Goal: Task Accomplishment & Management: Manage account settings

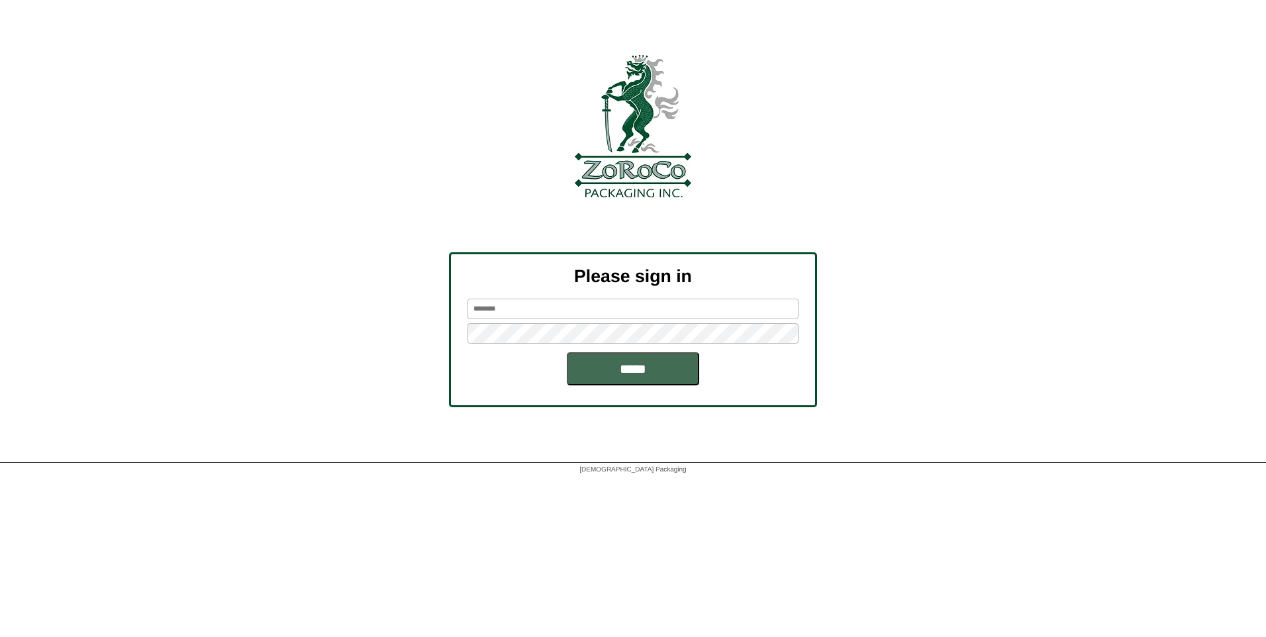
type input "*******"
click at [625, 375] on input "*****" at bounding box center [633, 368] width 132 height 33
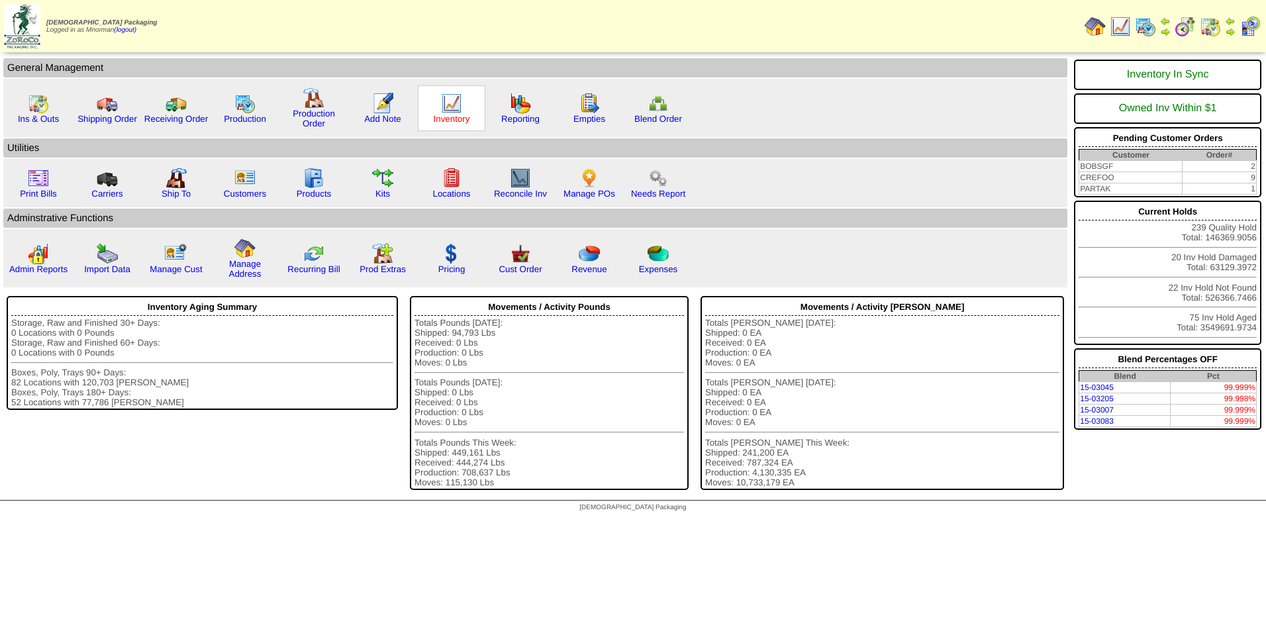
click at [448, 114] on link "Inventory" at bounding box center [452, 119] width 36 height 10
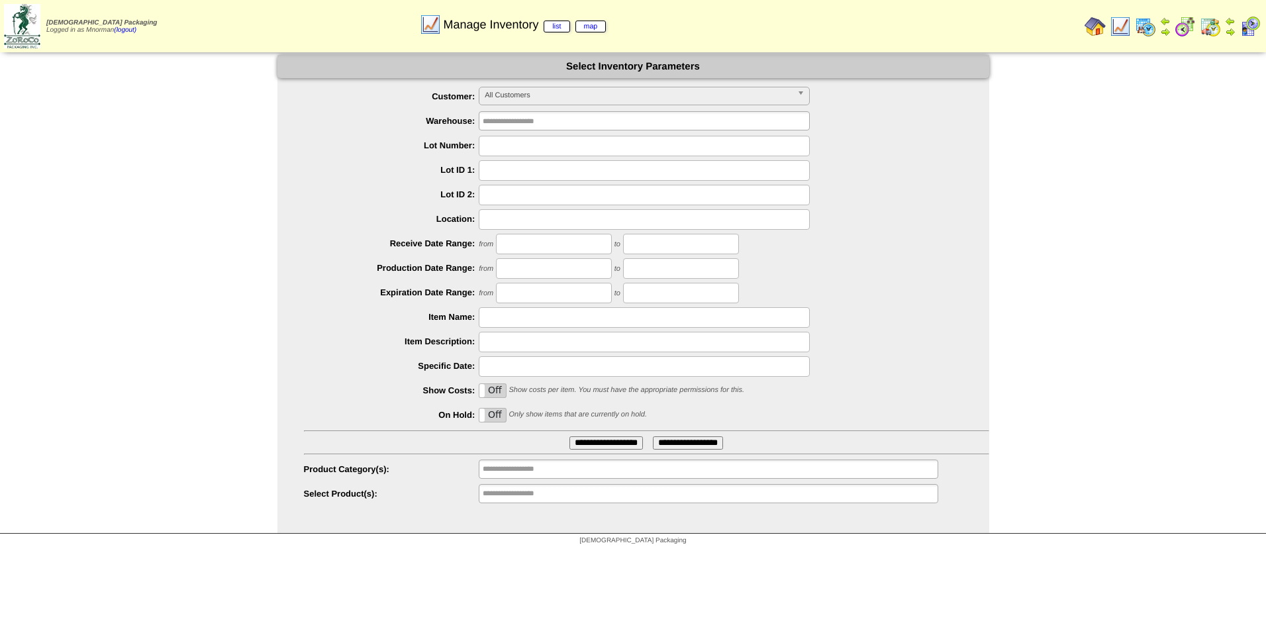
click at [608, 98] on span "All Customers" at bounding box center [637, 95] width 307 height 16
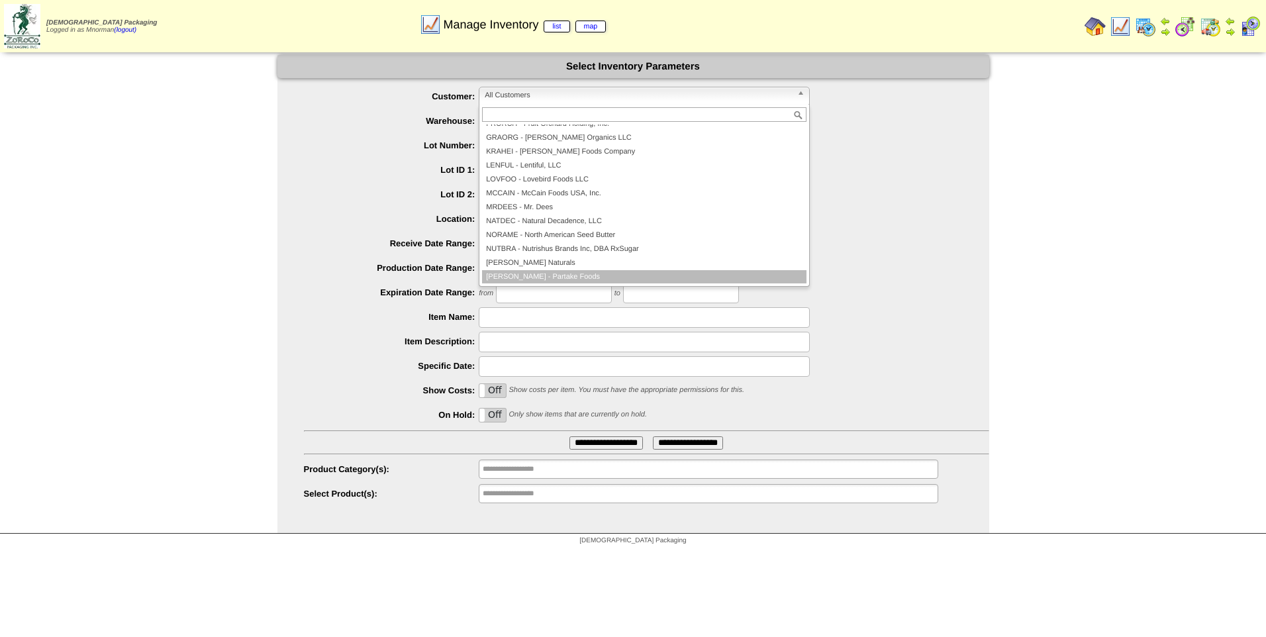
scroll to position [133, 0]
click at [586, 278] on li "PARTAK - Partake Foods" at bounding box center [644, 276] width 324 height 14
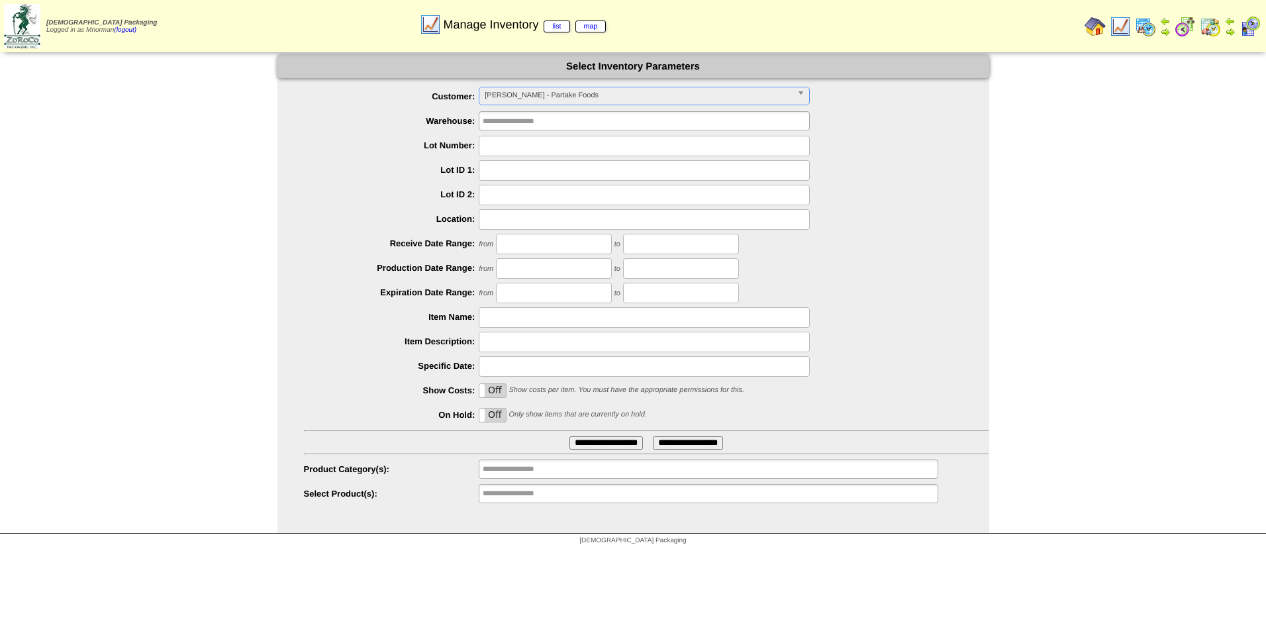
click at [617, 443] on input "**********" at bounding box center [605, 442] width 73 height 13
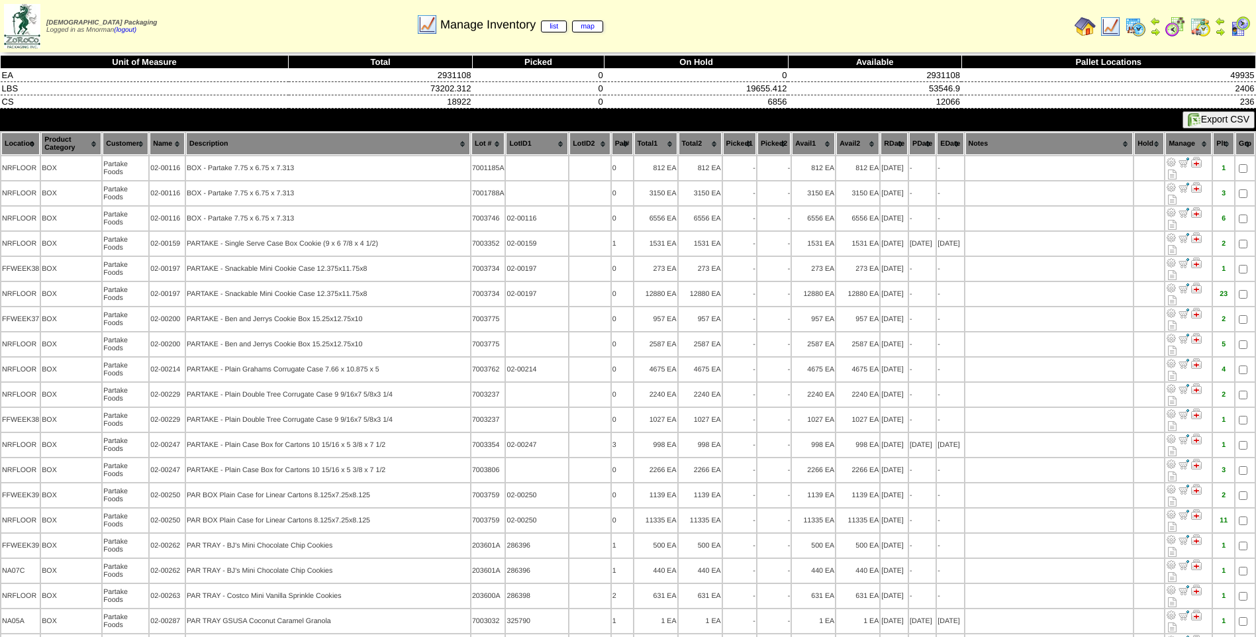
click at [897, 138] on th "RDate" at bounding box center [893, 143] width 27 height 23
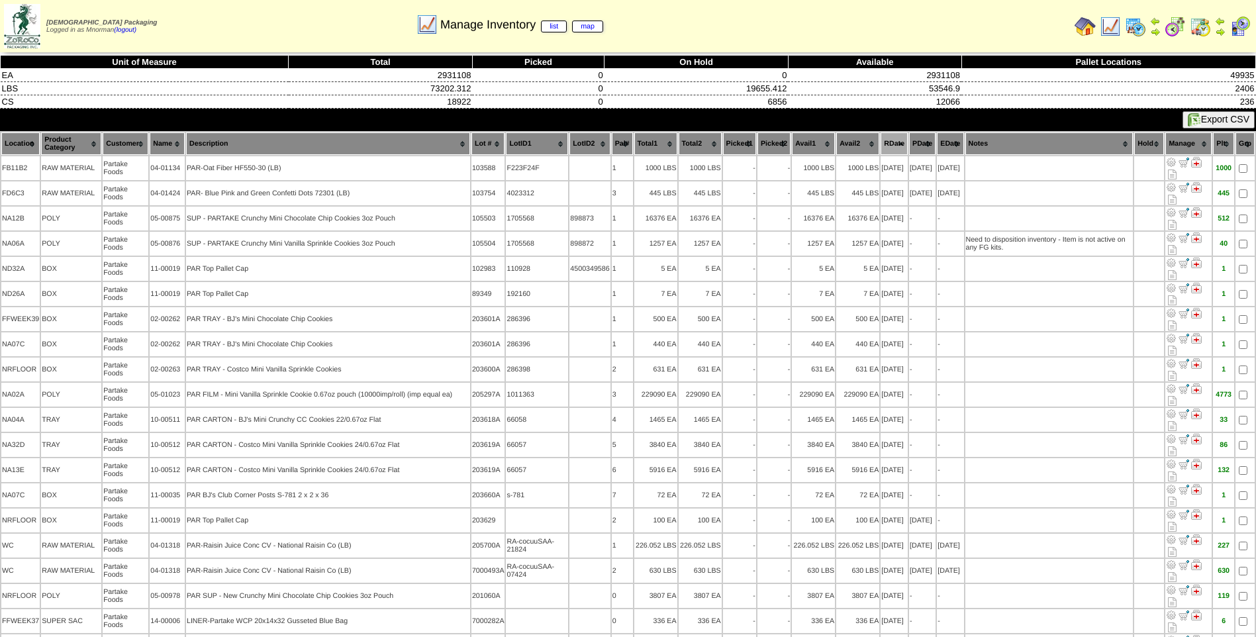
click at [909, 148] on th "PDate" at bounding box center [922, 143] width 26 height 23
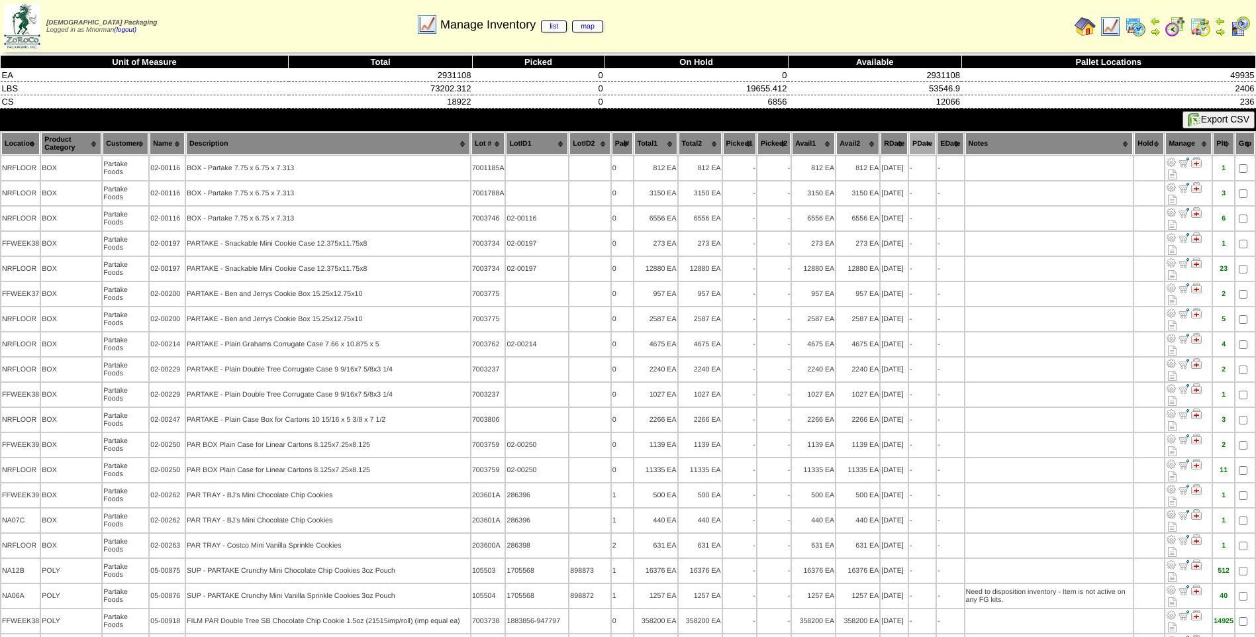
click at [909, 148] on th "PDate" at bounding box center [922, 143] width 26 height 23
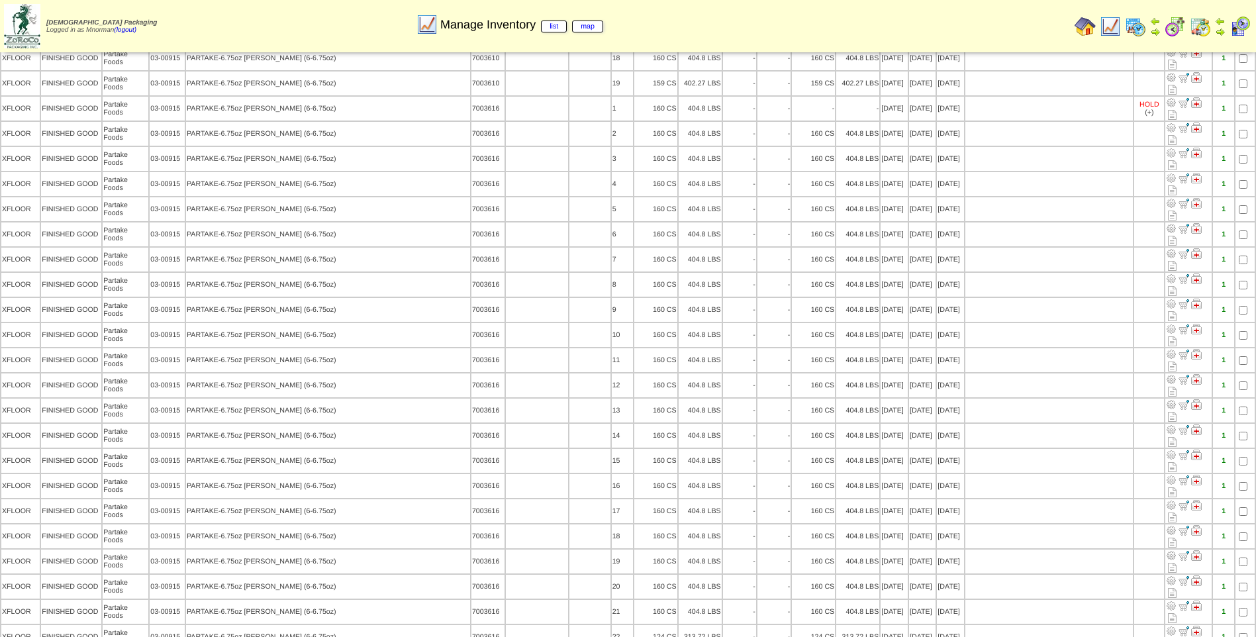
scroll to position [860, 0]
click at [1111, 32] on img at bounding box center [1109, 26] width 21 height 21
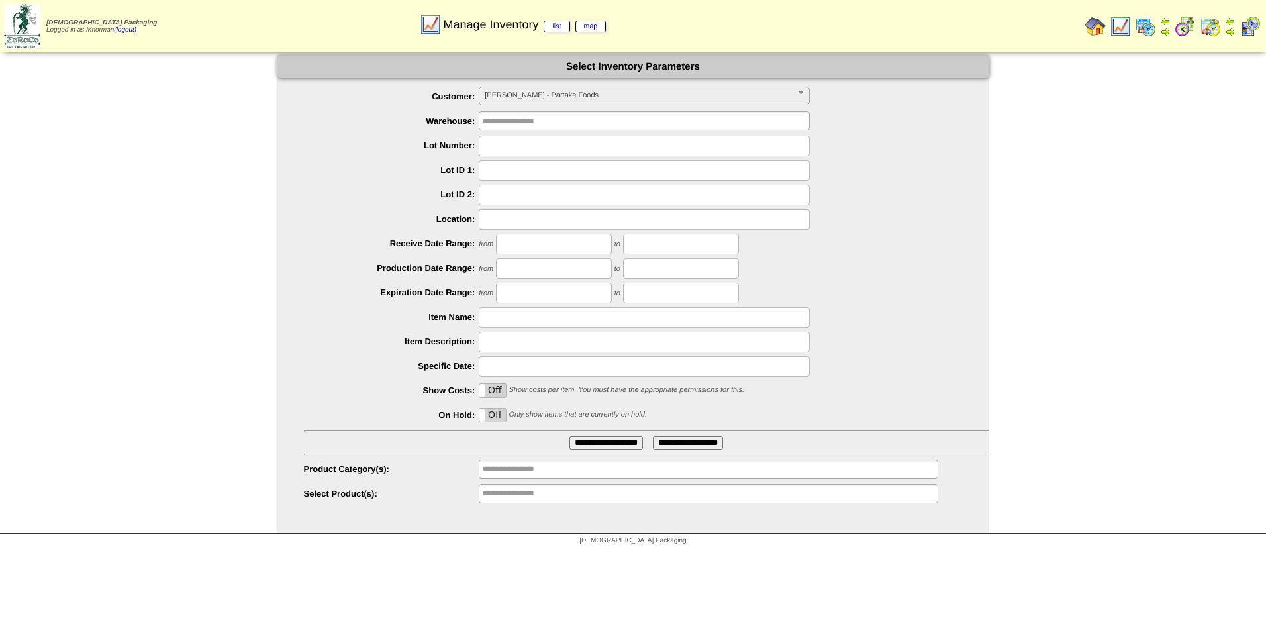
click at [492, 415] on label "Off" at bounding box center [492, 414] width 26 height 13
click at [588, 441] on input "**********" at bounding box center [605, 442] width 73 height 13
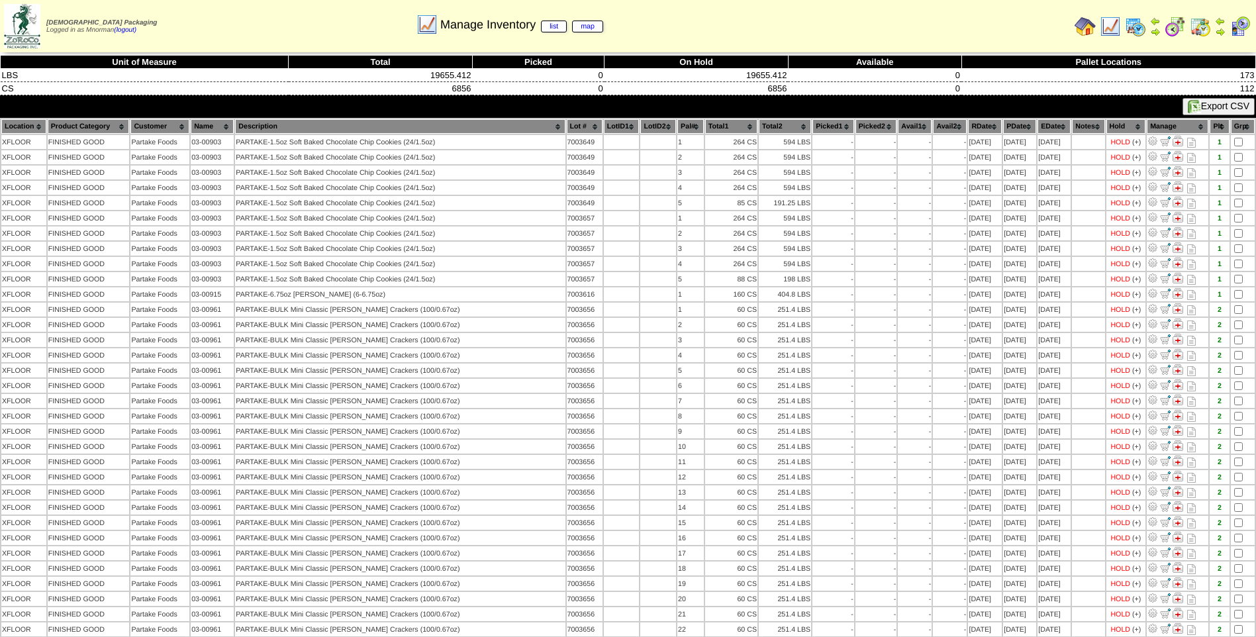
click at [1003, 122] on th "PDate" at bounding box center [1019, 126] width 33 height 15
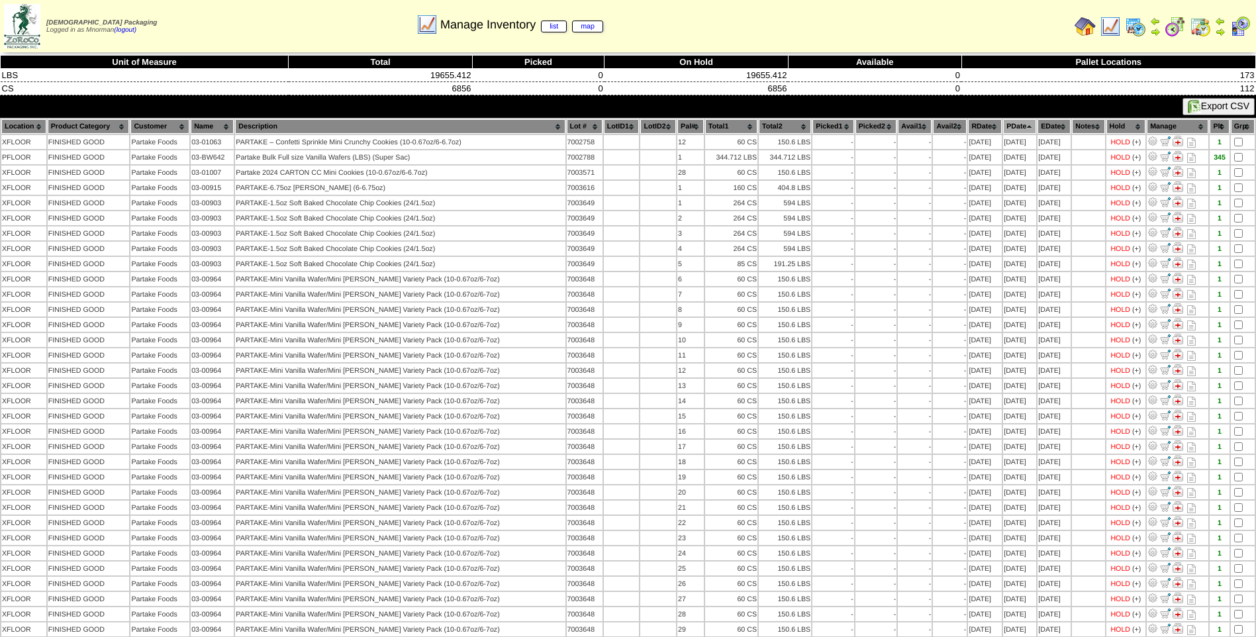
click at [1003, 122] on th "PDate" at bounding box center [1019, 126] width 33 height 15
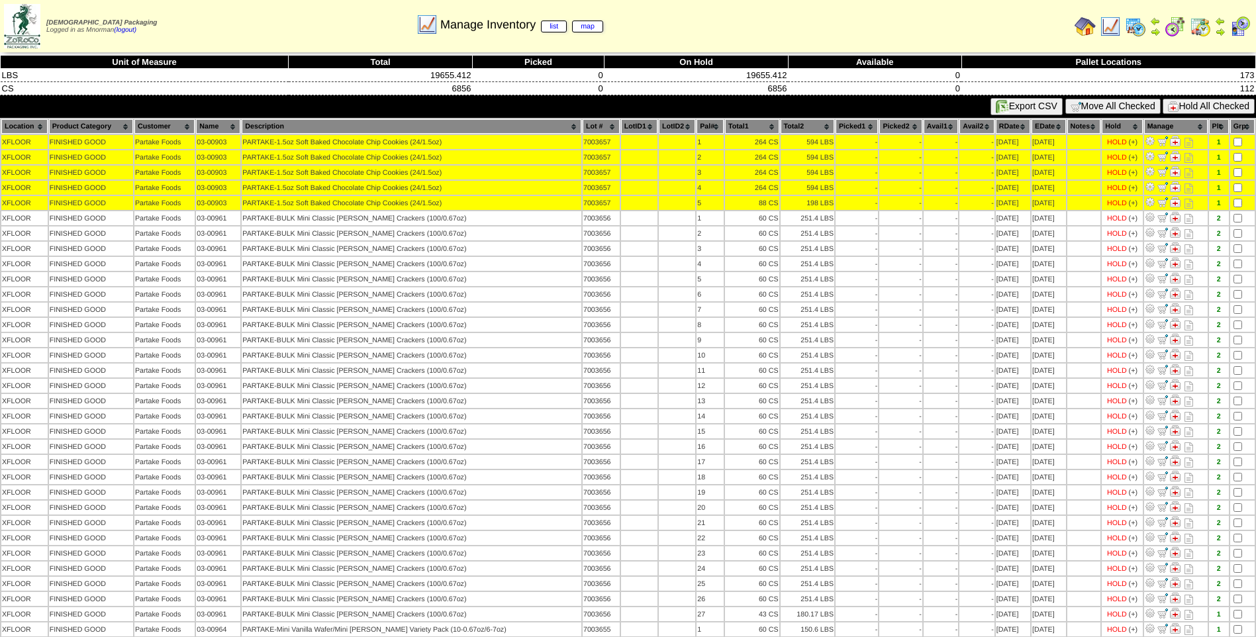
click at [1212, 103] on button "Hold All Checked" at bounding box center [1208, 106] width 92 height 15
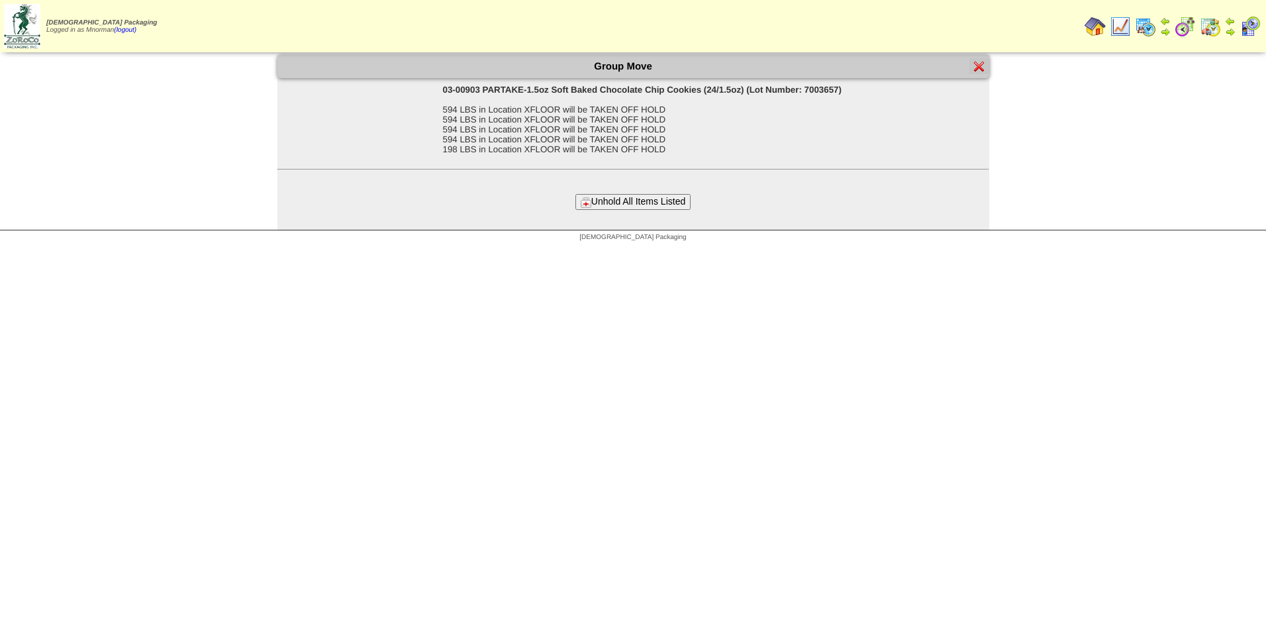
click at [667, 212] on div "Group Move 03-00903 PARTAKE-1.5oz Soft Baked Chocolate Chip Cookies (24/1.5oz) …" at bounding box center [633, 142] width 712 height 175
click at [665, 200] on button "Unhold All Items Listed" at bounding box center [632, 201] width 115 height 15
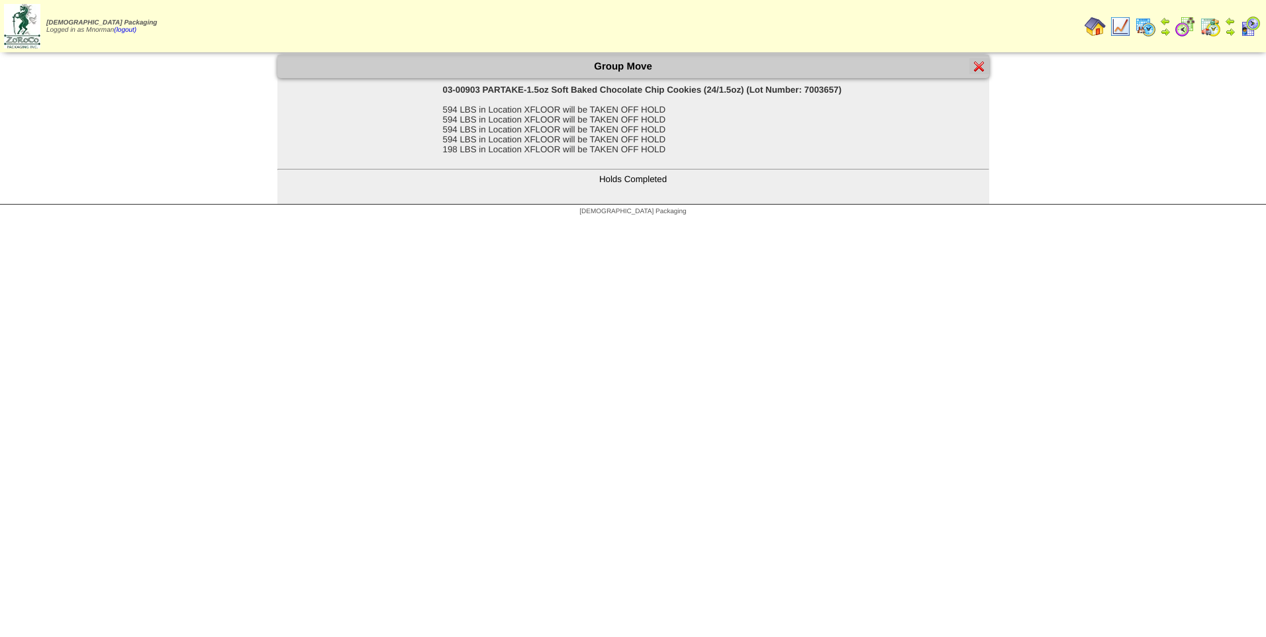
click at [974, 66] on img at bounding box center [979, 66] width 11 height 11
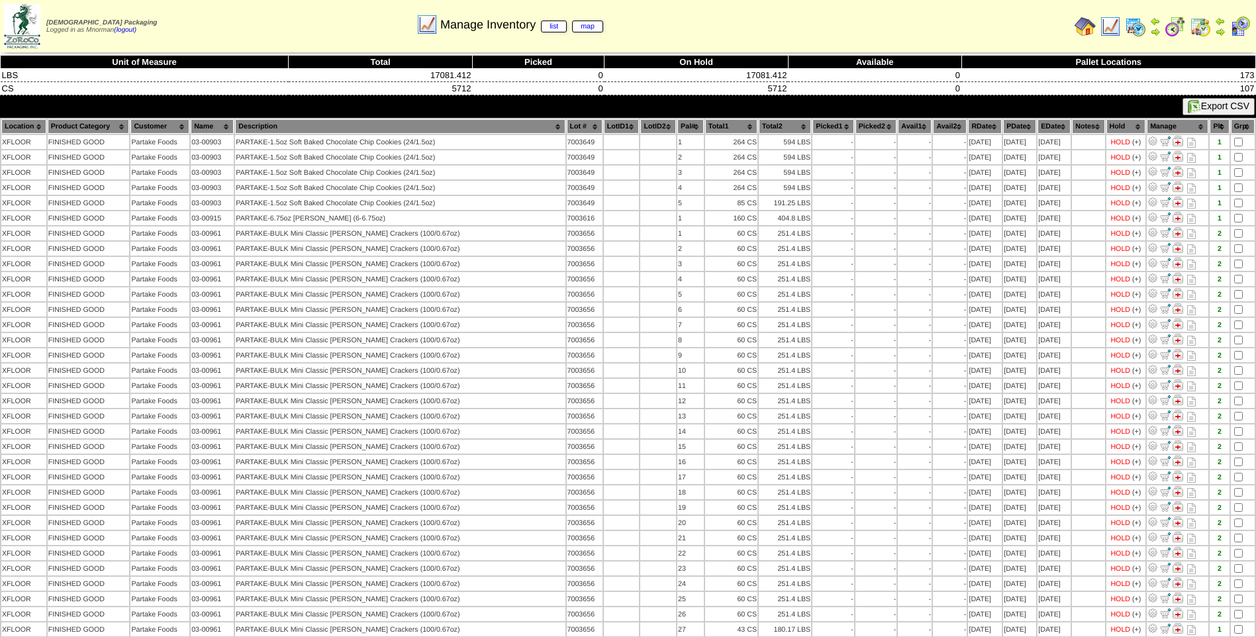
click at [1003, 124] on th "PDate" at bounding box center [1019, 126] width 33 height 15
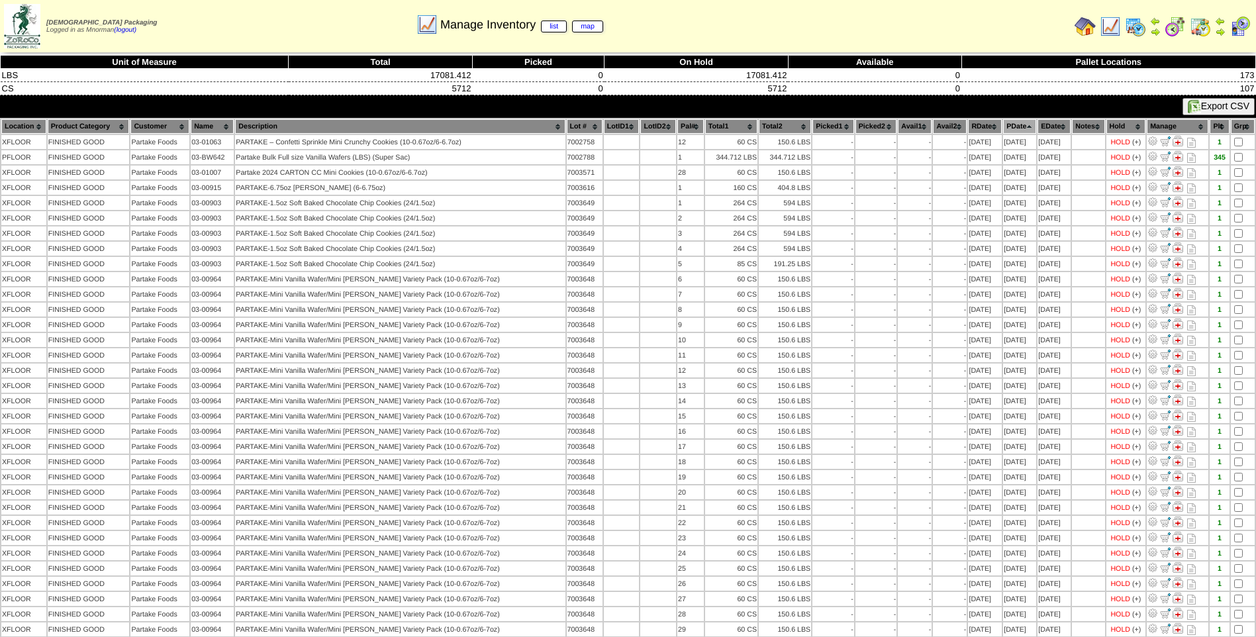
click at [1003, 124] on th "PDate" at bounding box center [1019, 126] width 33 height 15
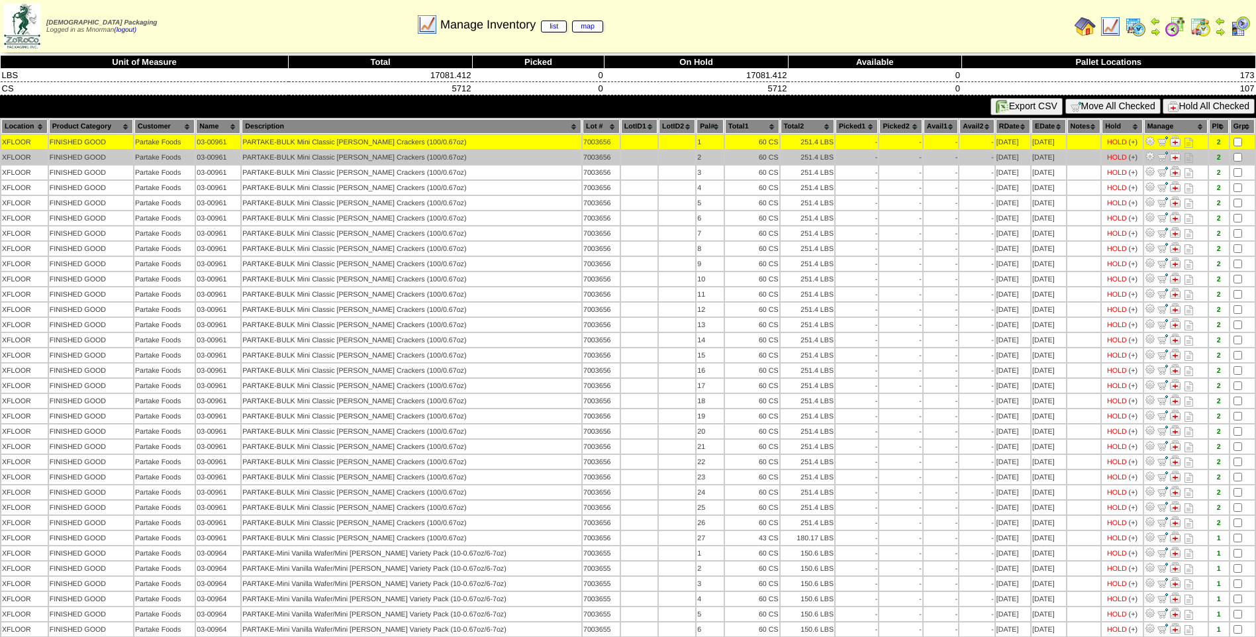
click at [1238, 162] on td at bounding box center [1242, 157] width 24 height 14
click at [1235, 161] on td at bounding box center [1242, 157] width 24 height 14
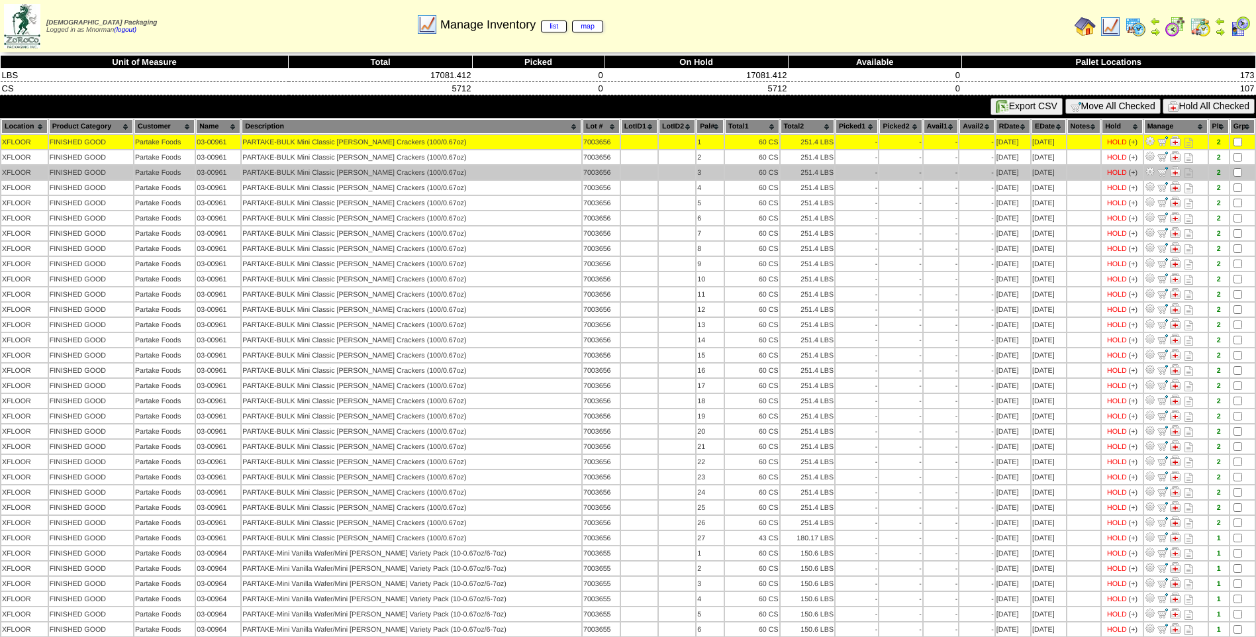
click at [1236, 179] on td at bounding box center [1242, 172] width 24 height 14
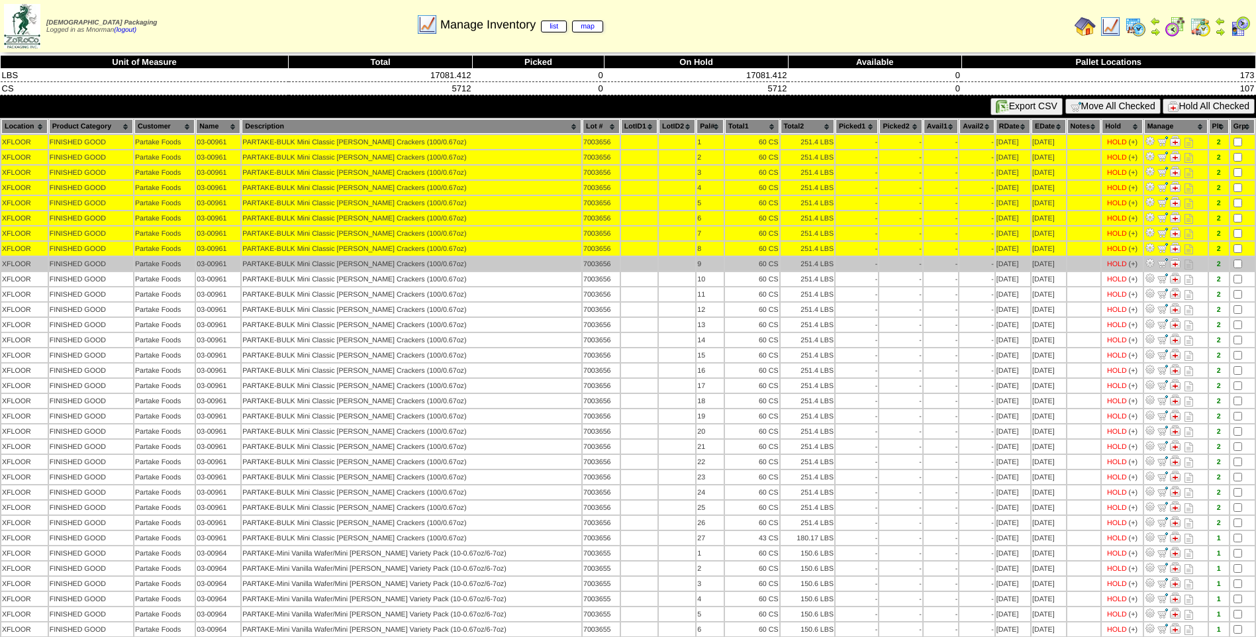
click at [1234, 258] on td at bounding box center [1242, 264] width 24 height 14
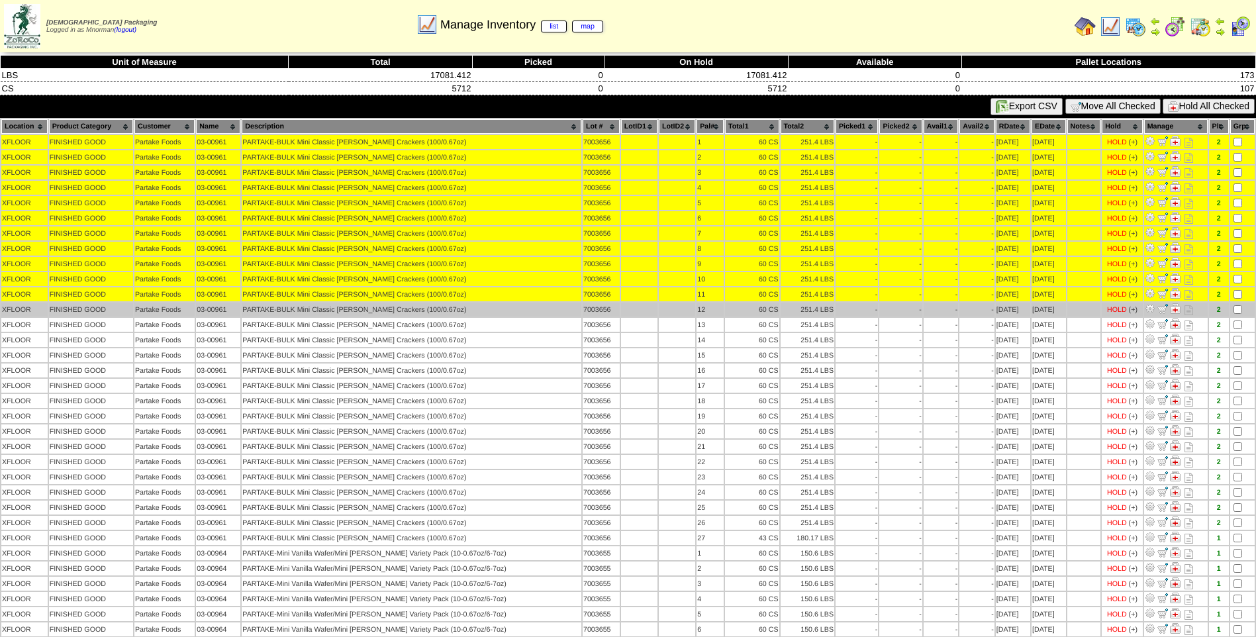
click at [1238, 304] on td at bounding box center [1242, 309] width 24 height 14
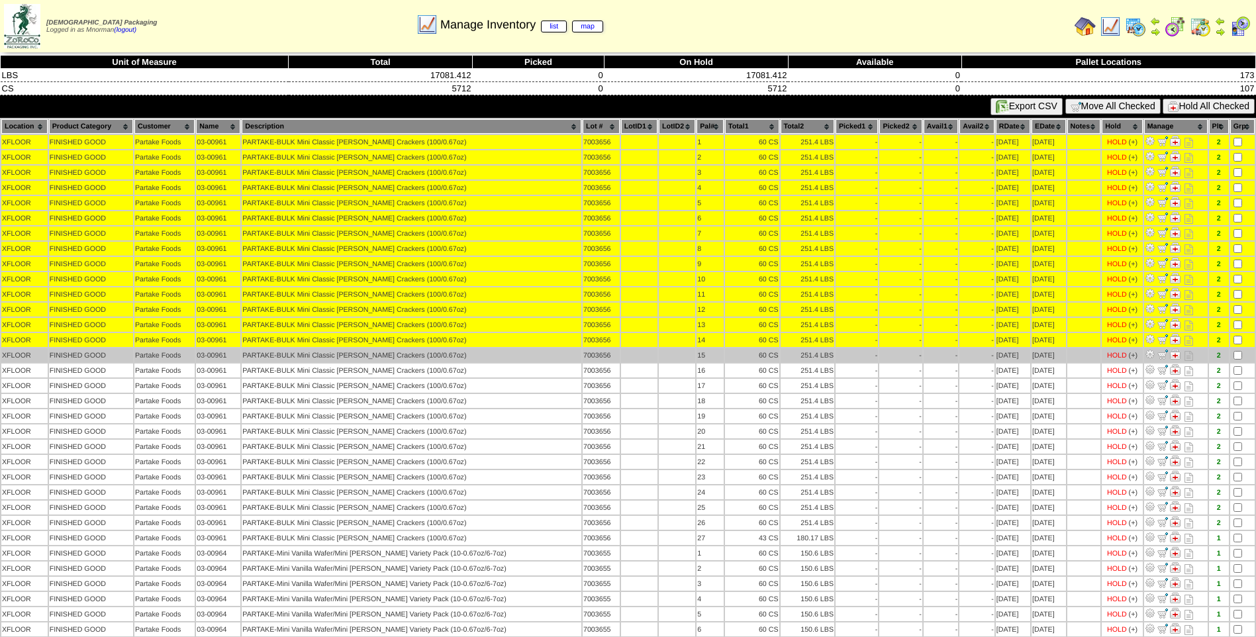
click at [1236, 361] on td at bounding box center [1242, 355] width 24 height 14
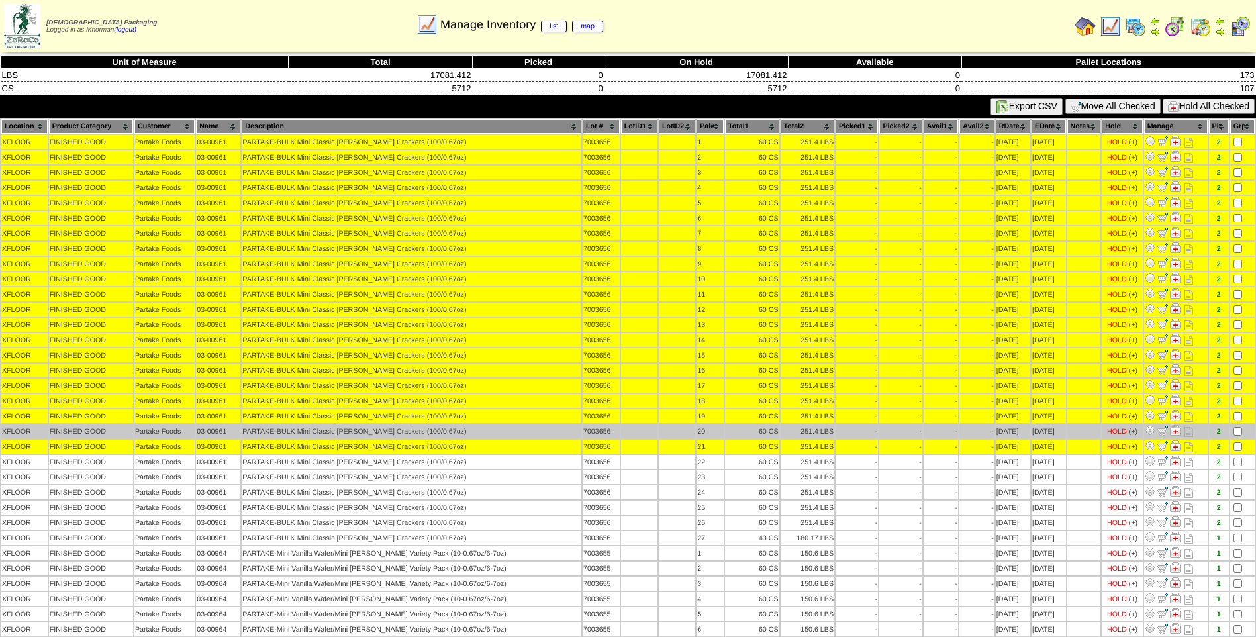
click at [1238, 436] on td at bounding box center [1242, 431] width 24 height 14
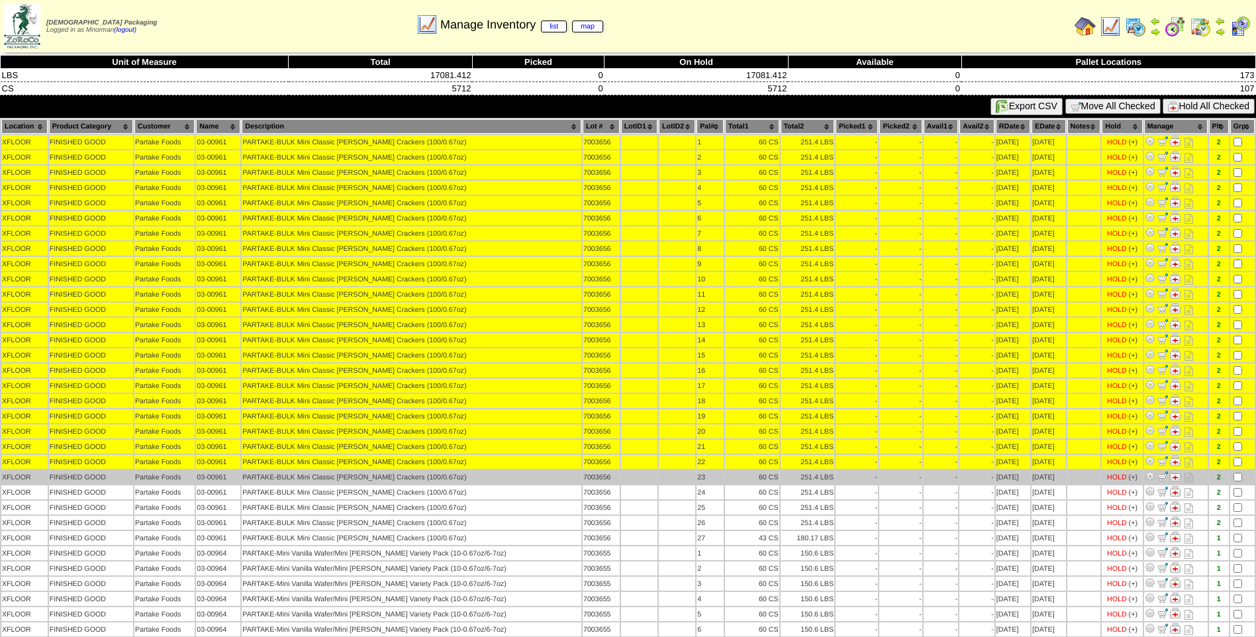
click at [1239, 483] on td at bounding box center [1242, 477] width 24 height 14
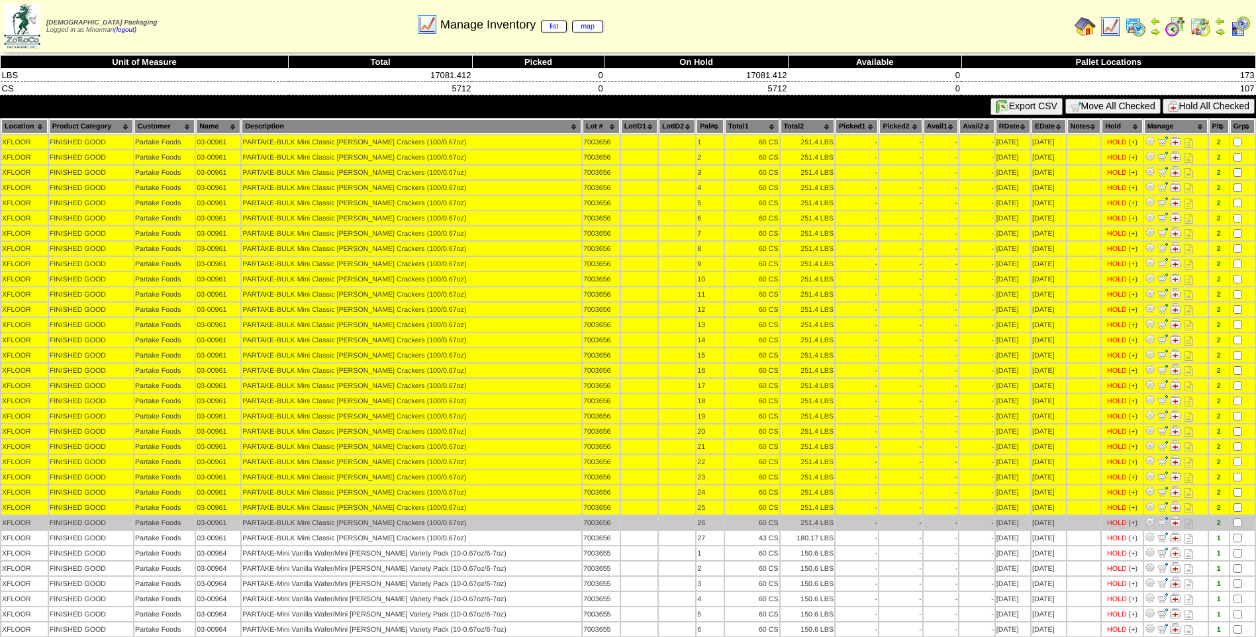
click at [1238, 518] on td at bounding box center [1242, 523] width 24 height 14
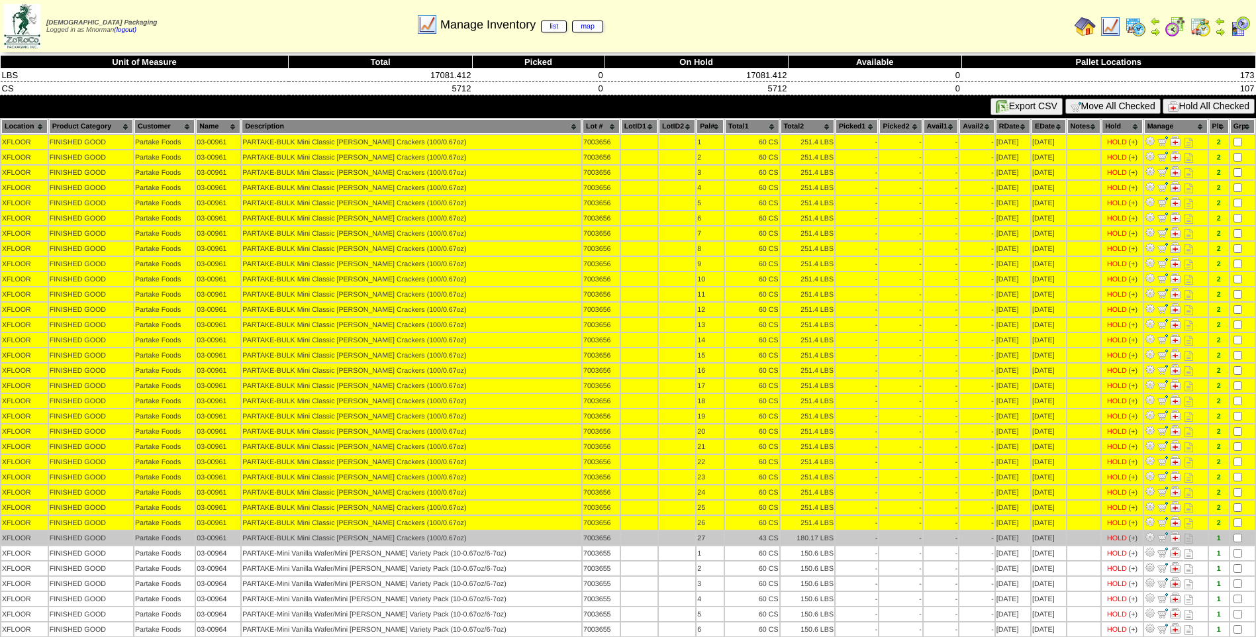
click at [1238, 532] on td at bounding box center [1242, 538] width 24 height 14
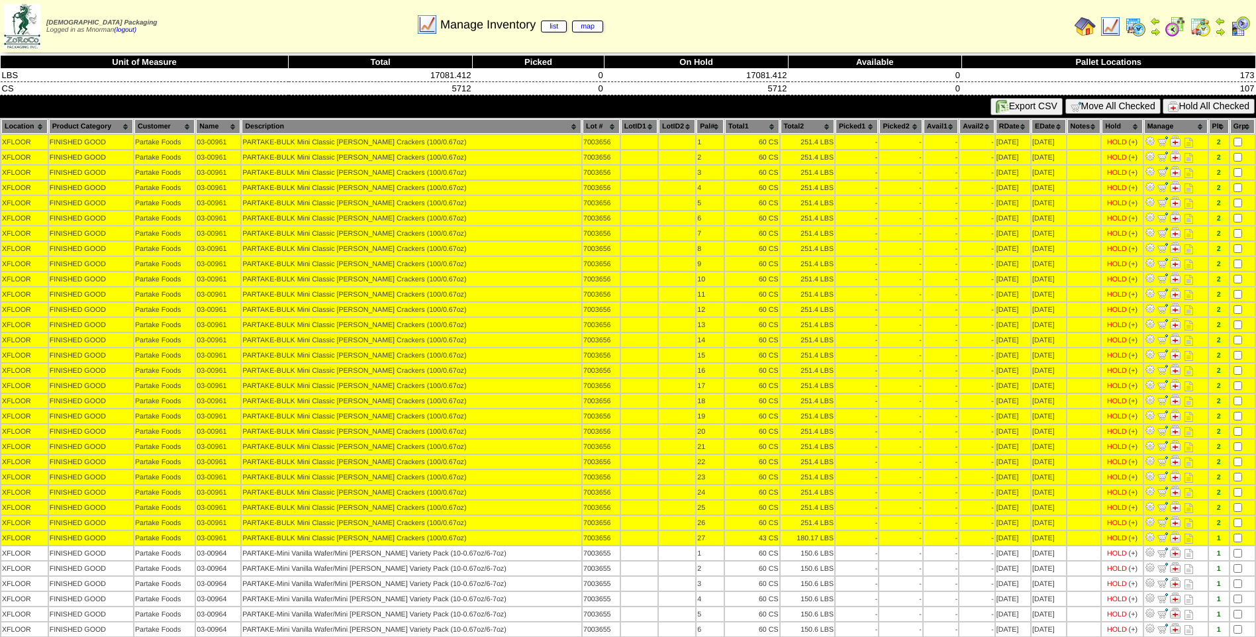
click at [1225, 107] on button "Hold All Checked" at bounding box center [1208, 106] width 92 height 15
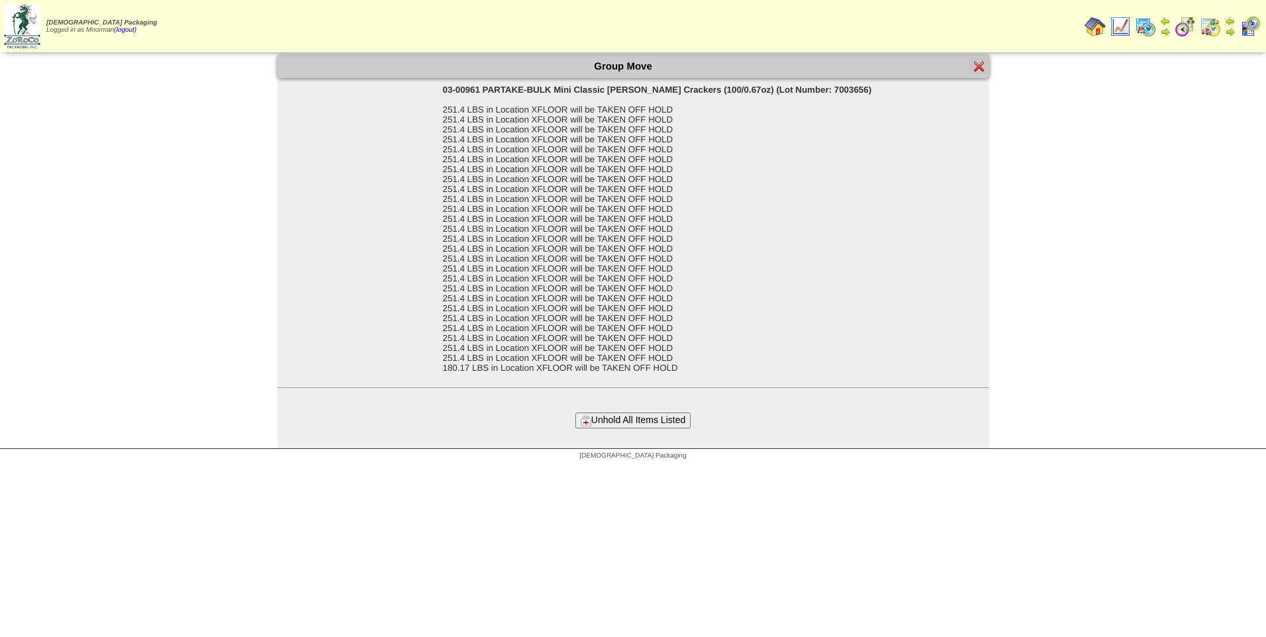
click at [656, 424] on button "Unhold All Items Listed" at bounding box center [632, 419] width 115 height 15
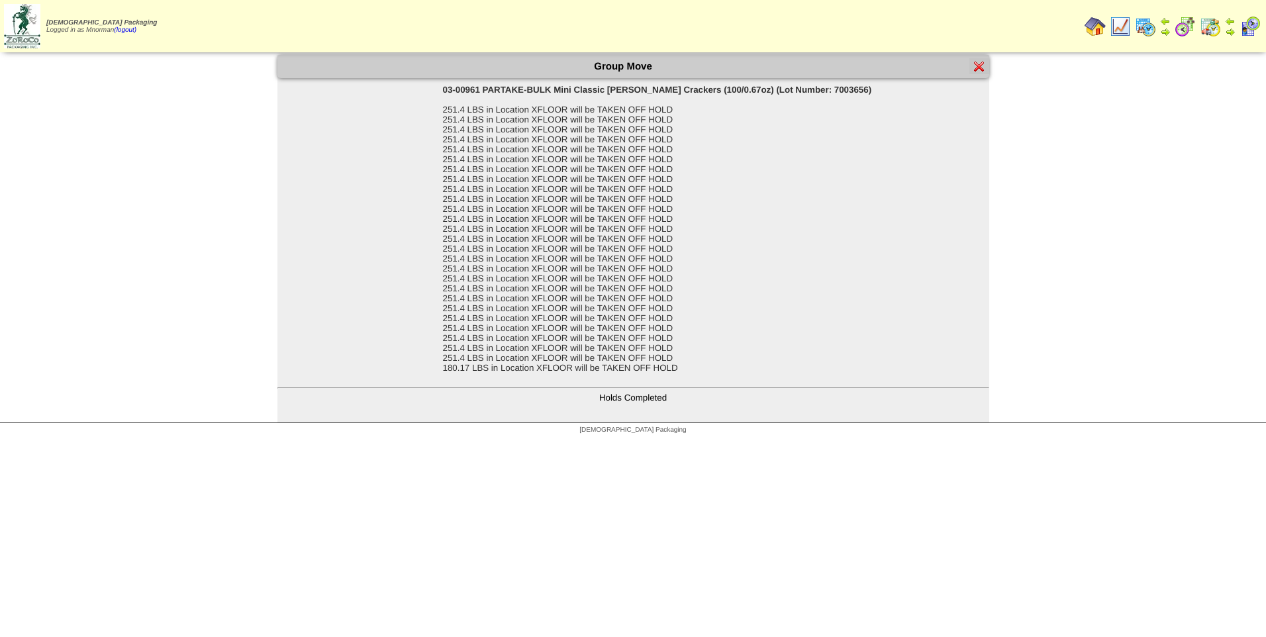
click at [977, 66] on img at bounding box center [979, 66] width 11 height 11
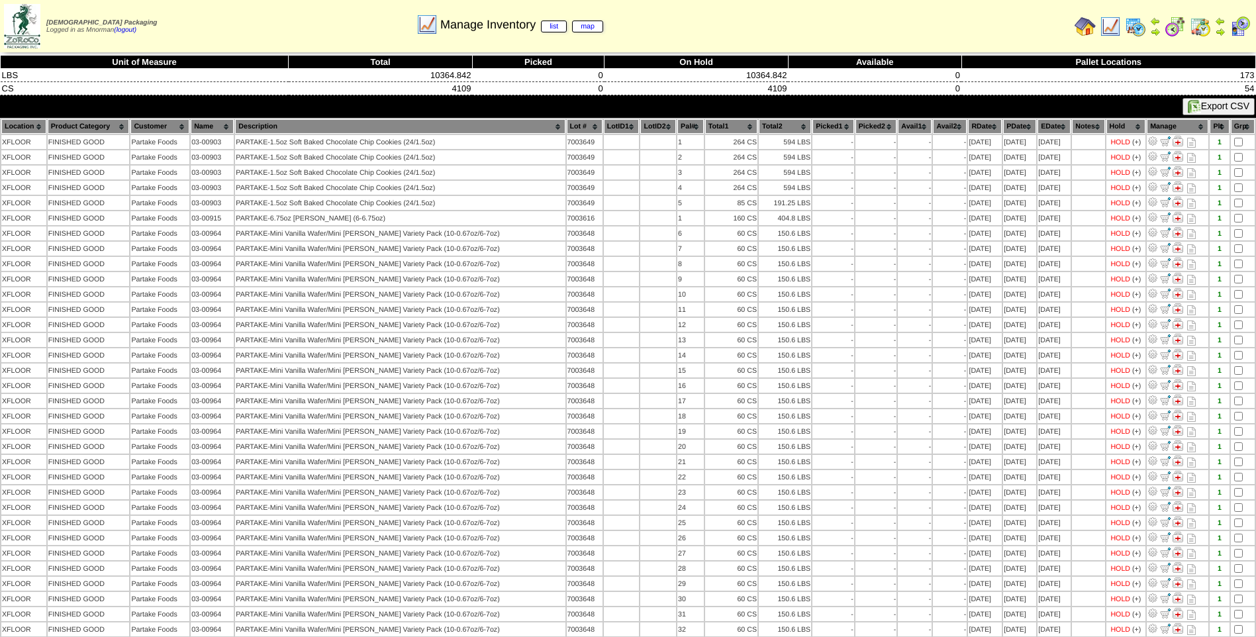
click at [1011, 123] on th "PDate" at bounding box center [1019, 126] width 33 height 15
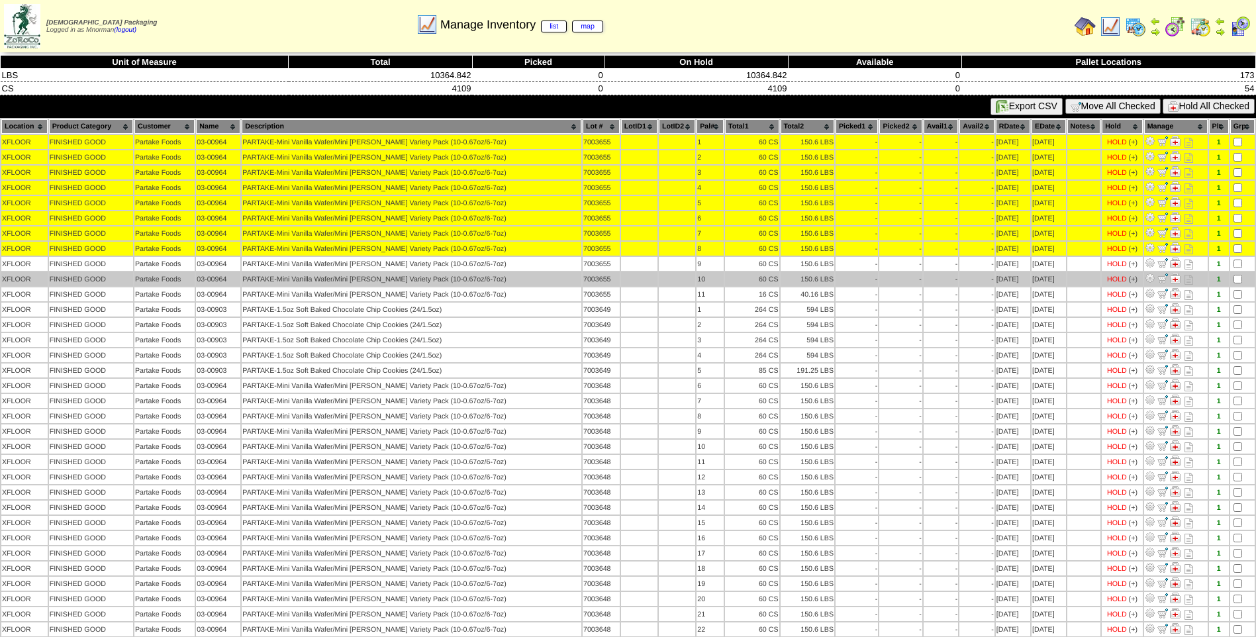
click at [1237, 274] on td at bounding box center [1242, 279] width 24 height 14
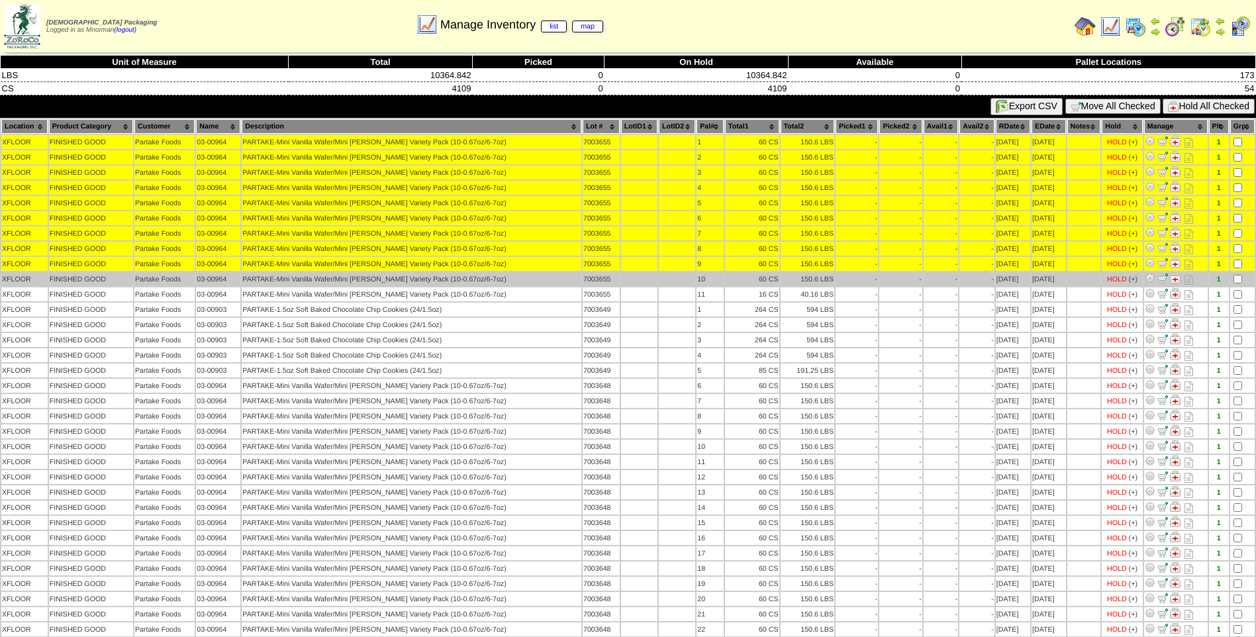
click at [1238, 285] on td at bounding box center [1242, 279] width 24 height 14
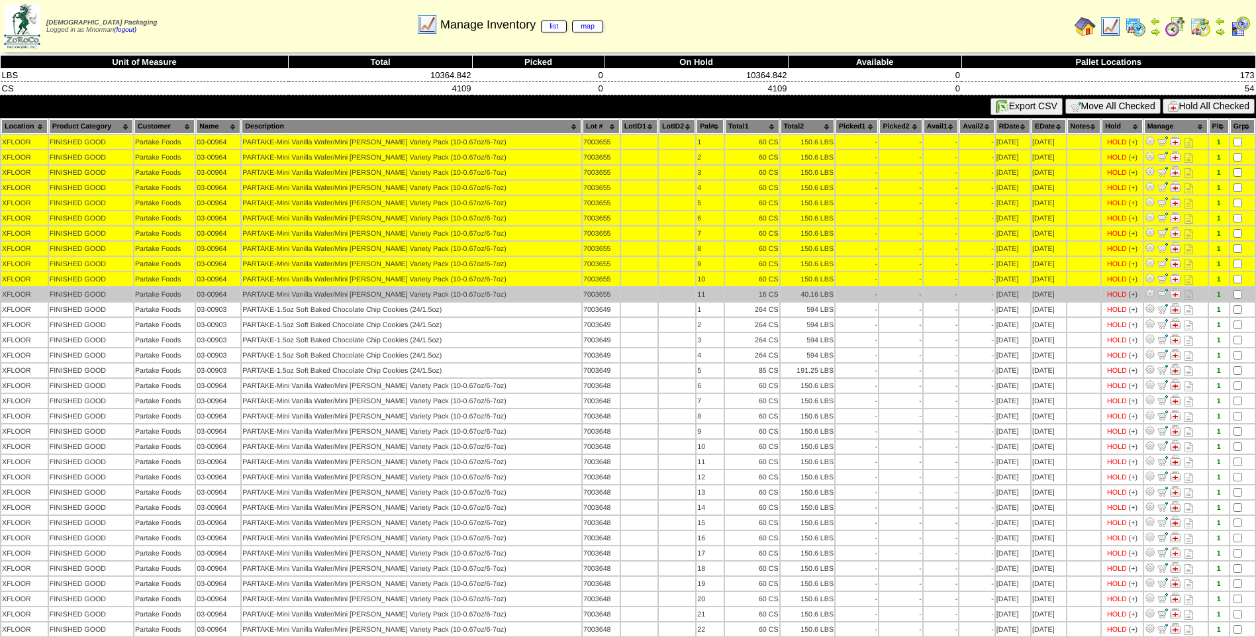
click at [1238, 288] on td at bounding box center [1242, 294] width 24 height 14
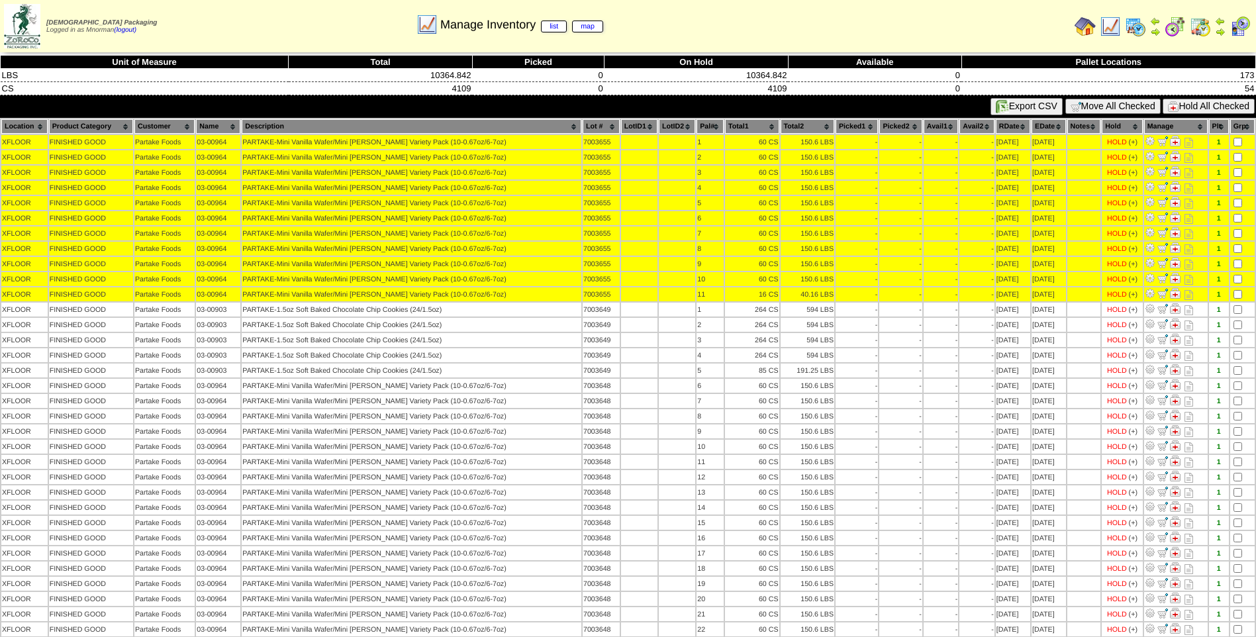
click at [1211, 107] on button "Hold All Checked" at bounding box center [1208, 106] width 92 height 15
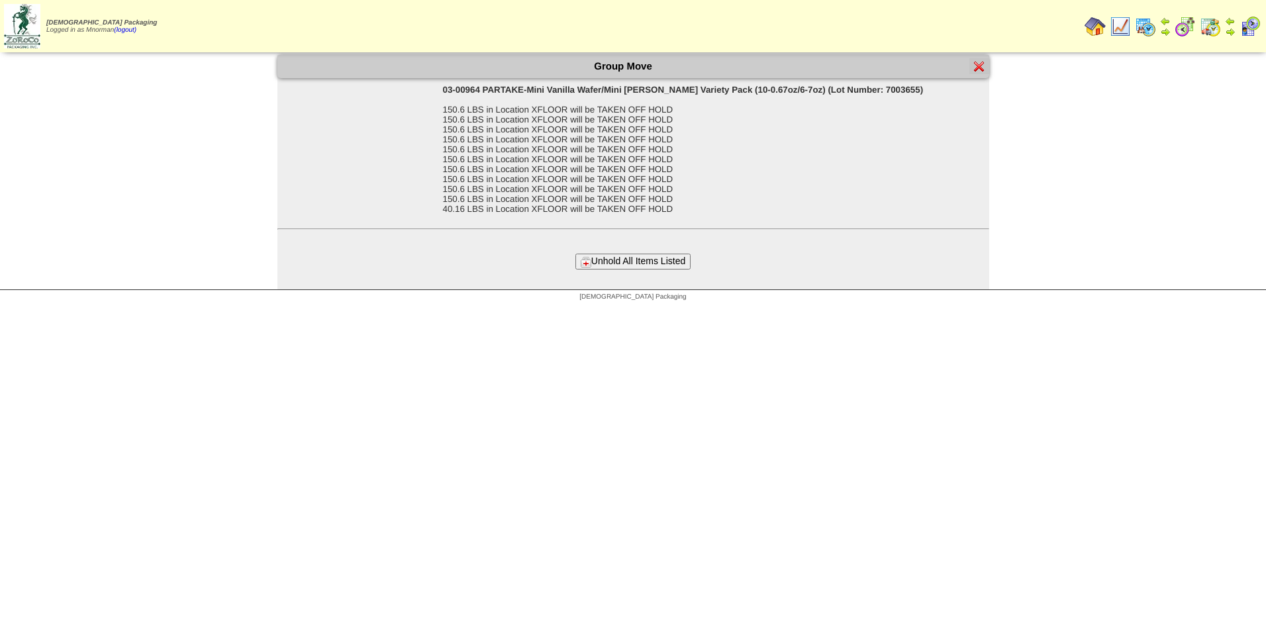
click at [665, 259] on button "Unhold All Items Listed" at bounding box center [632, 260] width 115 height 15
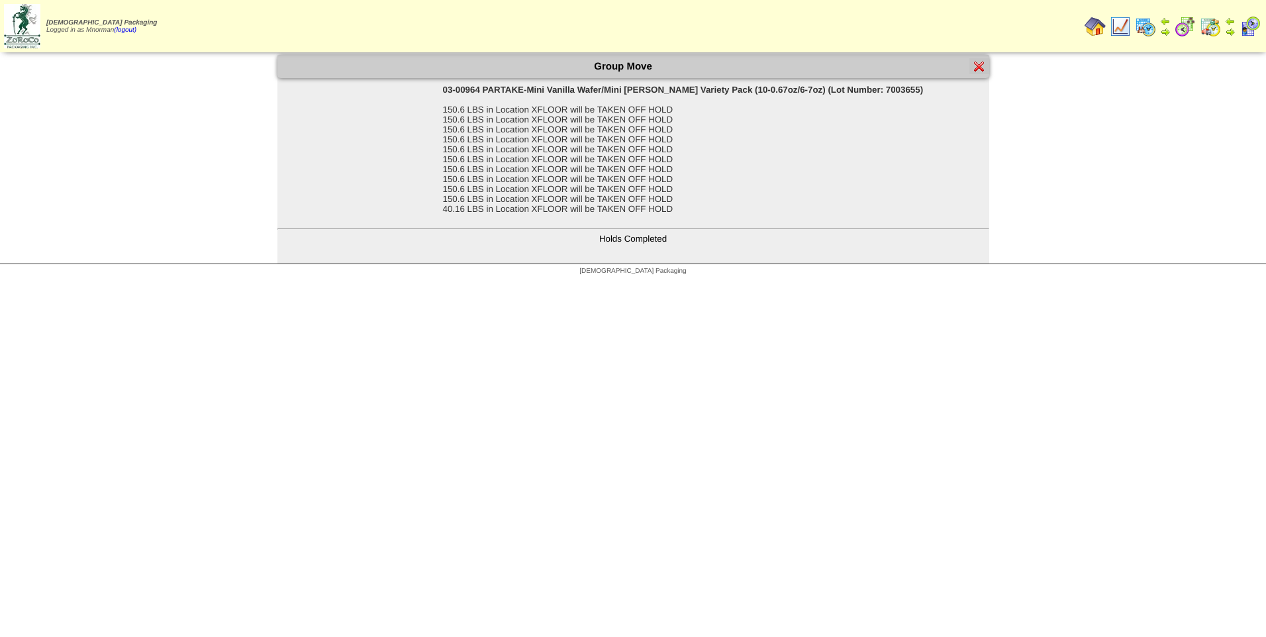
click at [978, 68] on img at bounding box center [979, 66] width 11 height 11
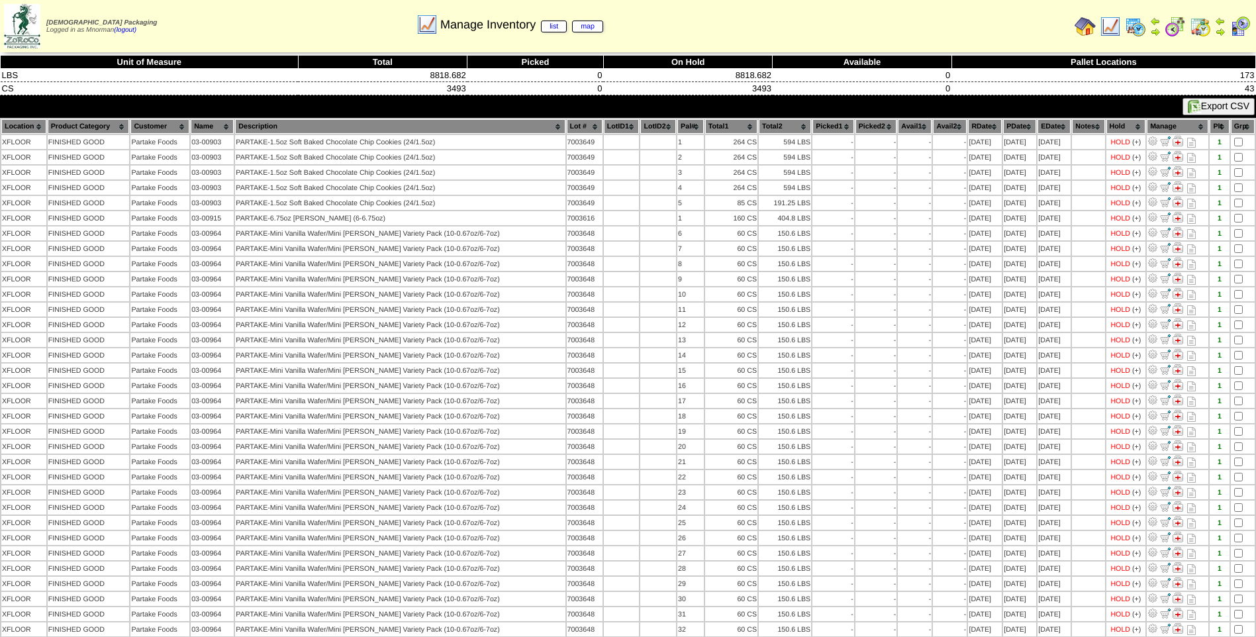
click at [1003, 126] on th "PDate" at bounding box center [1019, 126] width 33 height 15
click at [1003, 128] on th "PDate" at bounding box center [1019, 126] width 33 height 15
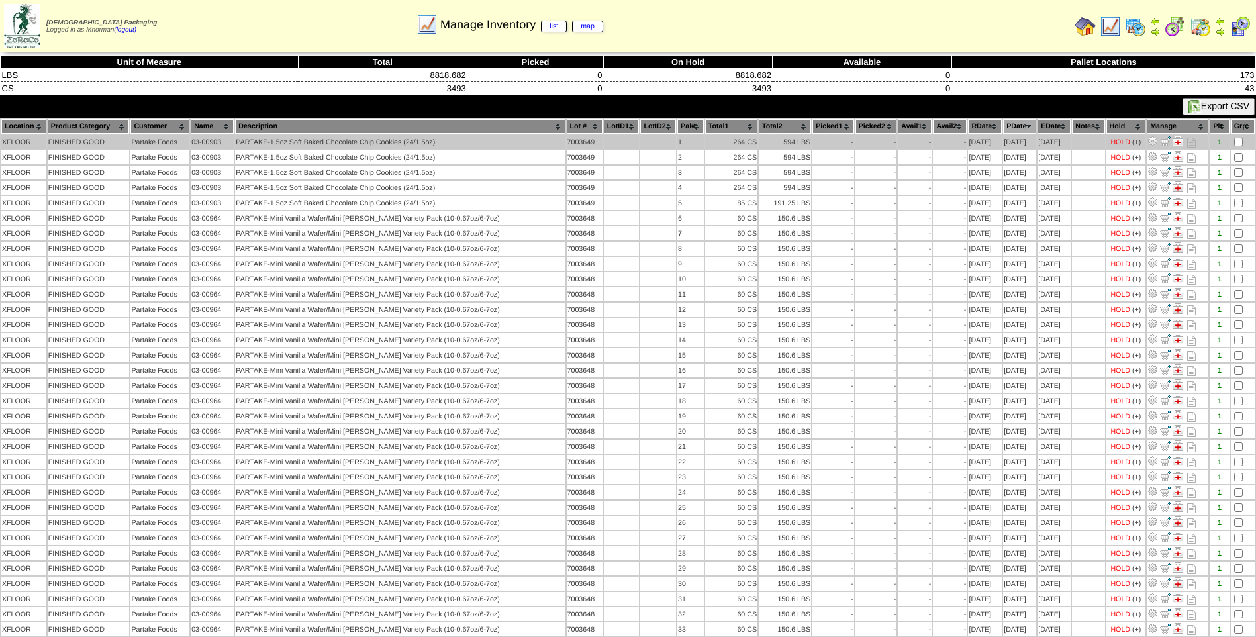
click at [1234, 138] on td at bounding box center [1242, 142] width 24 height 14
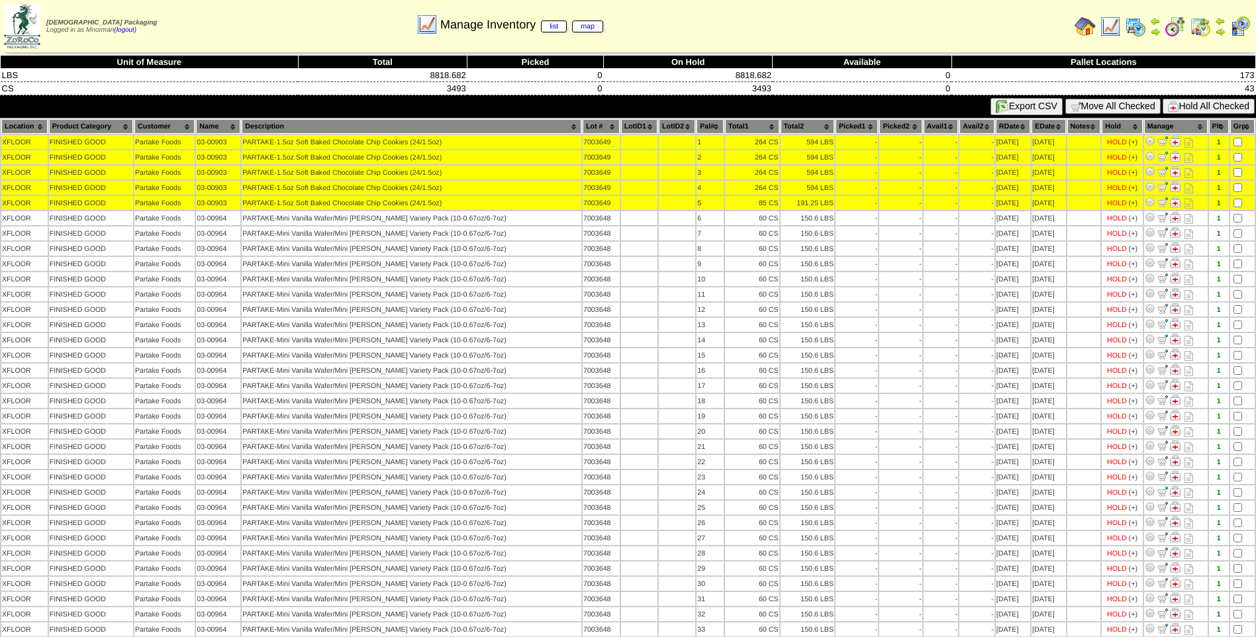
click at [1223, 99] on button "Hold All Checked" at bounding box center [1208, 106] width 92 height 15
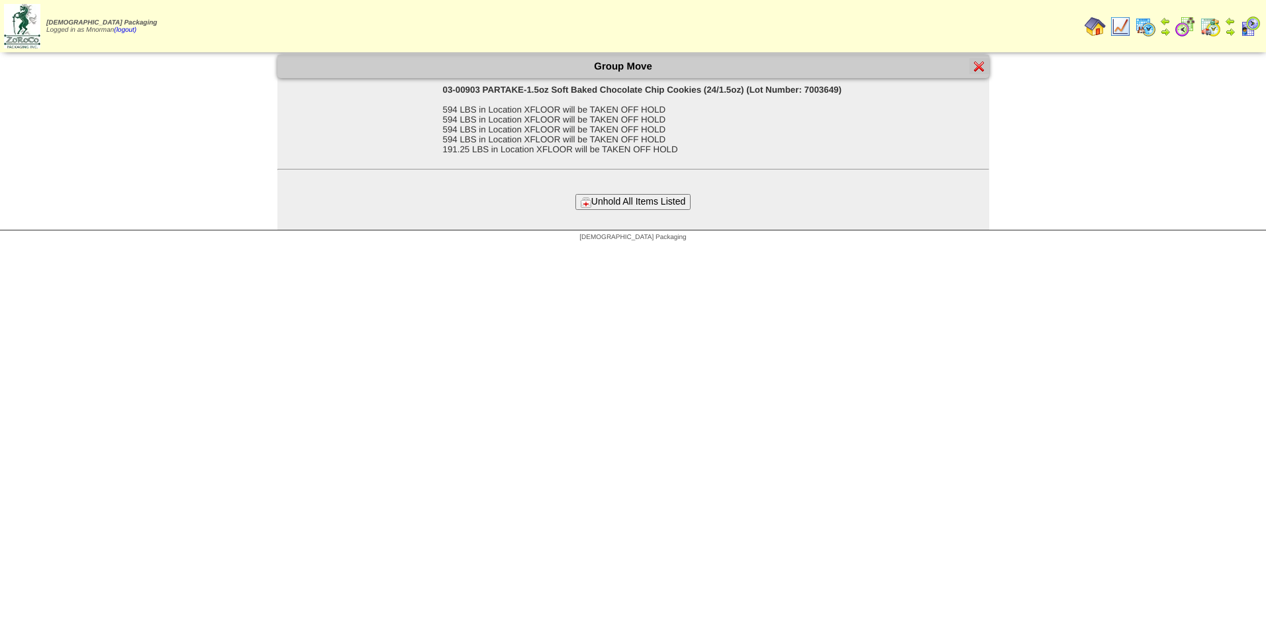
click at [625, 201] on button "Unhold All Items Listed" at bounding box center [632, 201] width 115 height 15
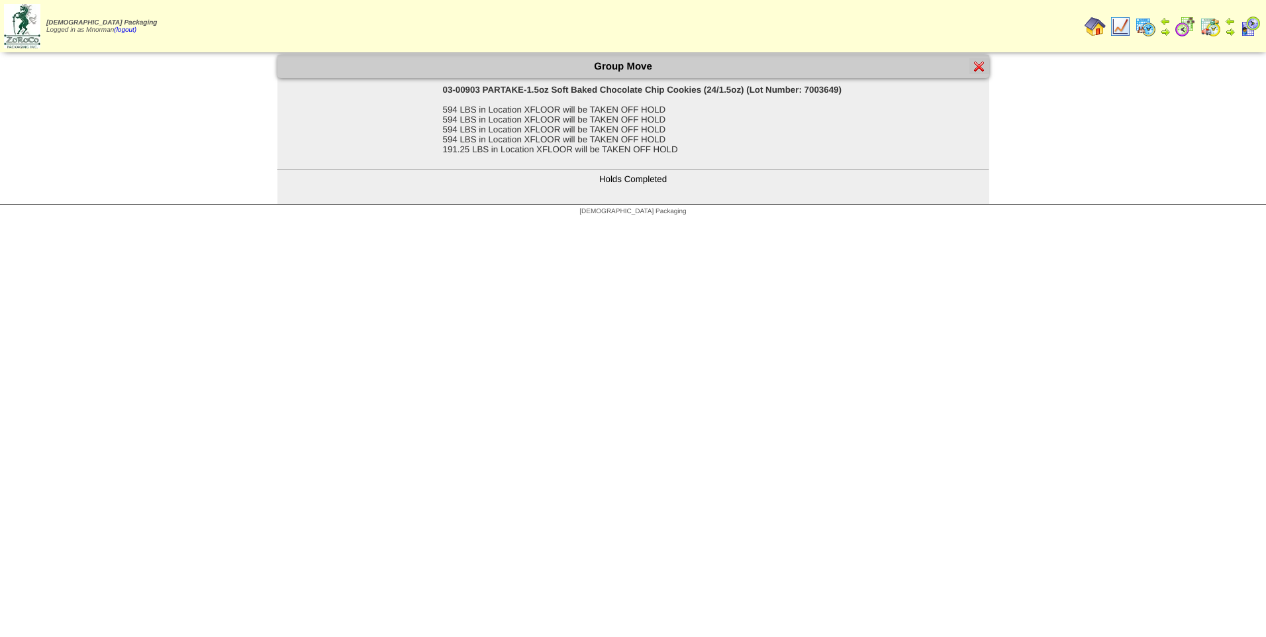
click at [971, 67] on div at bounding box center [979, 66] width 20 height 16
click at [980, 69] on img at bounding box center [979, 66] width 11 height 11
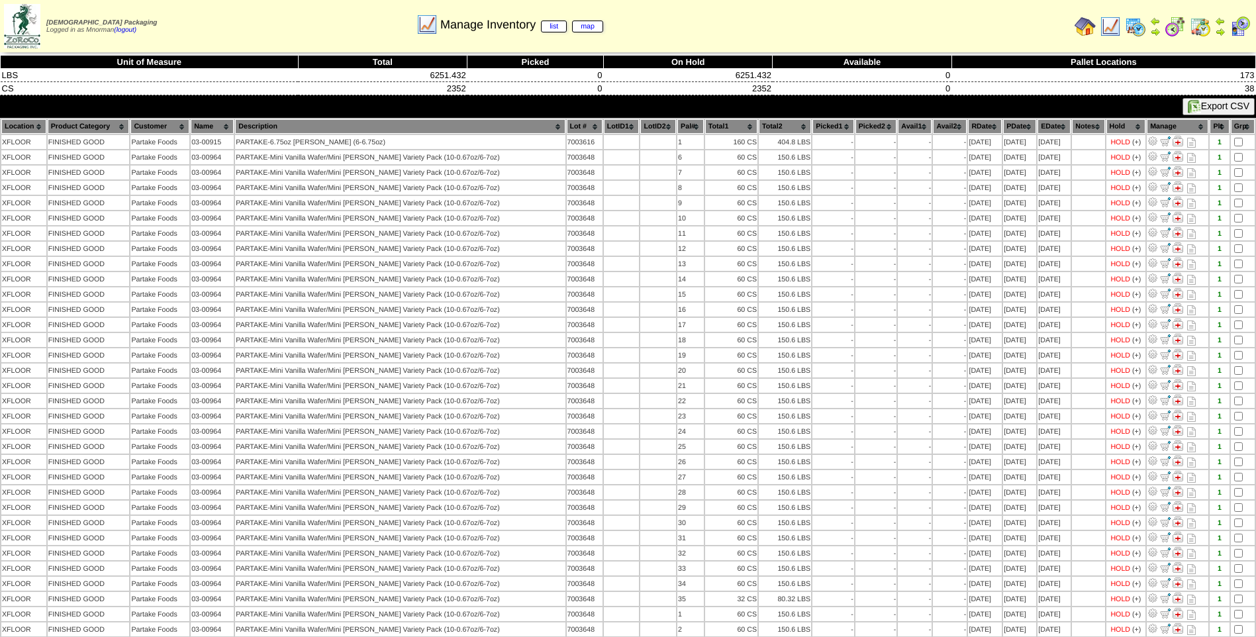
click at [1007, 128] on th "PDate" at bounding box center [1019, 126] width 33 height 15
click at [1007, 126] on th "PDate" at bounding box center [1019, 126] width 33 height 15
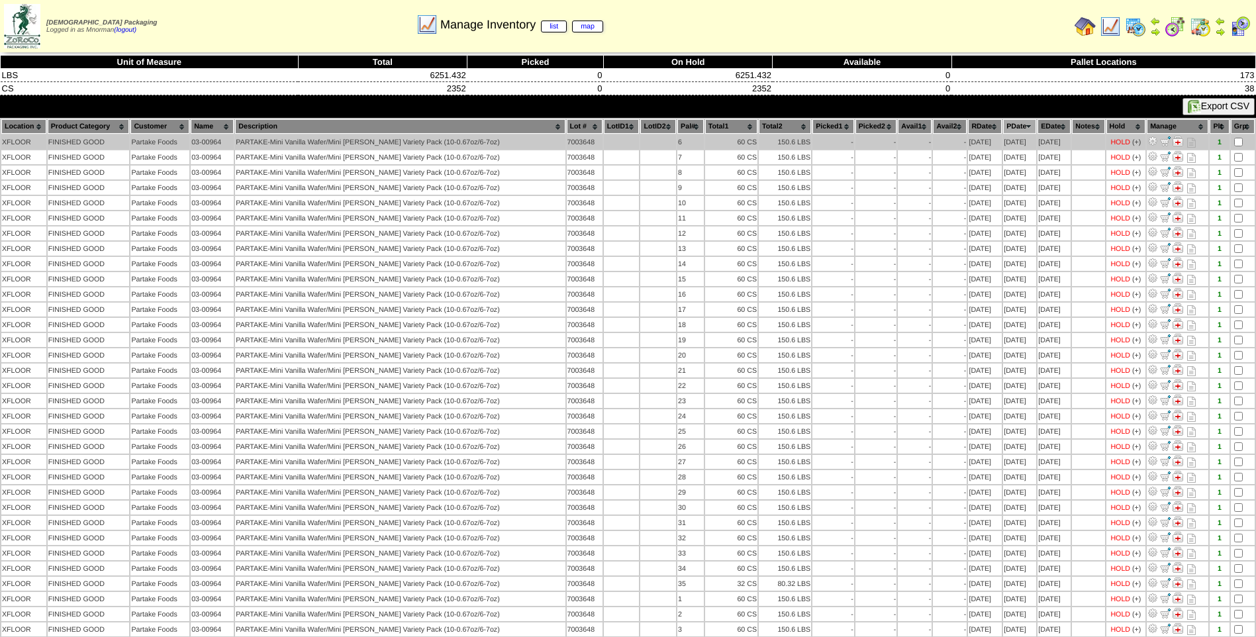
click at [1248, 144] on td at bounding box center [1242, 142] width 24 height 14
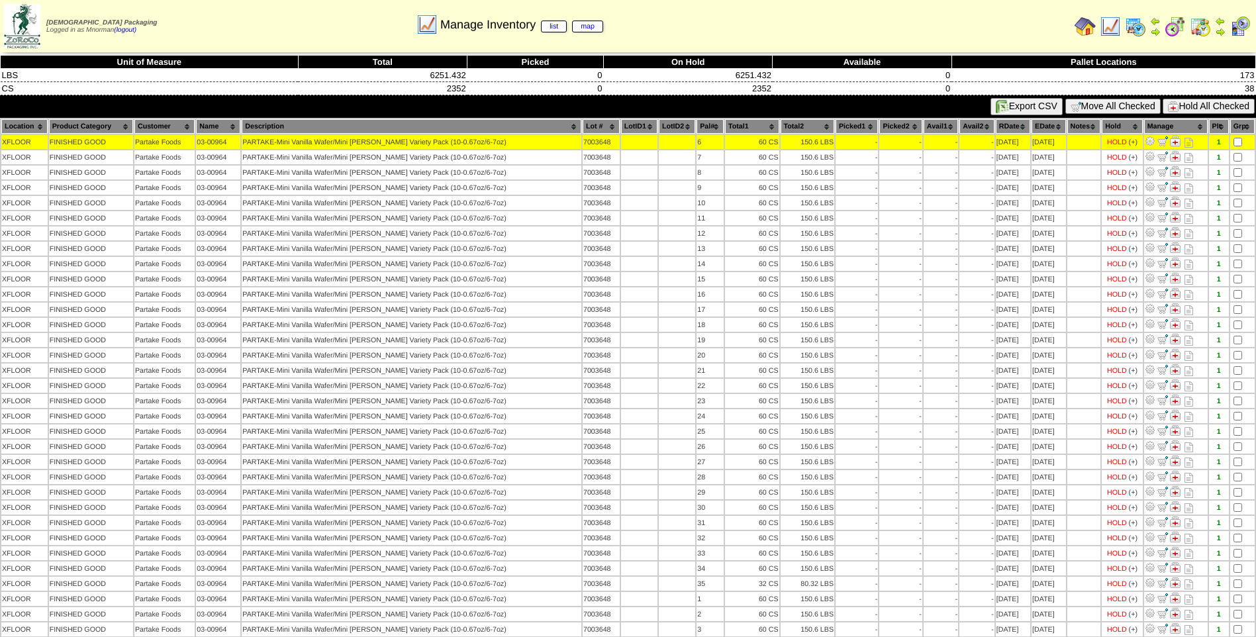
click at [1238, 149] on table "Location Product Category Customer Name Description Lot # LotID1 LotID2 6 -" at bounding box center [628, 423] width 1256 height 611
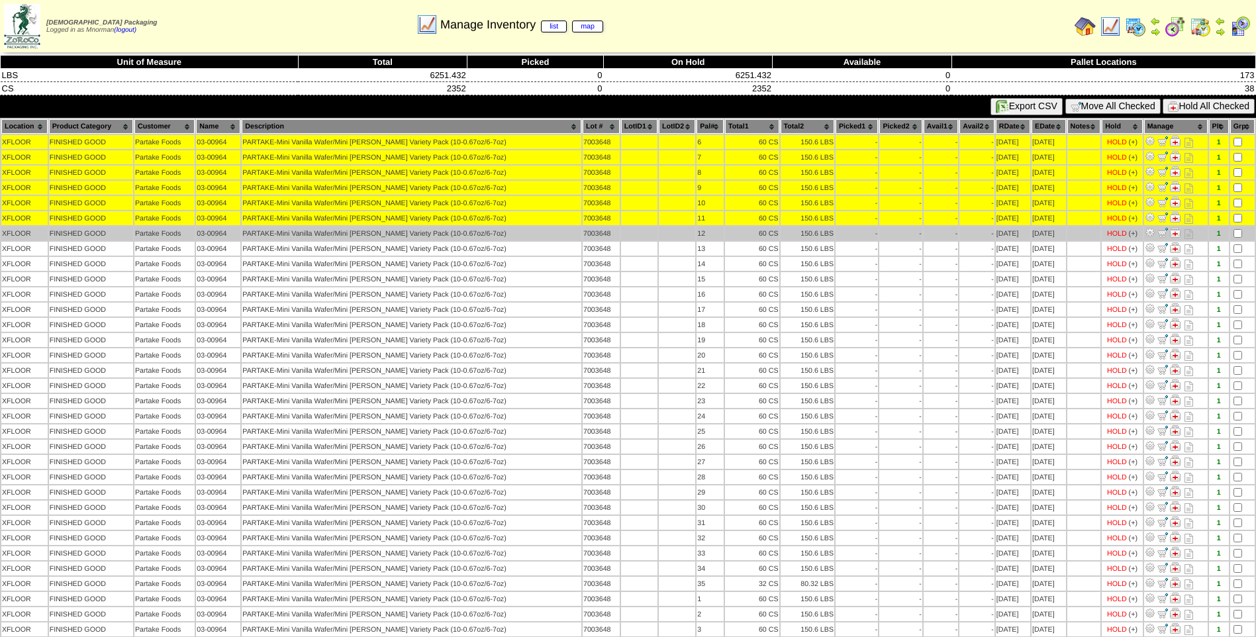
click at [1237, 229] on td at bounding box center [1242, 233] width 24 height 14
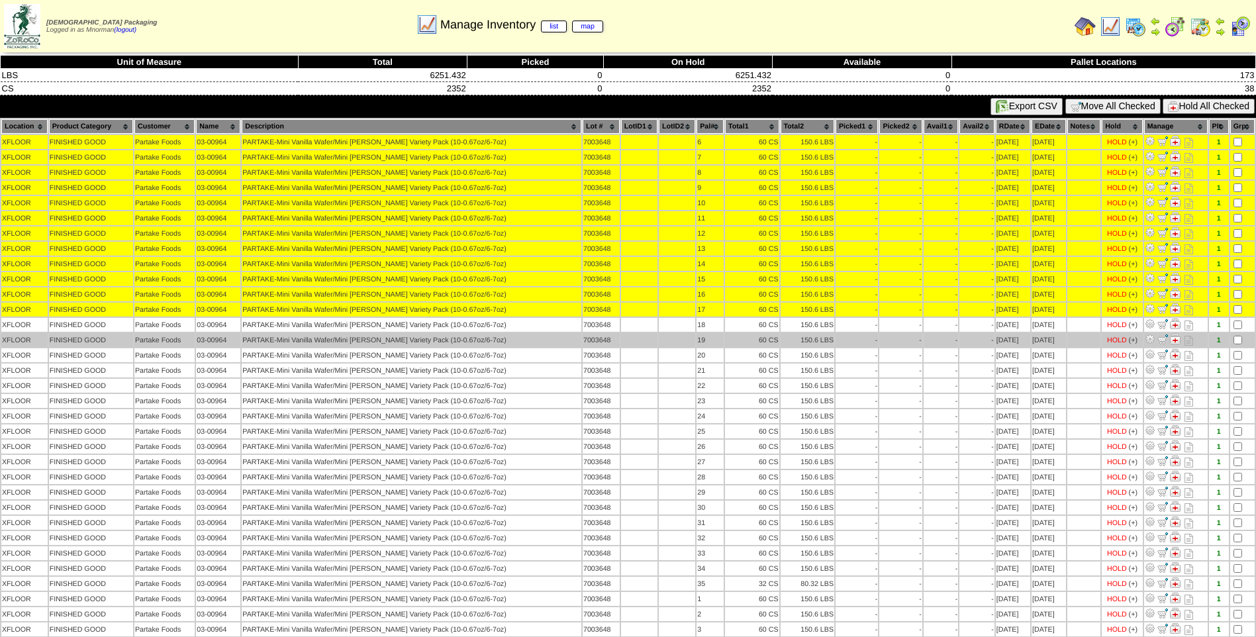
click at [1235, 334] on td at bounding box center [1242, 340] width 24 height 14
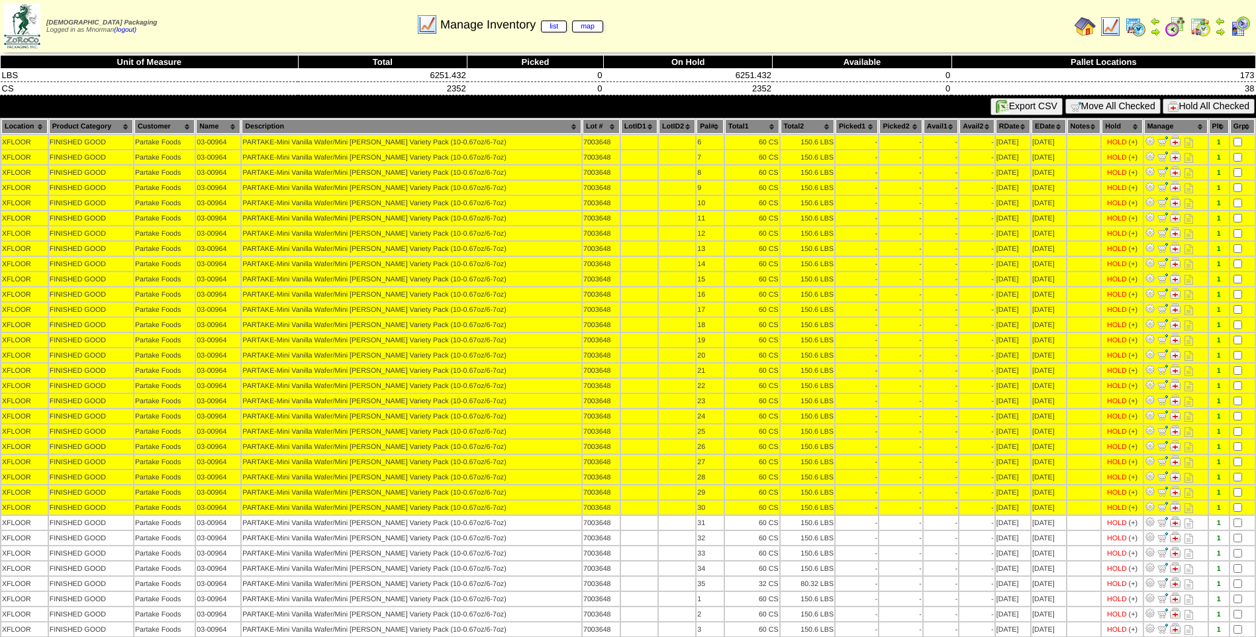
click at [1238, 514] on table "Location Product Category Customer Name Description Lot # LotID1 LotID2 6 -" at bounding box center [628, 423] width 1256 height 611
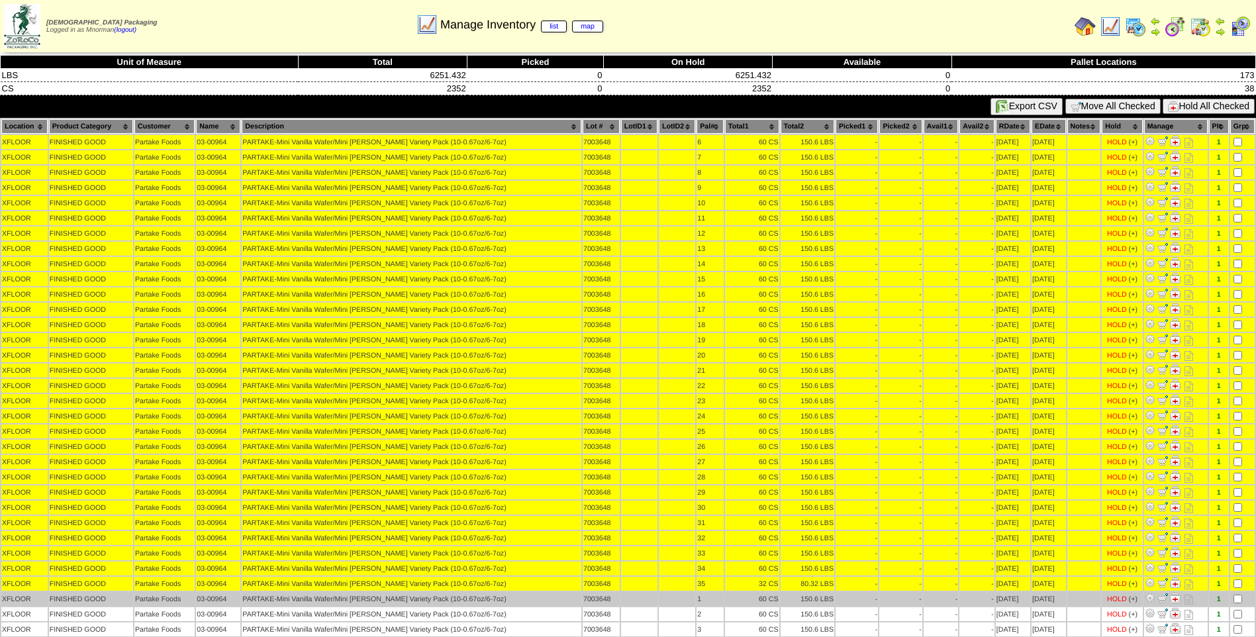
click at [1238, 604] on td at bounding box center [1242, 599] width 24 height 14
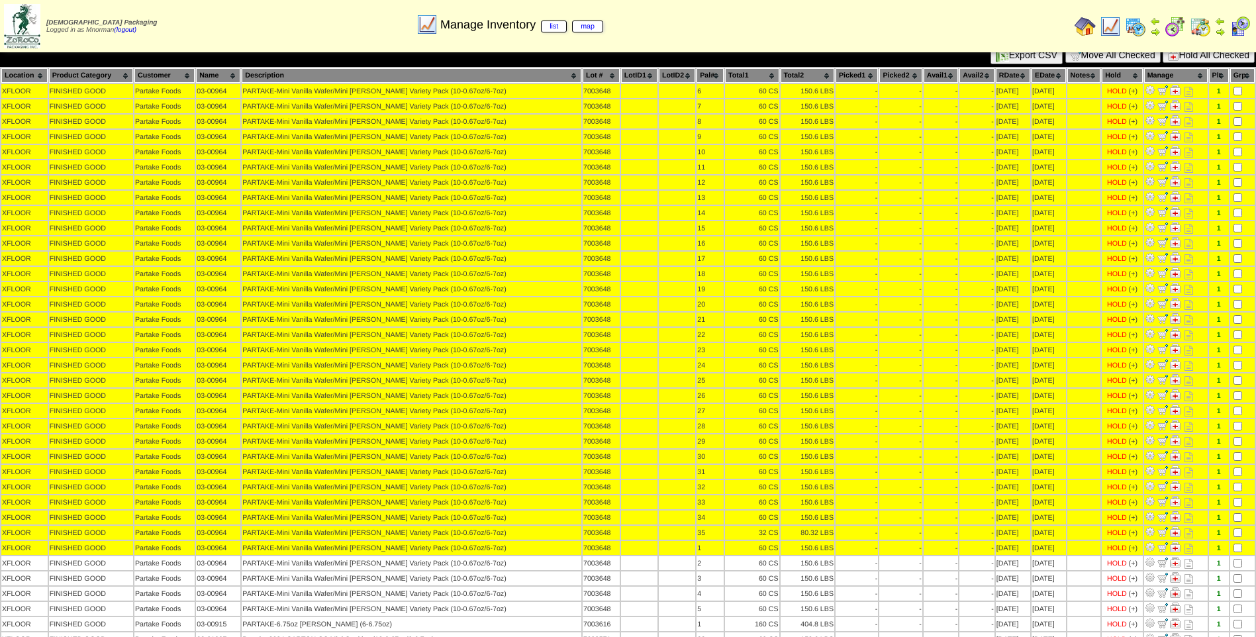
scroll to position [66, 0]
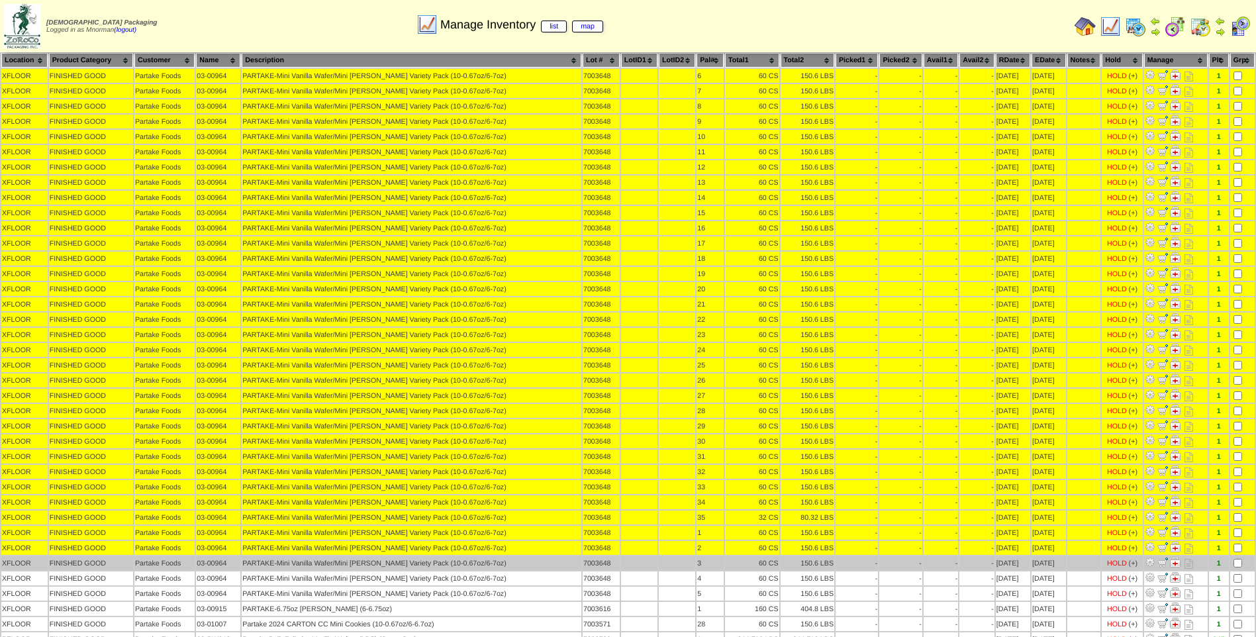
click at [1238, 567] on td at bounding box center [1242, 563] width 24 height 14
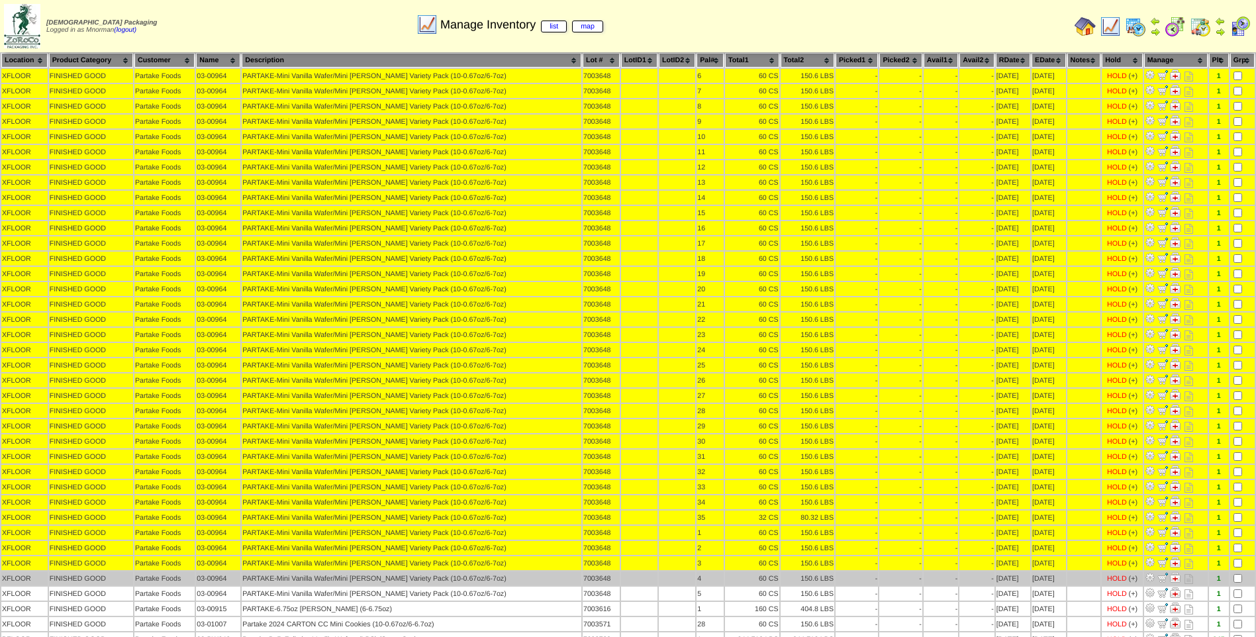
click at [1237, 582] on td at bounding box center [1242, 578] width 24 height 14
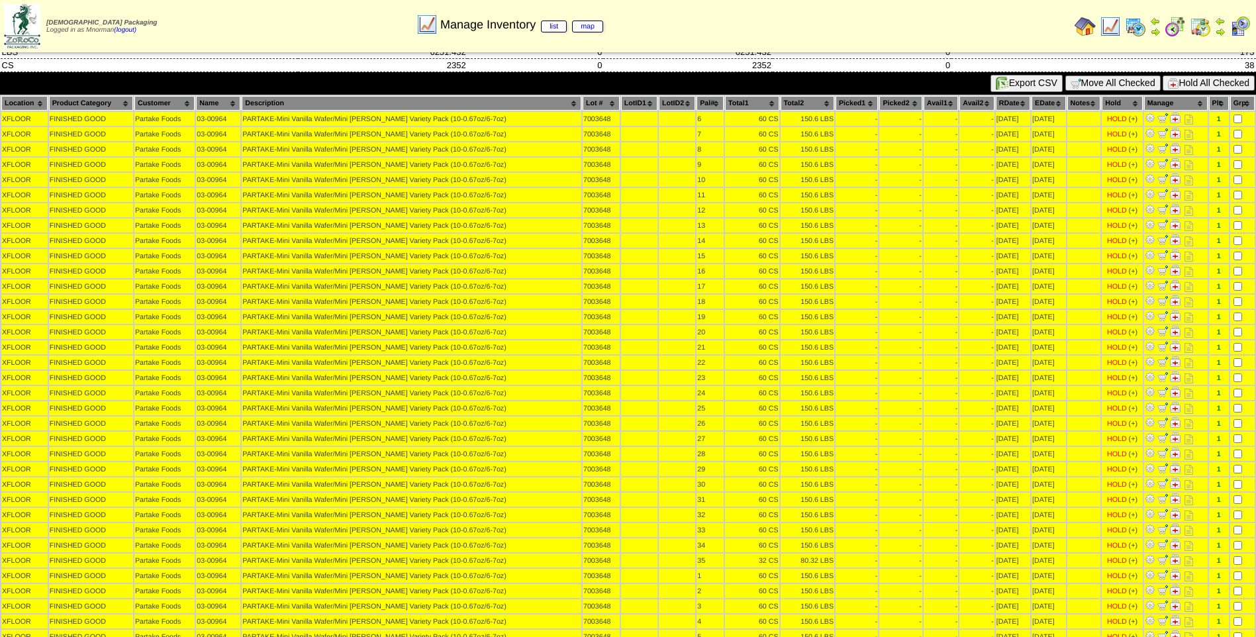
scroll to position [0, 0]
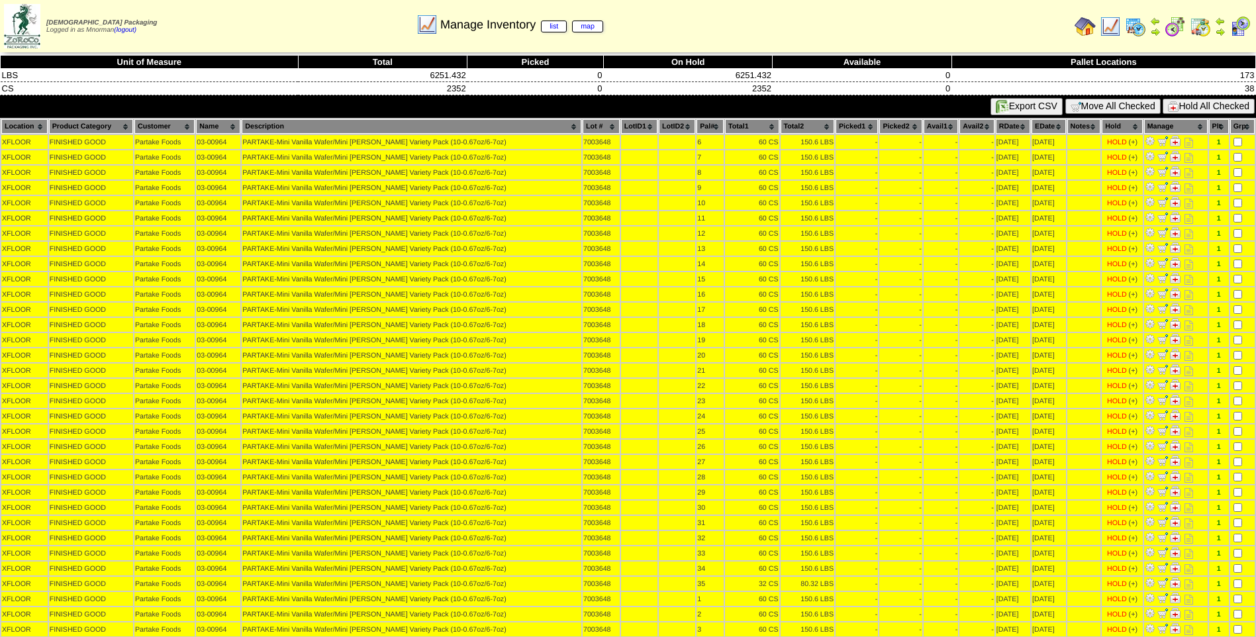
click at [1217, 109] on button "Hold All Checked" at bounding box center [1208, 106] width 92 height 15
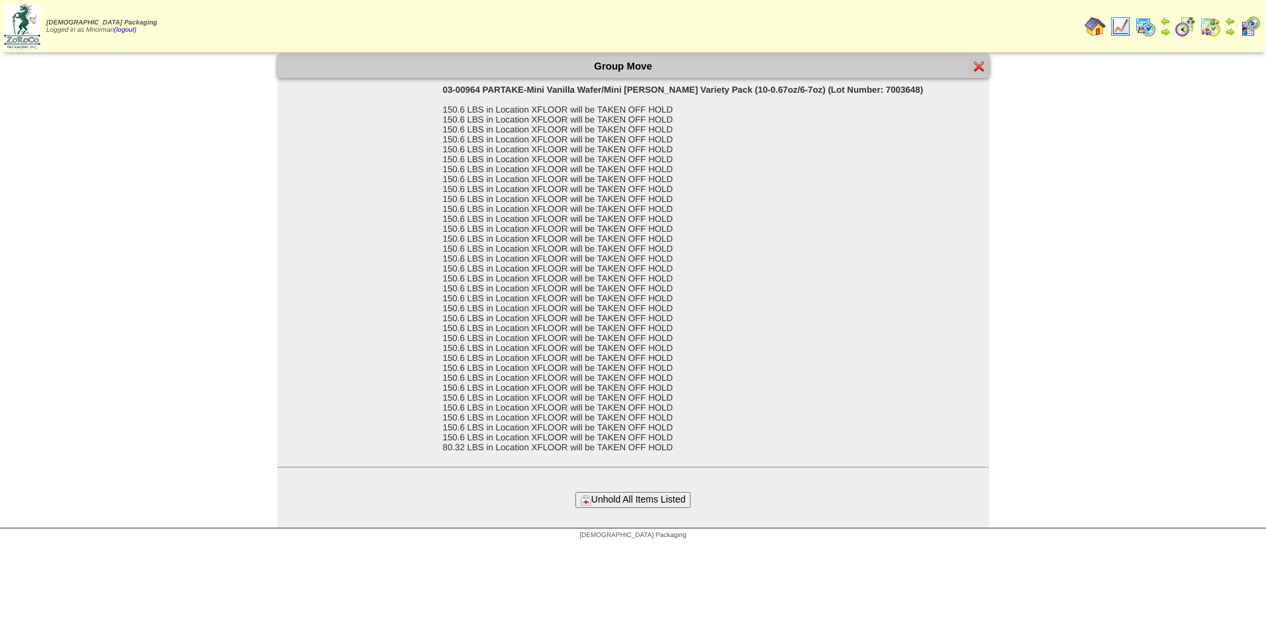
click at [405, 546] on html "[DEMOGRAPHIC_DATA] Packaging Logged in as Mnorman (logout) Print All" at bounding box center [633, 273] width 1266 height 546
click at [1122, 31] on img at bounding box center [1119, 26] width 21 height 21
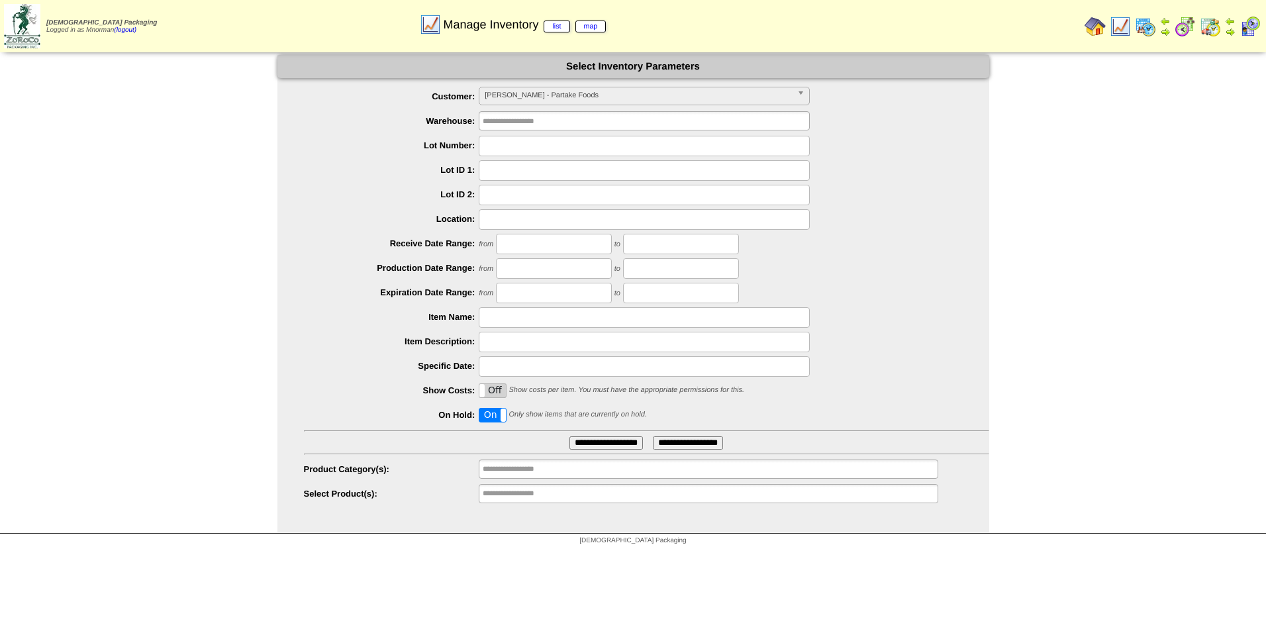
click at [634, 441] on input "**********" at bounding box center [605, 442] width 73 height 13
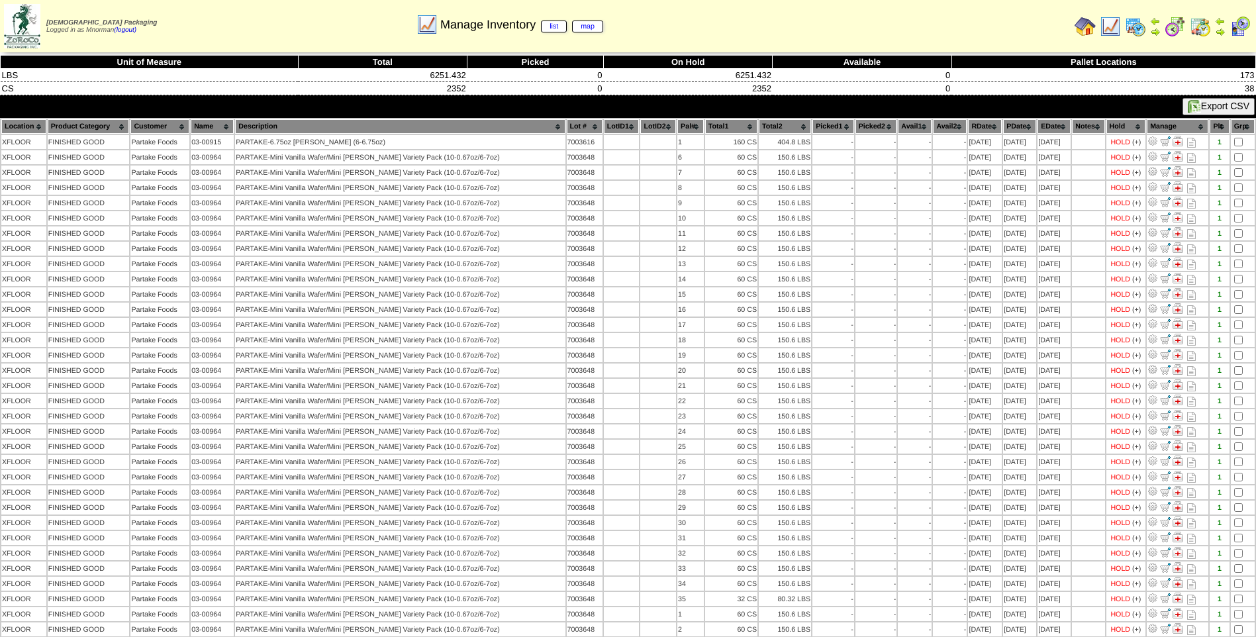
click at [1003, 122] on th "PDate" at bounding box center [1019, 126] width 33 height 15
click at [1006, 130] on th "PDate" at bounding box center [1019, 126] width 33 height 15
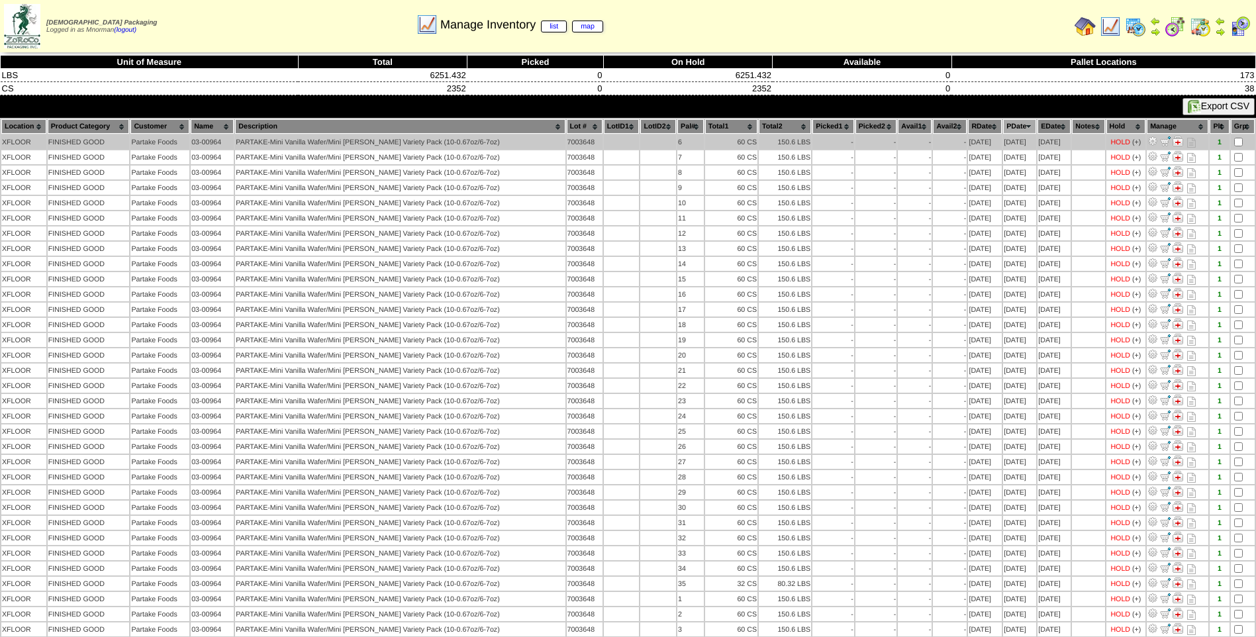
click at [1241, 136] on td at bounding box center [1242, 142] width 24 height 14
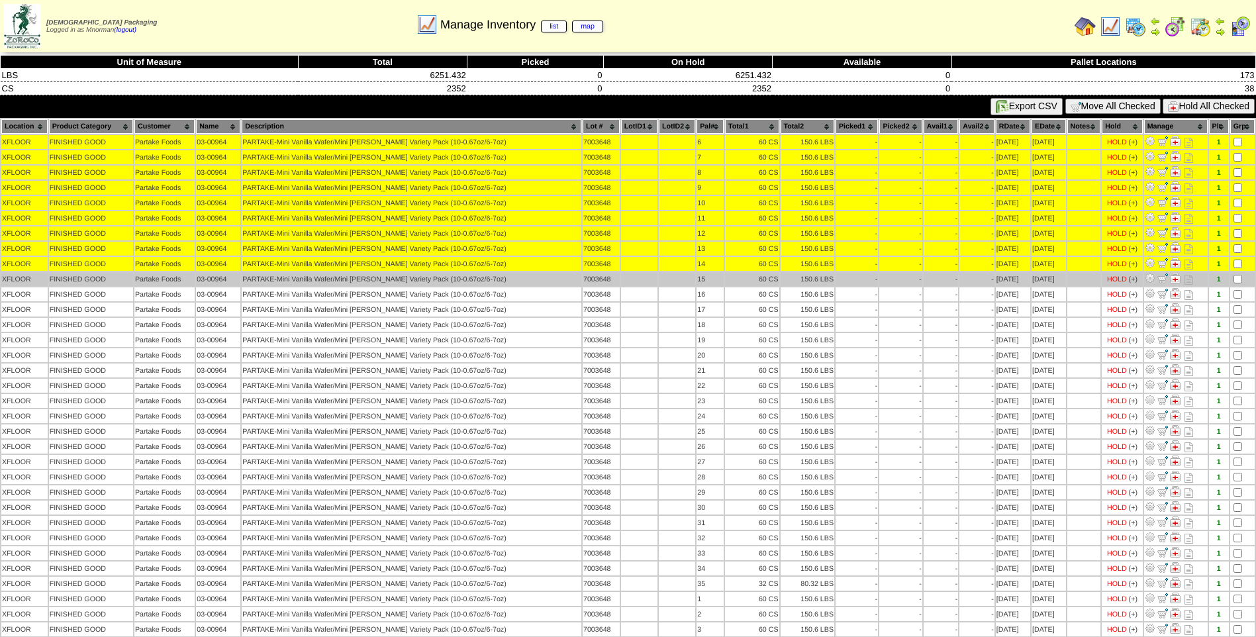
click at [1236, 275] on td at bounding box center [1242, 279] width 24 height 14
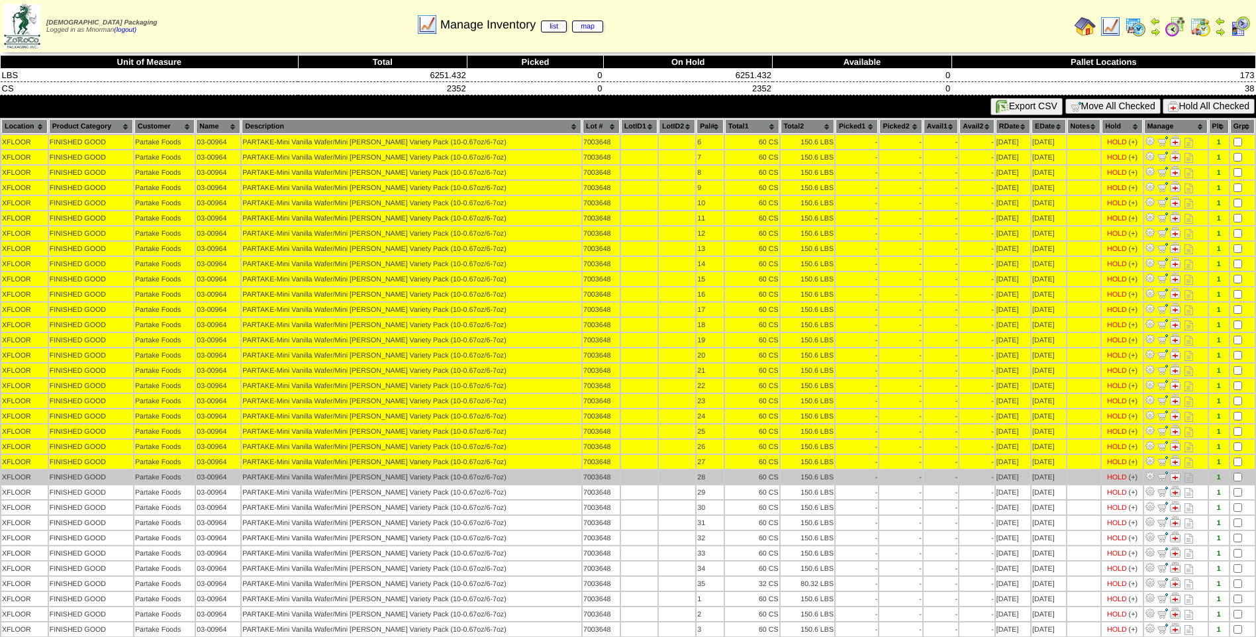
click at [1232, 481] on td at bounding box center [1242, 477] width 24 height 14
click at [1231, 476] on td at bounding box center [1242, 477] width 24 height 14
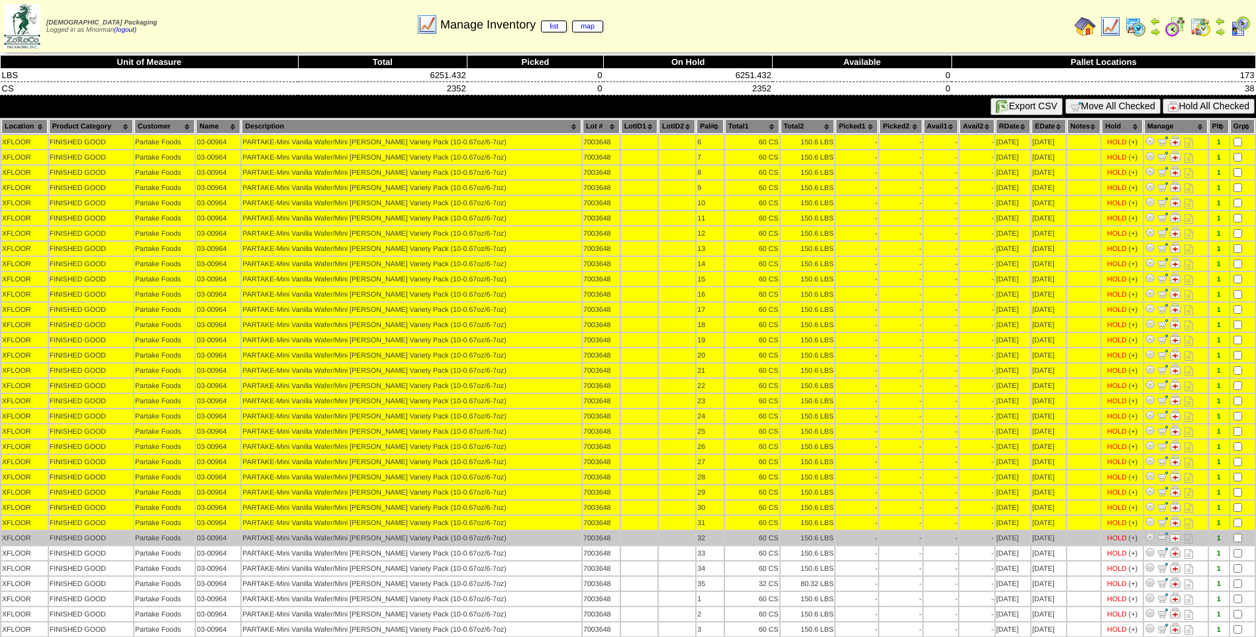
click at [1235, 532] on td at bounding box center [1242, 538] width 24 height 14
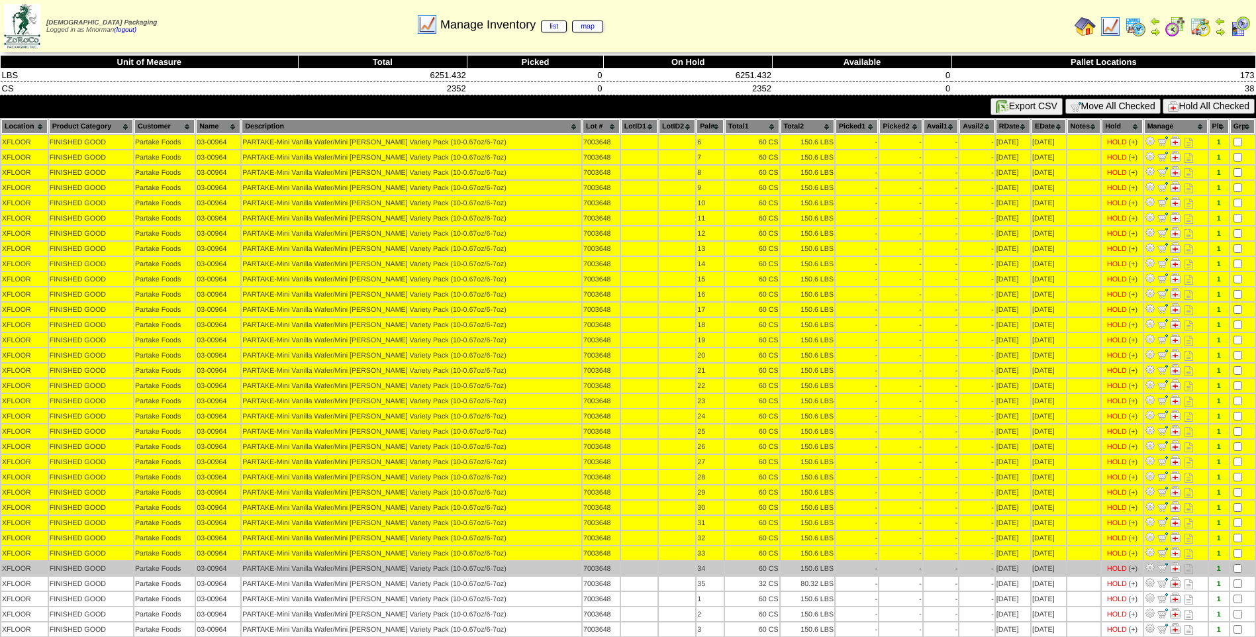
click at [1237, 574] on td at bounding box center [1242, 568] width 24 height 14
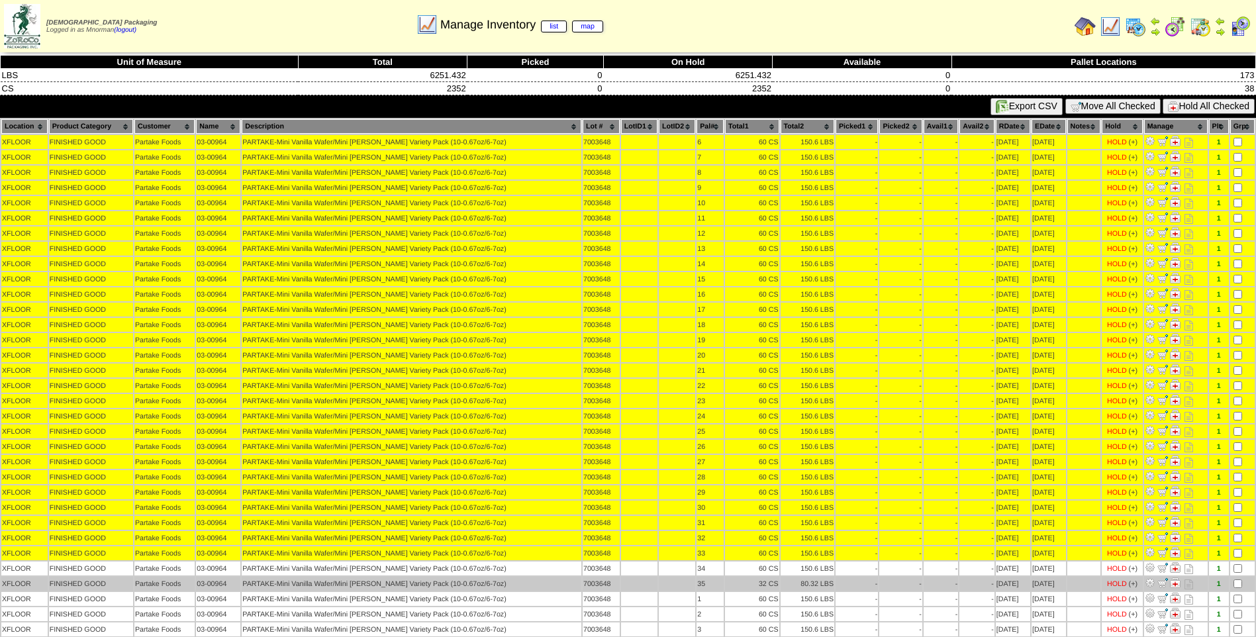
click at [1237, 590] on td at bounding box center [1242, 583] width 24 height 14
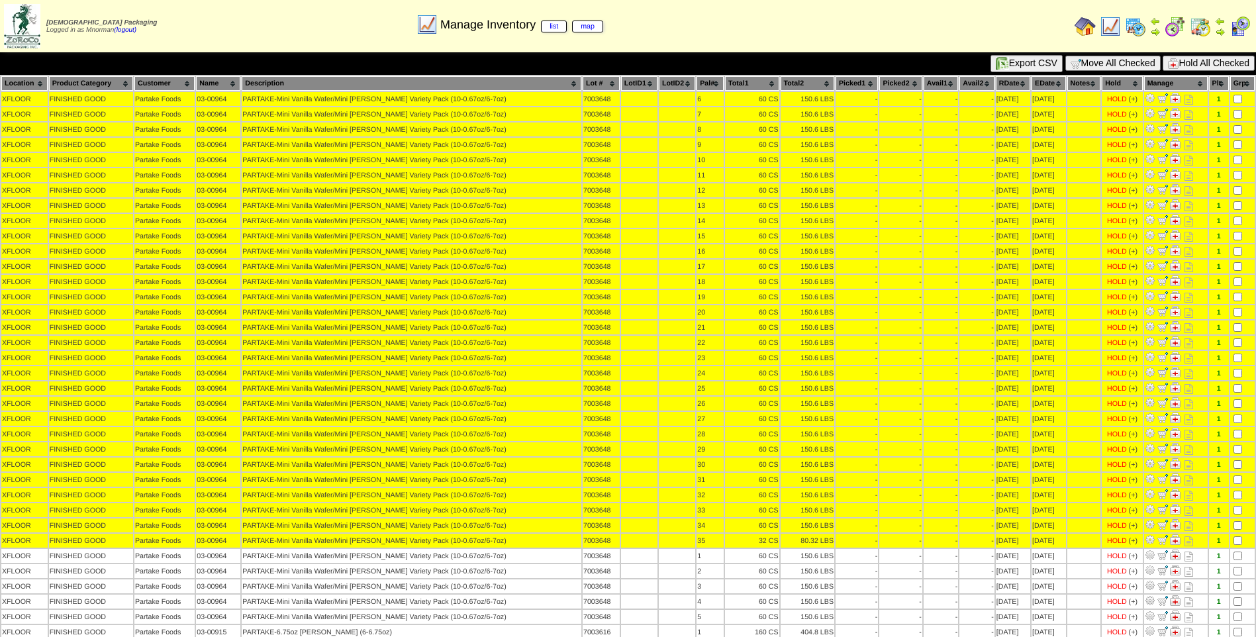
scroll to position [66, 0]
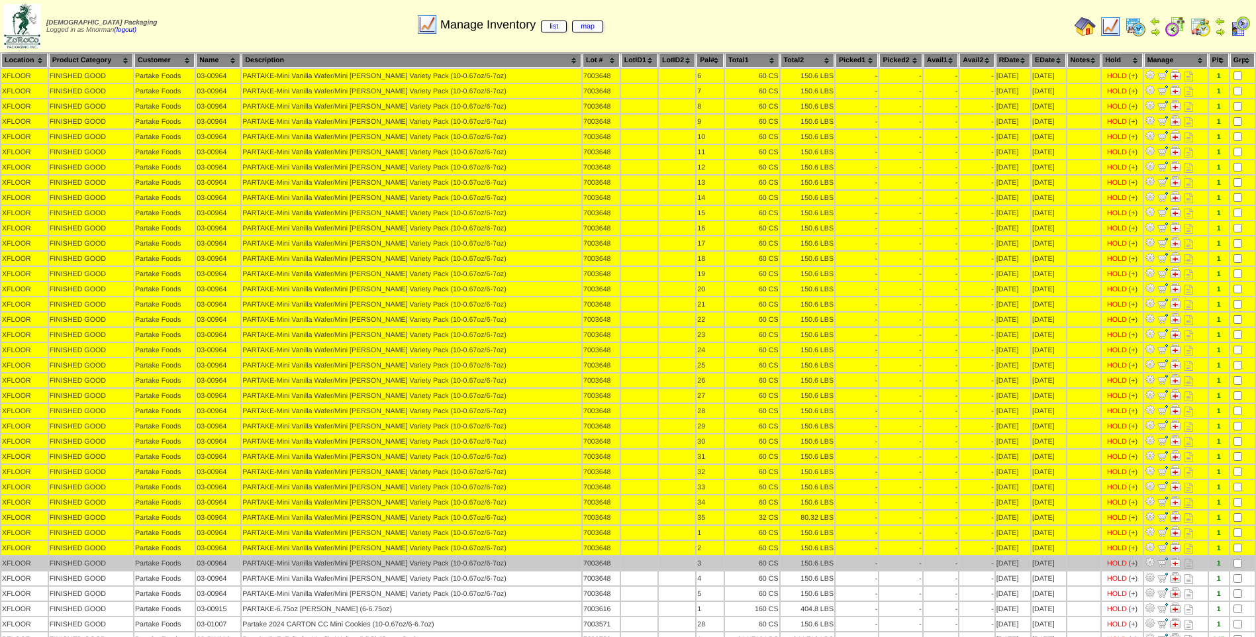
click at [1240, 560] on td at bounding box center [1242, 563] width 24 height 14
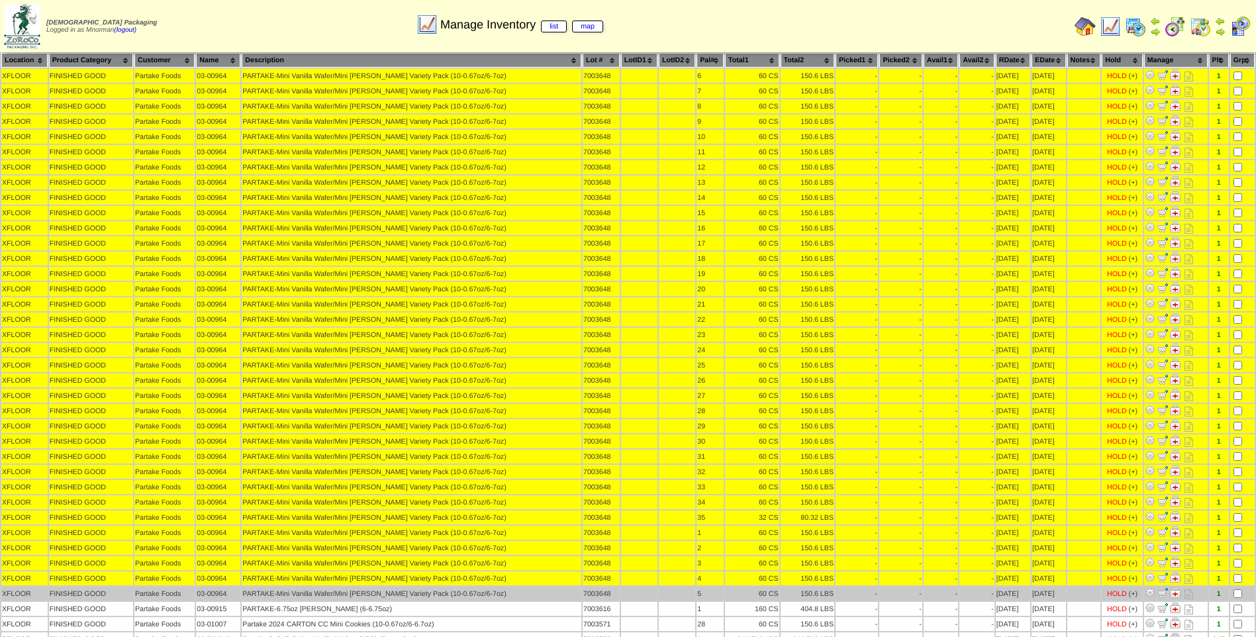
click at [1236, 594] on td at bounding box center [1242, 593] width 24 height 14
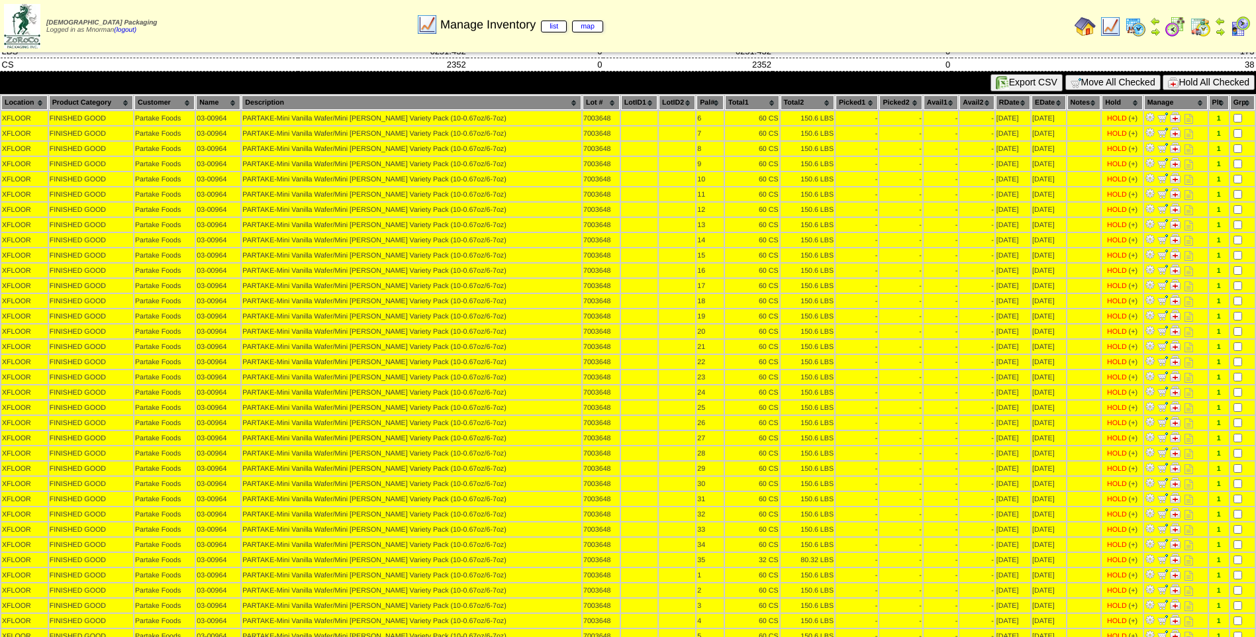
scroll to position [0, 0]
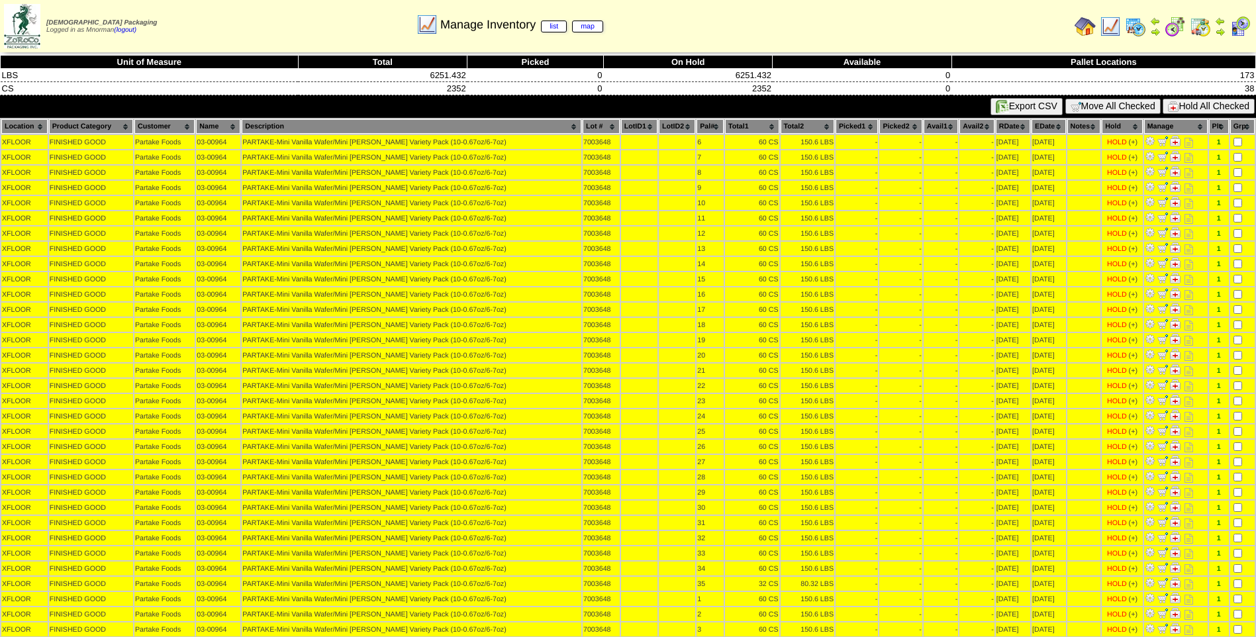
click at [1179, 106] on button "Hold All Checked" at bounding box center [1208, 106] width 92 height 15
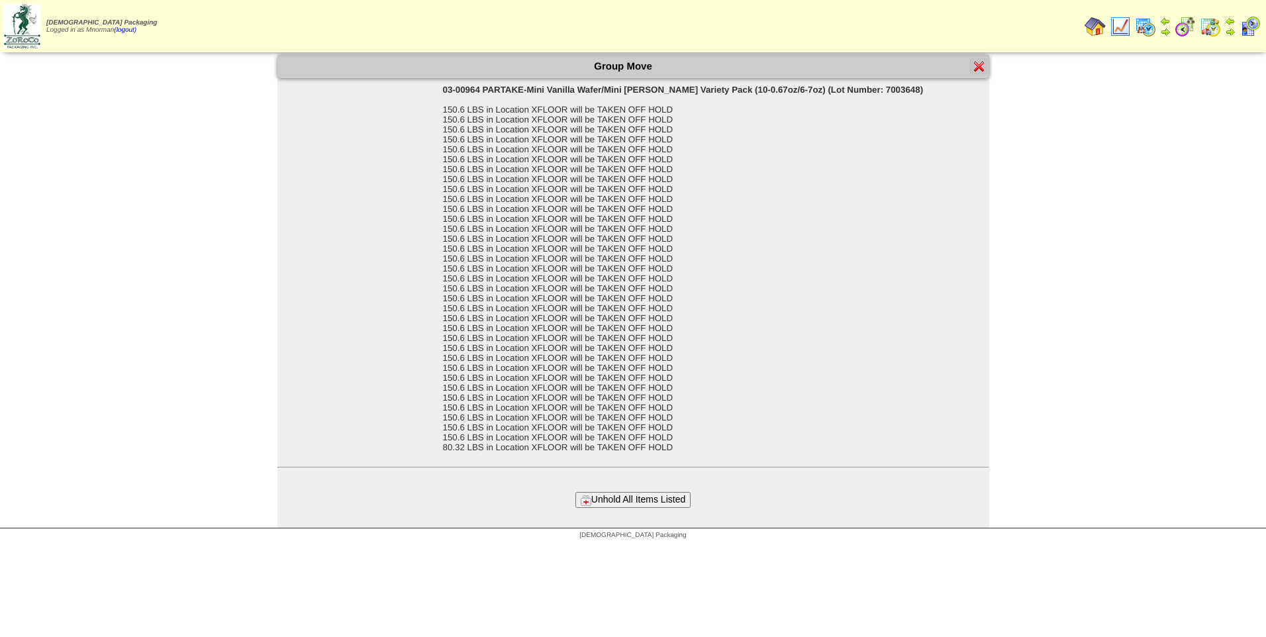
click at [674, 498] on button "Unhold All Items Listed" at bounding box center [632, 499] width 115 height 15
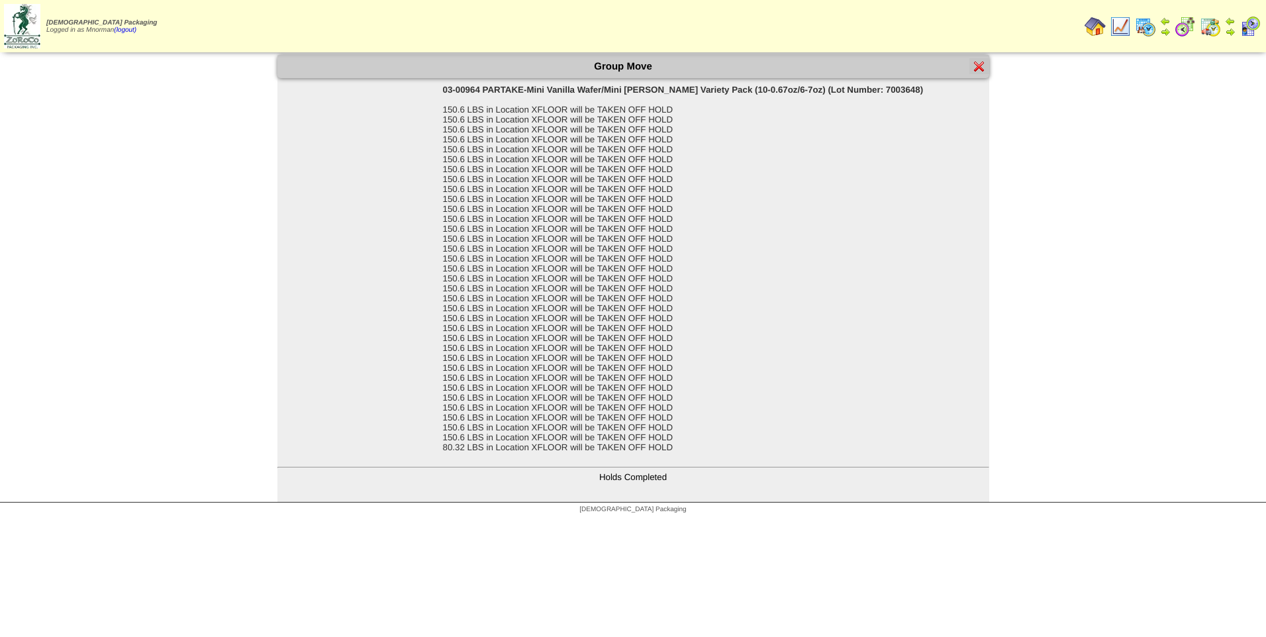
click at [1116, 26] on img at bounding box center [1119, 26] width 21 height 21
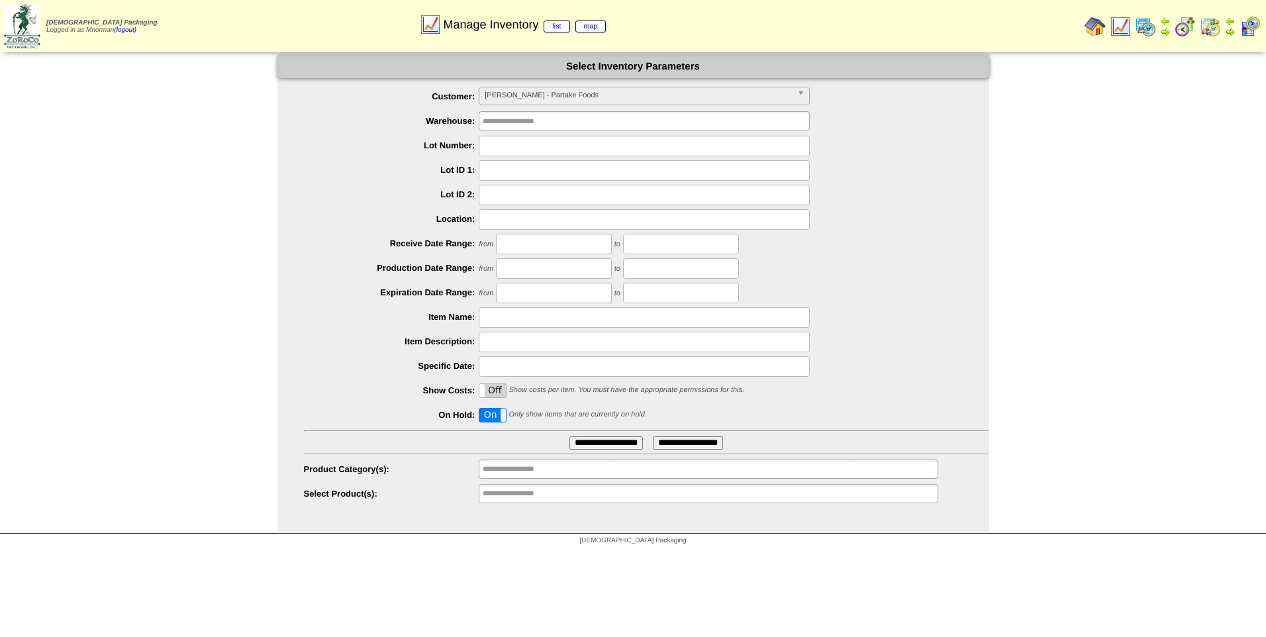
click at [622, 442] on input "**********" at bounding box center [605, 442] width 73 height 13
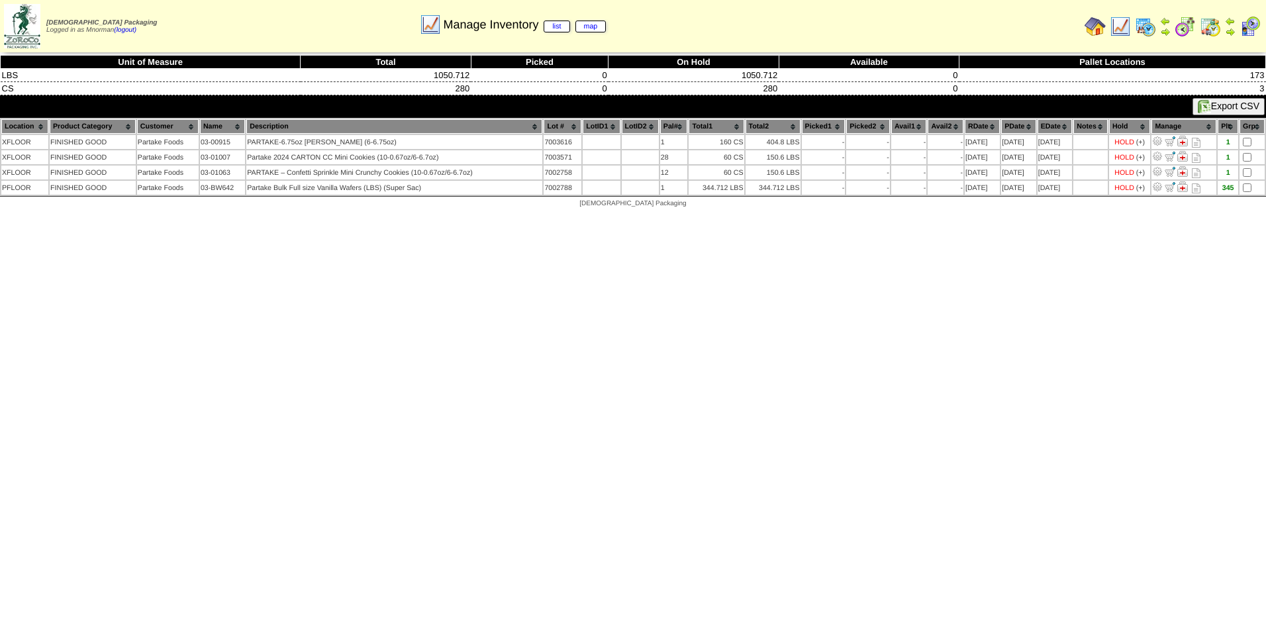
click at [1013, 123] on th "PDate" at bounding box center [1018, 126] width 35 height 15
click at [1124, 30] on img at bounding box center [1119, 26] width 21 height 21
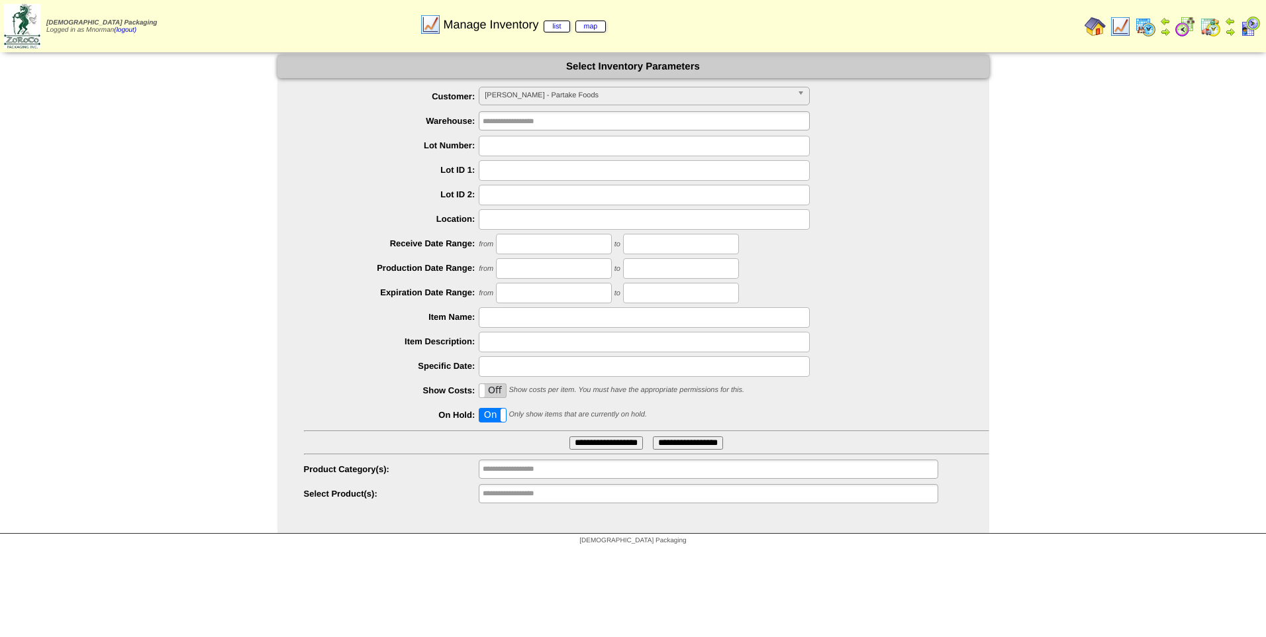
drag, startPoint x: 481, startPoint y: 415, endPoint x: 505, endPoint y: 315, distance: 102.9
click at [481, 414] on label "On" at bounding box center [492, 414] width 26 height 13
click at [517, 144] on input "text" at bounding box center [644, 146] width 331 height 21
type input "*******"
click at [569, 436] on input "**********" at bounding box center [605, 442] width 73 height 13
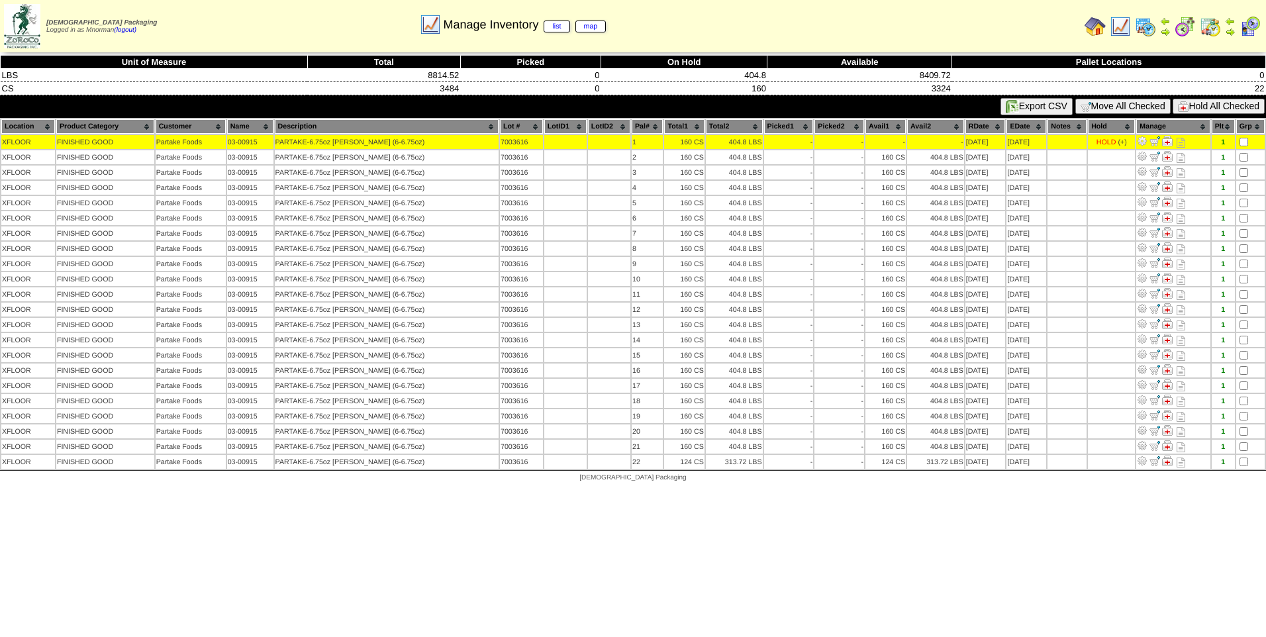
drag, startPoint x: 1203, startPoint y: 105, endPoint x: 1193, endPoint y: 112, distance: 11.8
click at [1203, 104] on button "Hold All Checked" at bounding box center [1218, 106] width 92 height 15
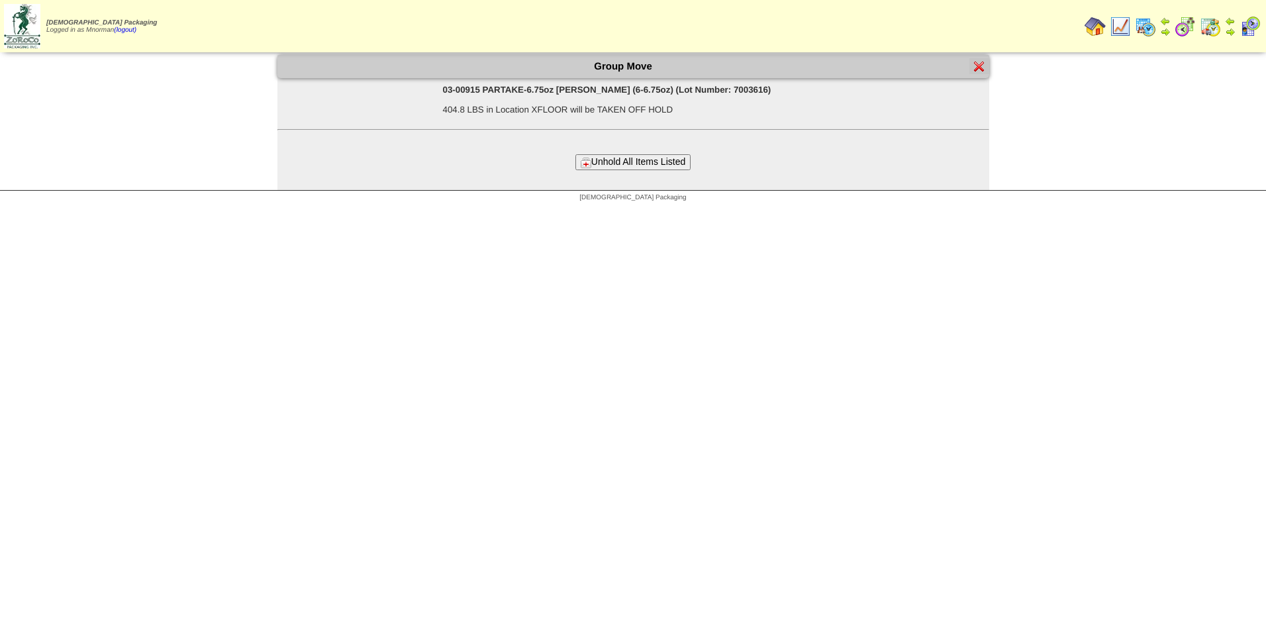
click at [686, 160] on button "Unhold All Items Listed" at bounding box center [632, 161] width 115 height 15
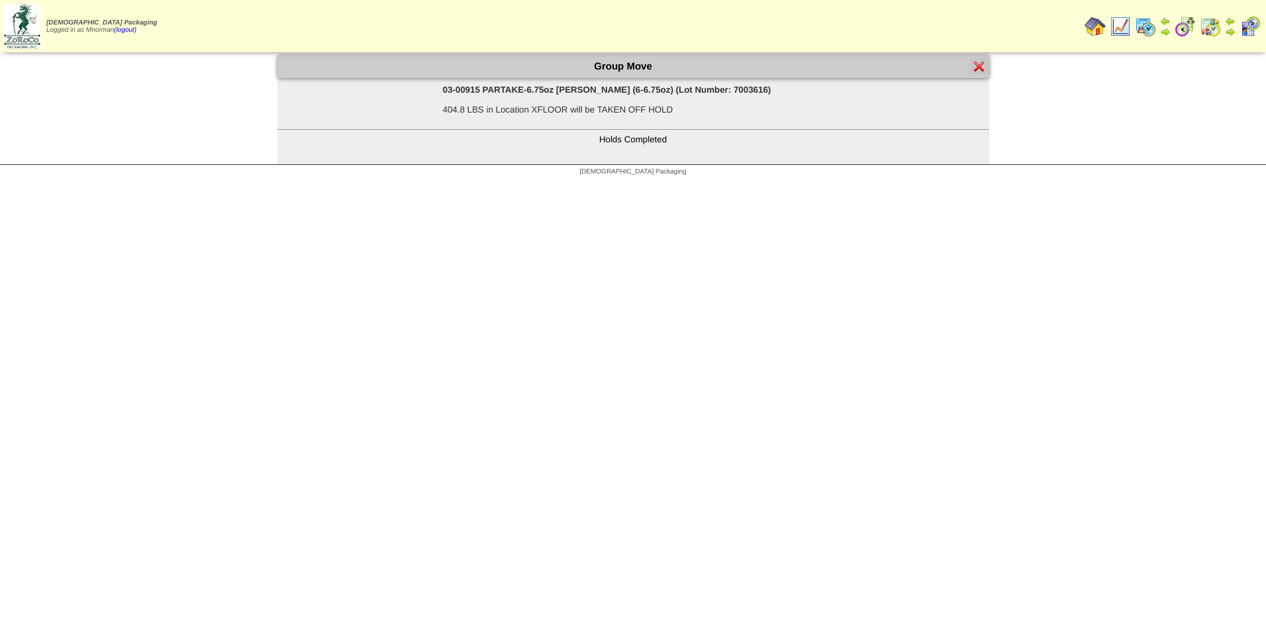
click at [1117, 26] on img at bounding box center [1119, 26] width 21 height 21
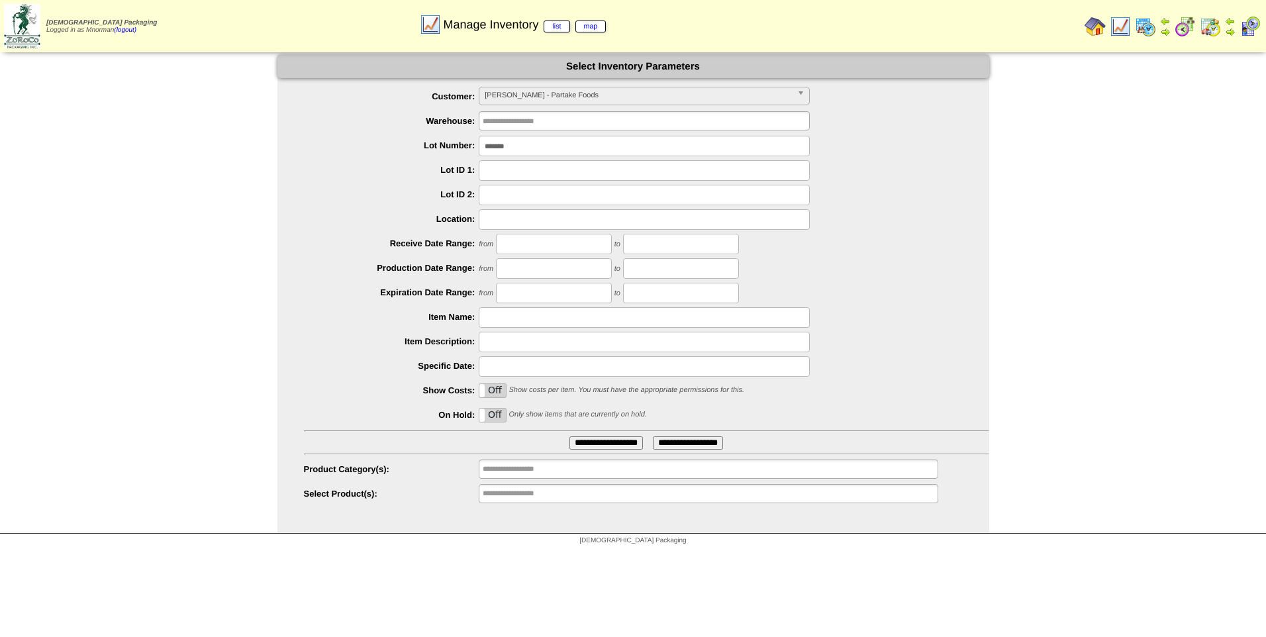
click at [622, 98] on span "[PERSON_NAME] - Partake Foods" at bounding box center [637, 95] width 307 height 16
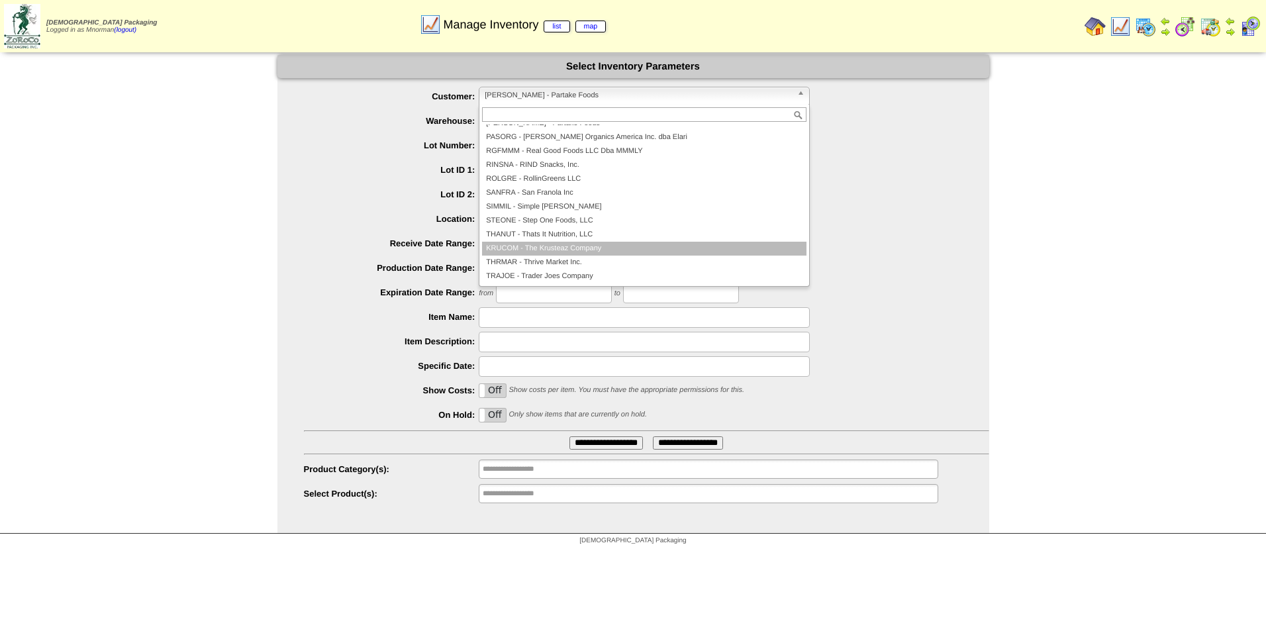
scroll to position [154, 0]
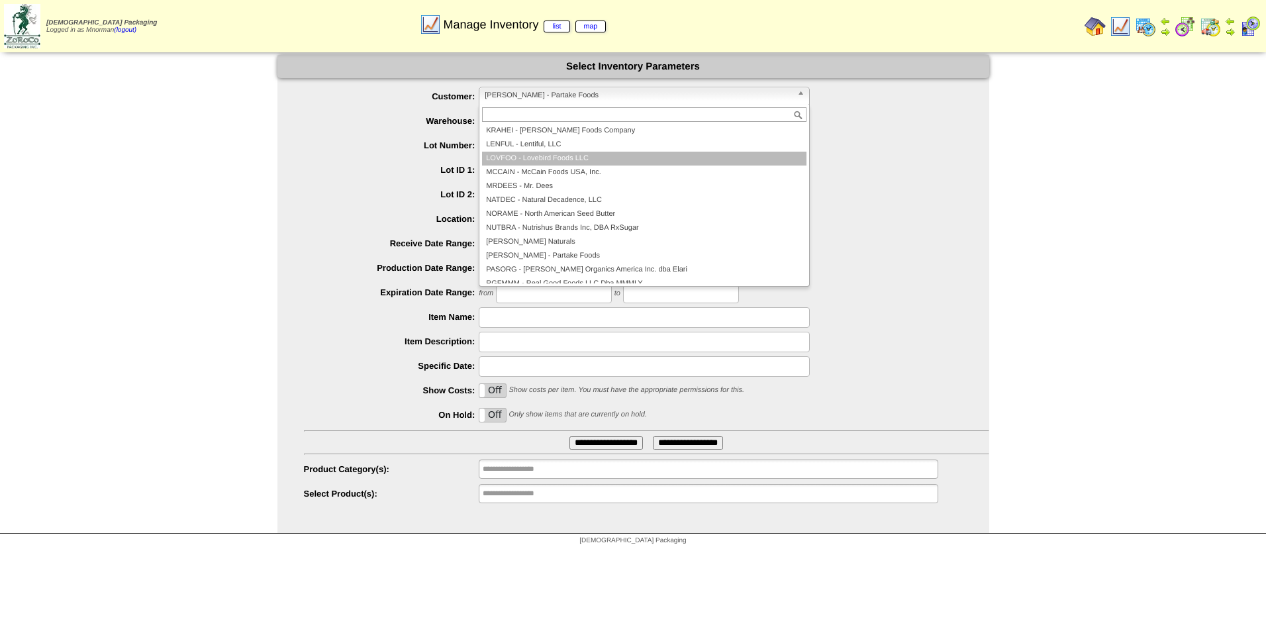
click at [581, 160] on li "LOVFOO - Lovebird Foods LLC" at bounding box center [644, 159] width 324 height 14
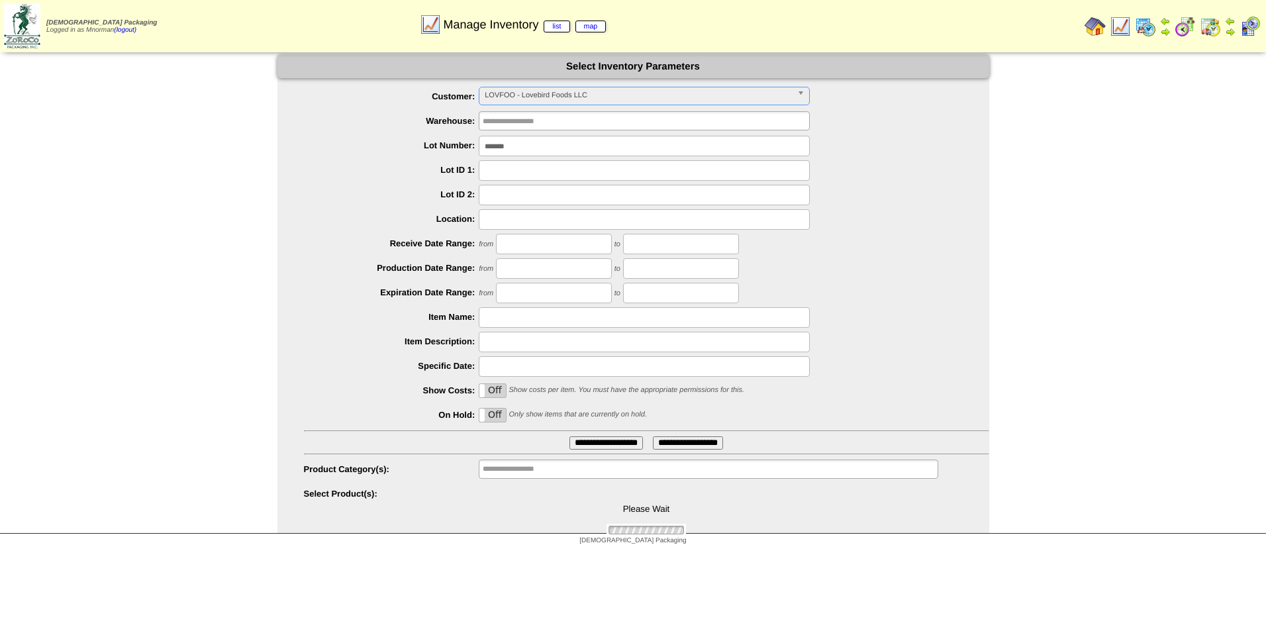
drag, startPoint x: 545, startPoint y: 146, endPoint x: 456, endPoint y: 152, distance: 88.8
click at [456, 153] on div "*******" at bounding box center [646, 146] width 685 height 21
click at [605, 441] on input "**********" at bounding box center [605, 442] width 73 height 13
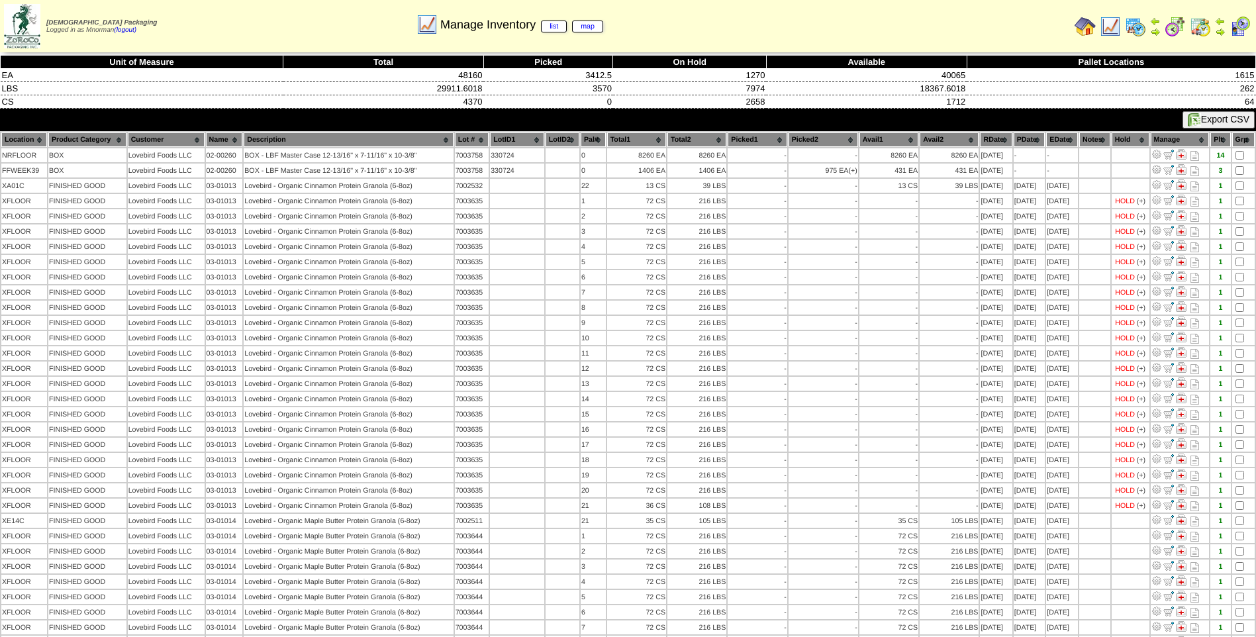
click at [1031, 140] on th "PDate" at bounding box center [1029, 139] width 32 height 15
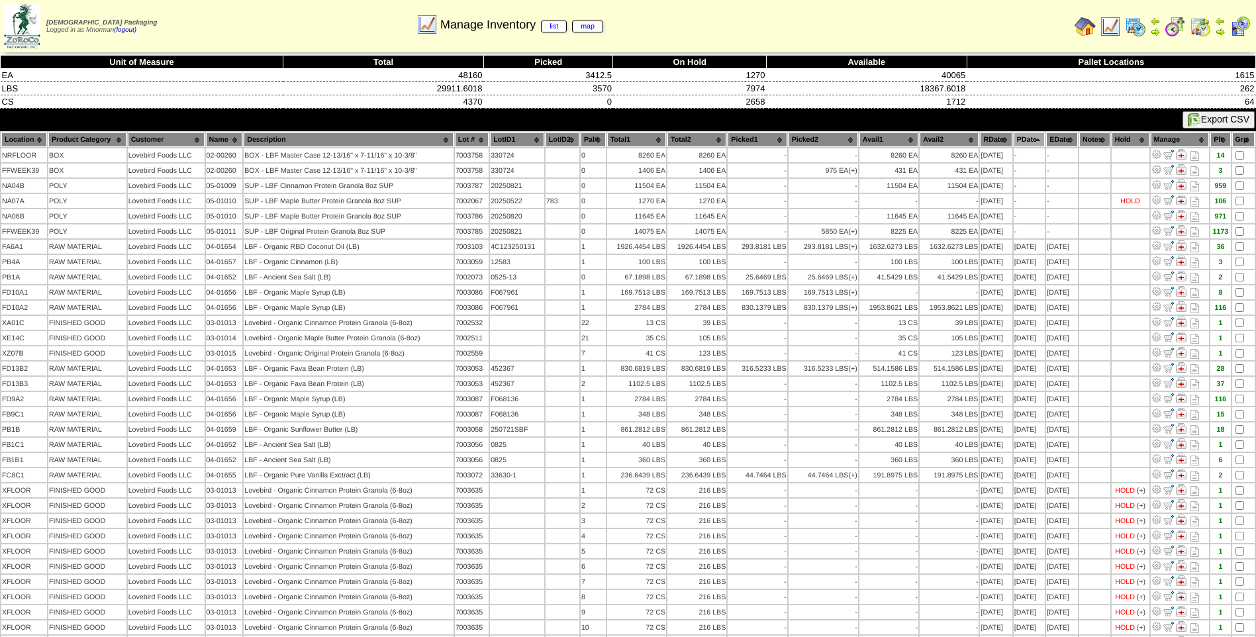
click at [1031, 140] on th "PDate" at bounding box center [1029, 139] width 32 height 15
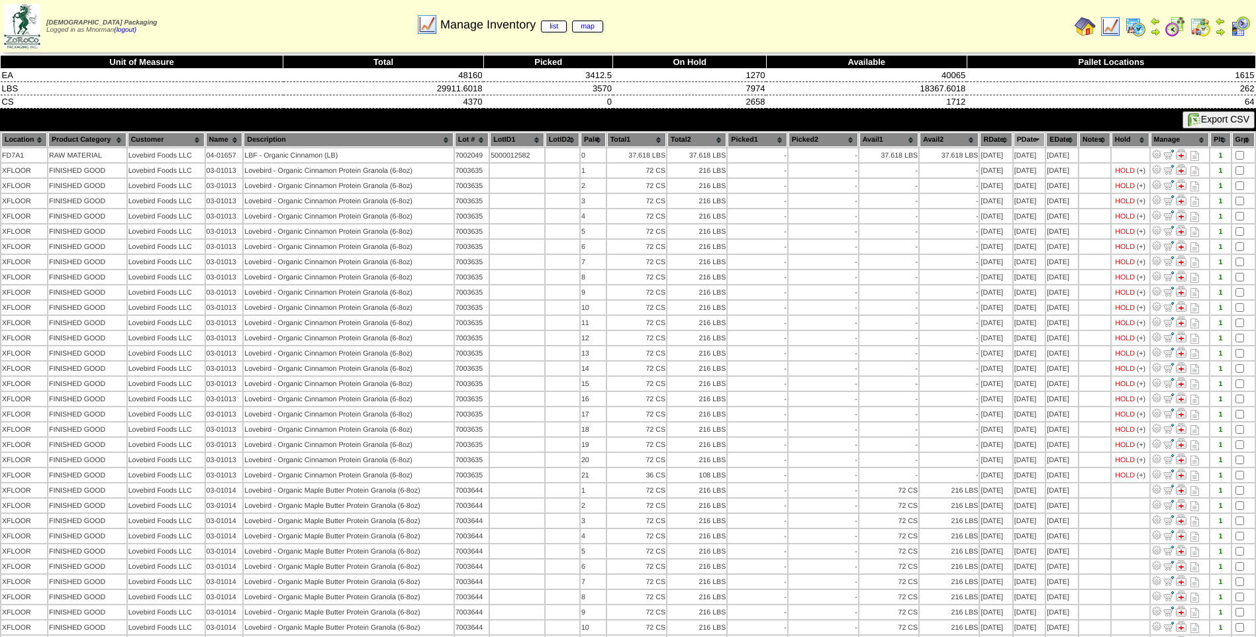
click at [1126, 138] on th "Hold" at bounding box center [1130, 139] width 38 height 15
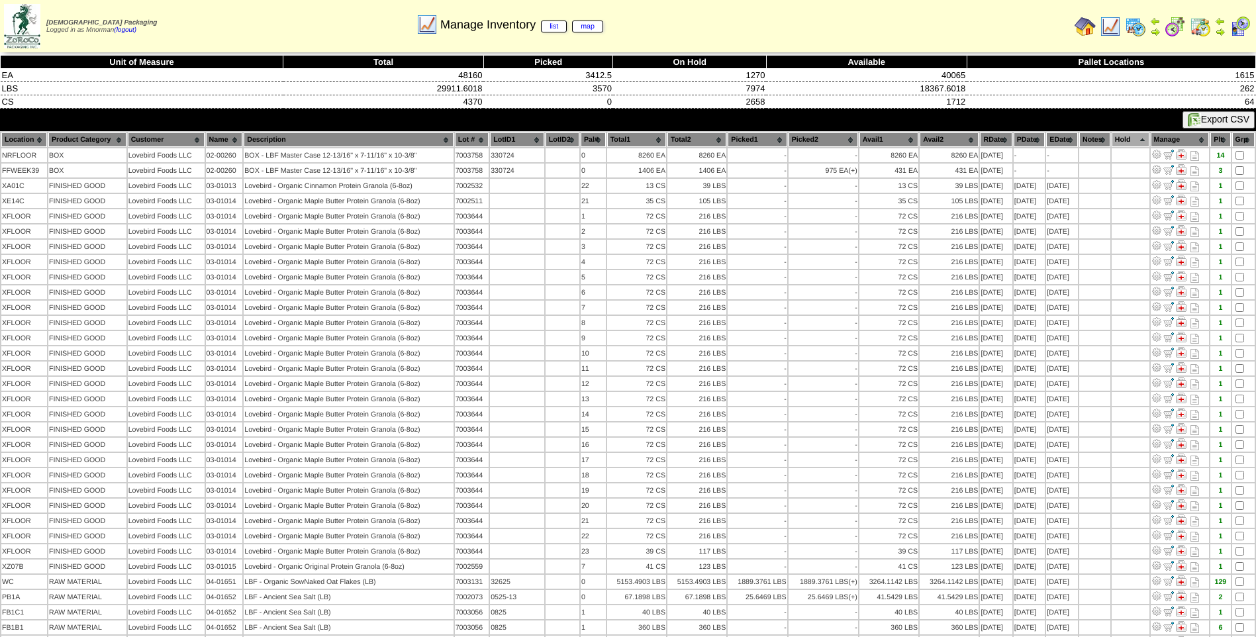
click at [1127, 138] on th "Hold" at bounding box center [1130, 139] width 38 height 15
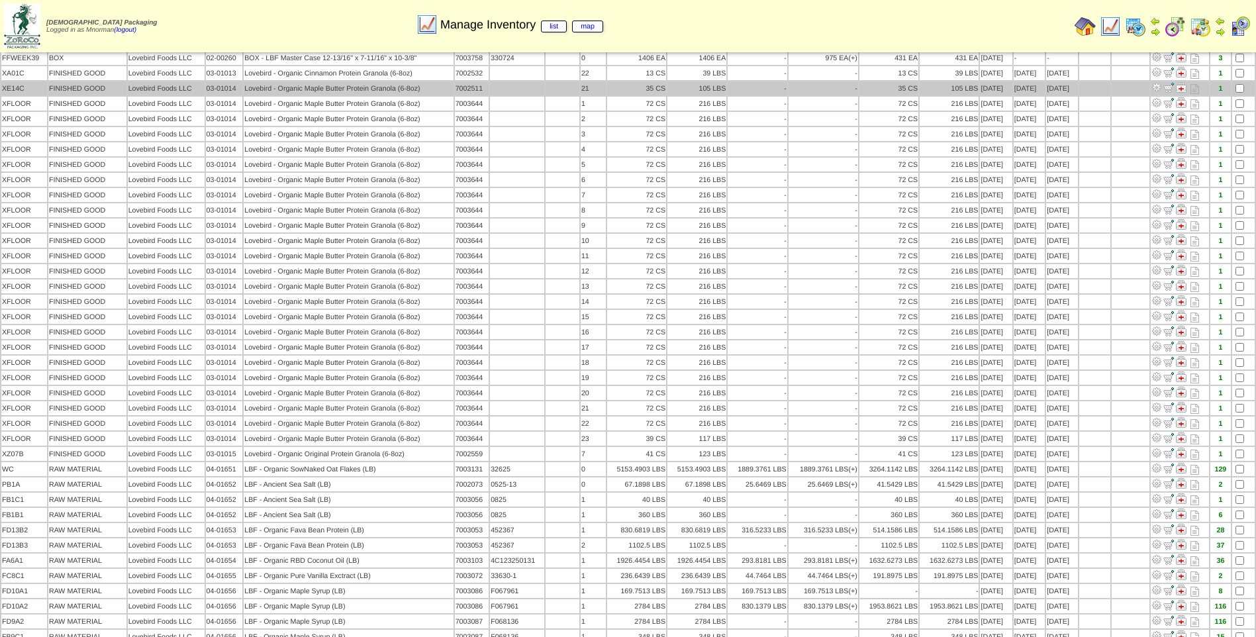
scroll to position [728, 0]
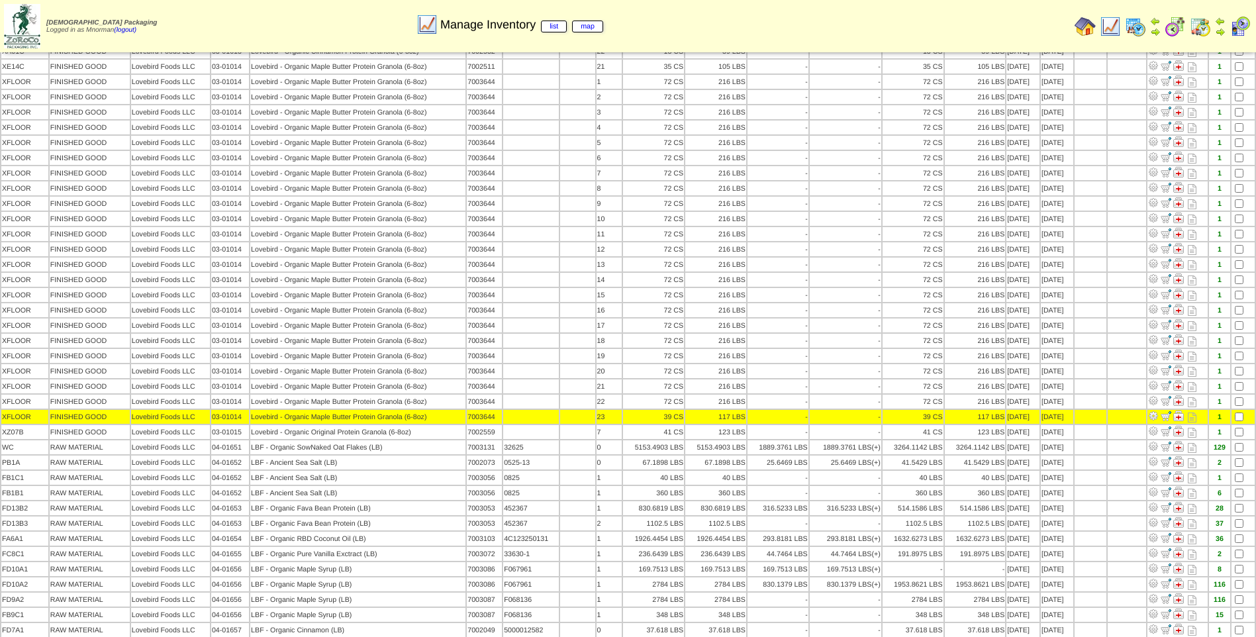
click at [1243, 418] on td at bounding box center [1242, 417] width 23 height 14
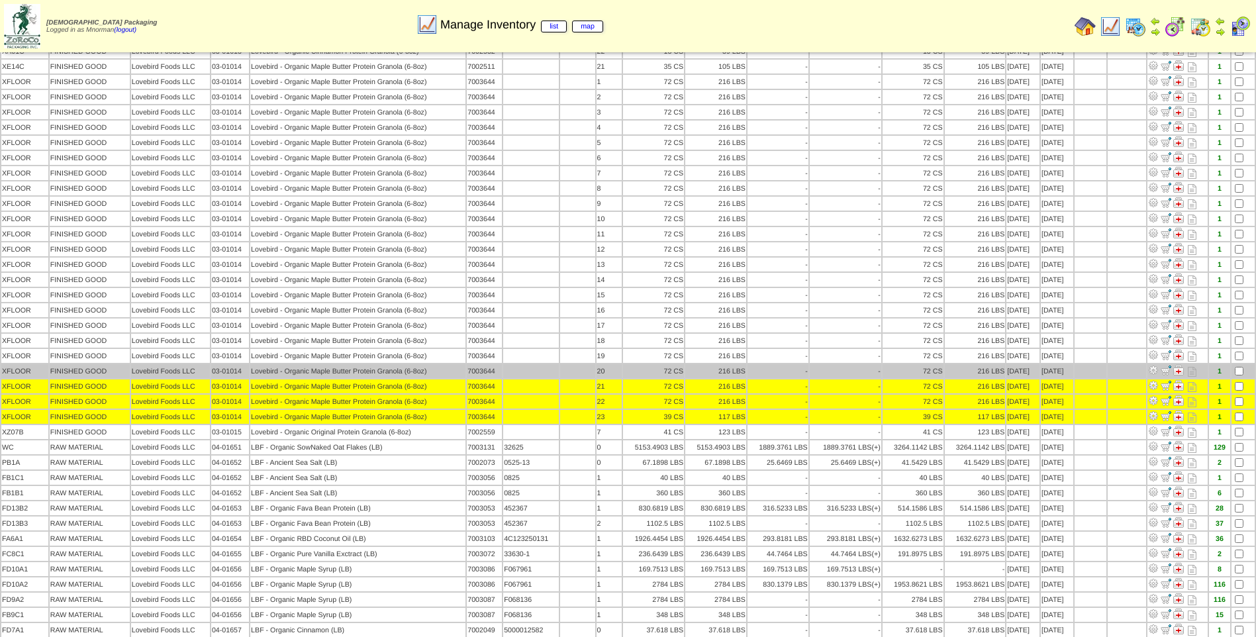
click at [1232, 367] on td at bounding box center [1242, 371] width 23 height 14
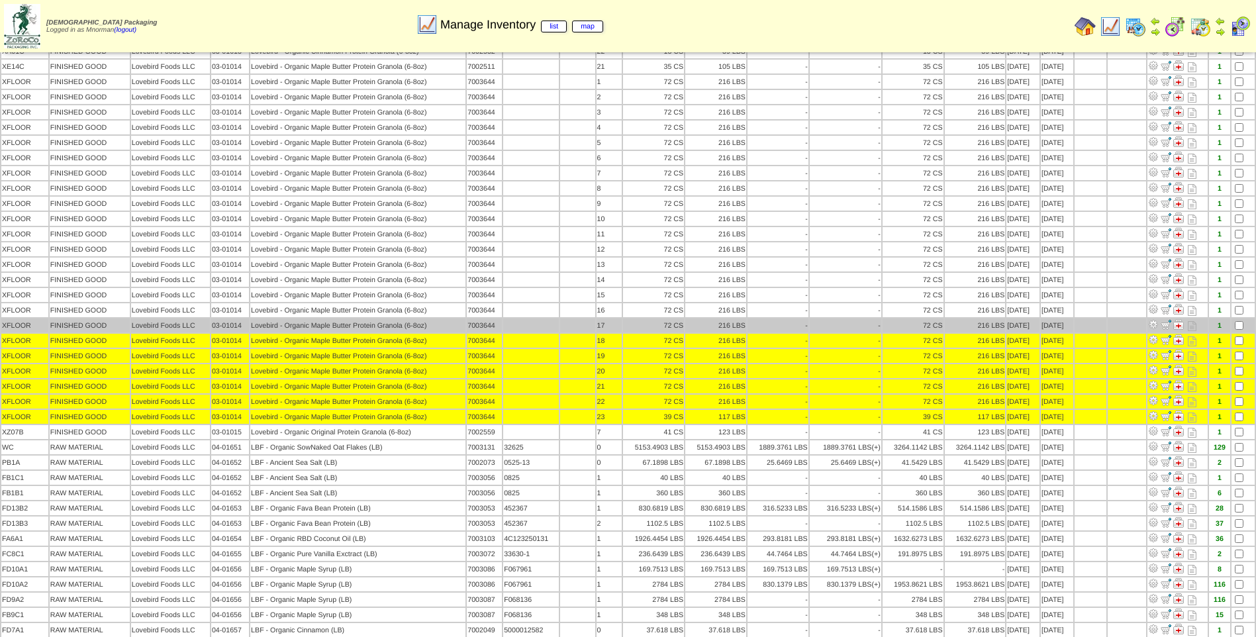
click at [1234, 328] on td at bounding box center [1242, 325] width 23 height 14
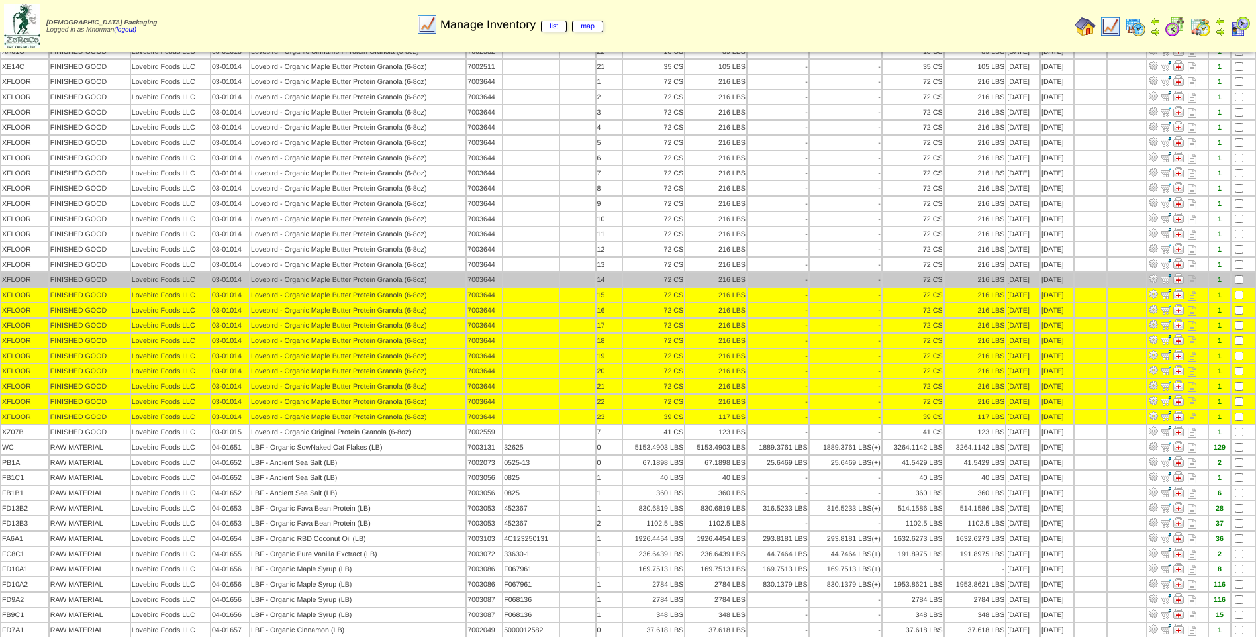
click at [1238, 275] on td at bounding box center [1242, 280] width 23 height 14
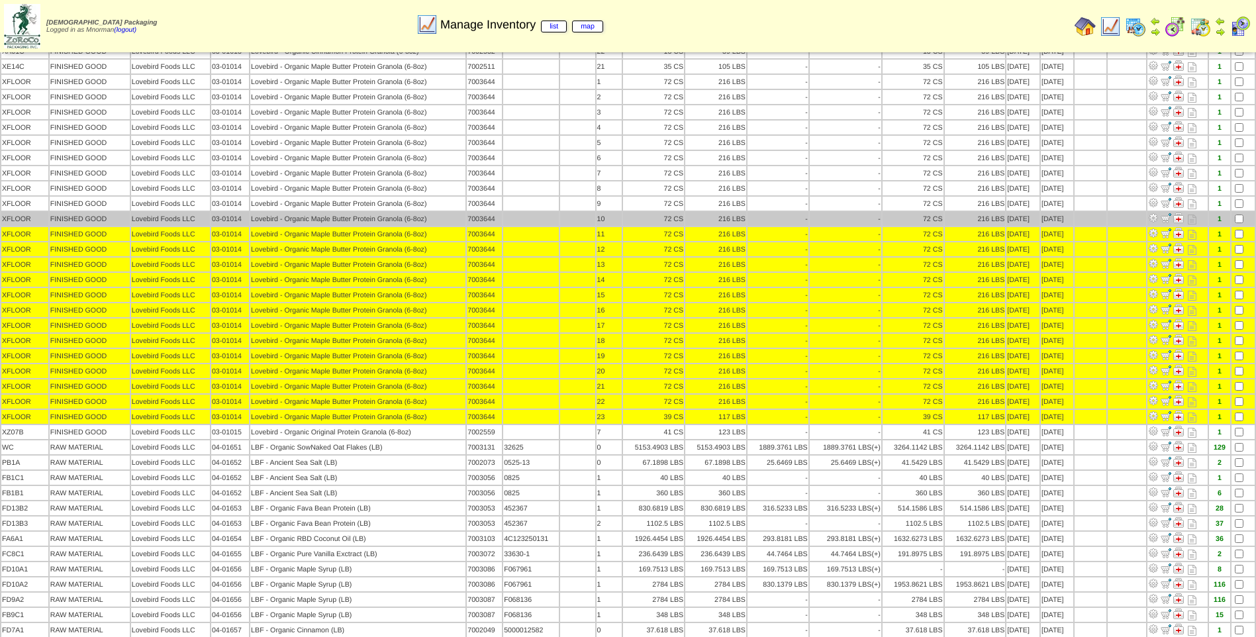
click at [1239, 223] on td at bounding box center [1242, 219] width 23 height 14
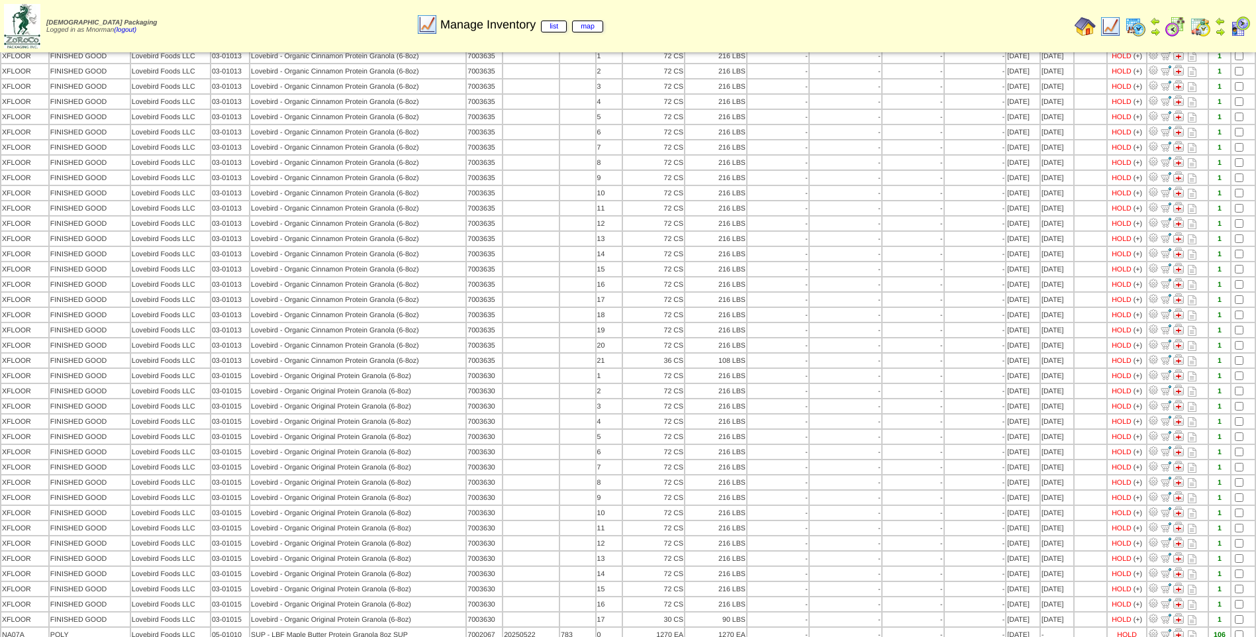
scroll to position [0, 0]
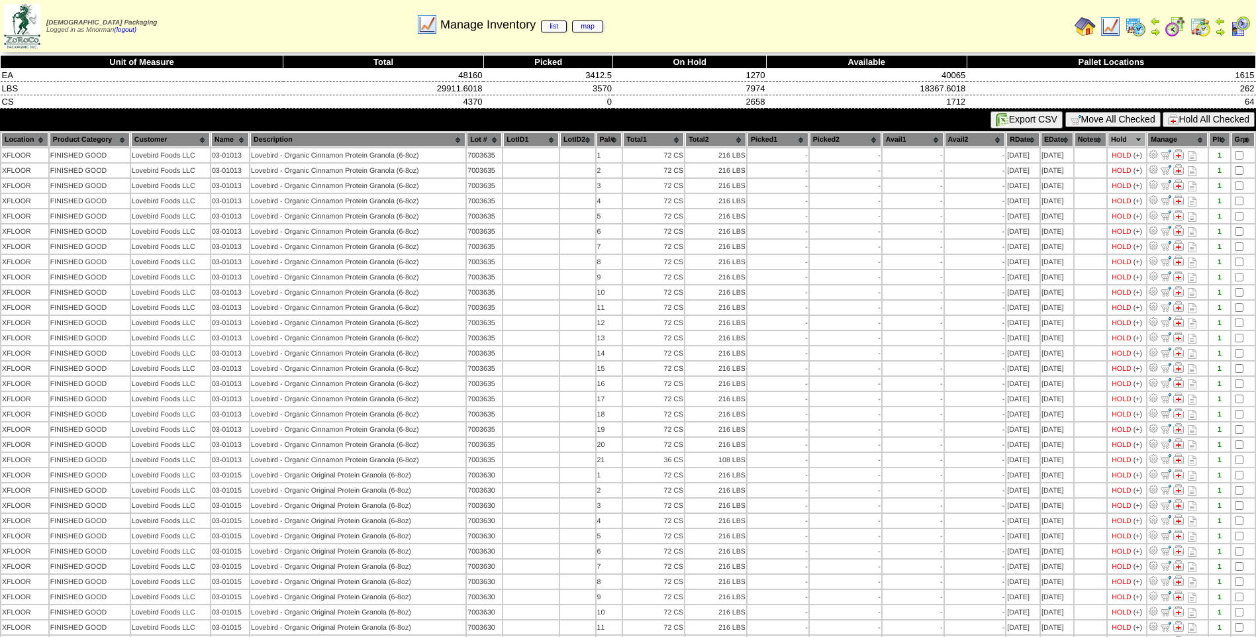
click at [1193, 118] on button "Hold All Checked" at bounding box center [1208, 119] width 92 height 15
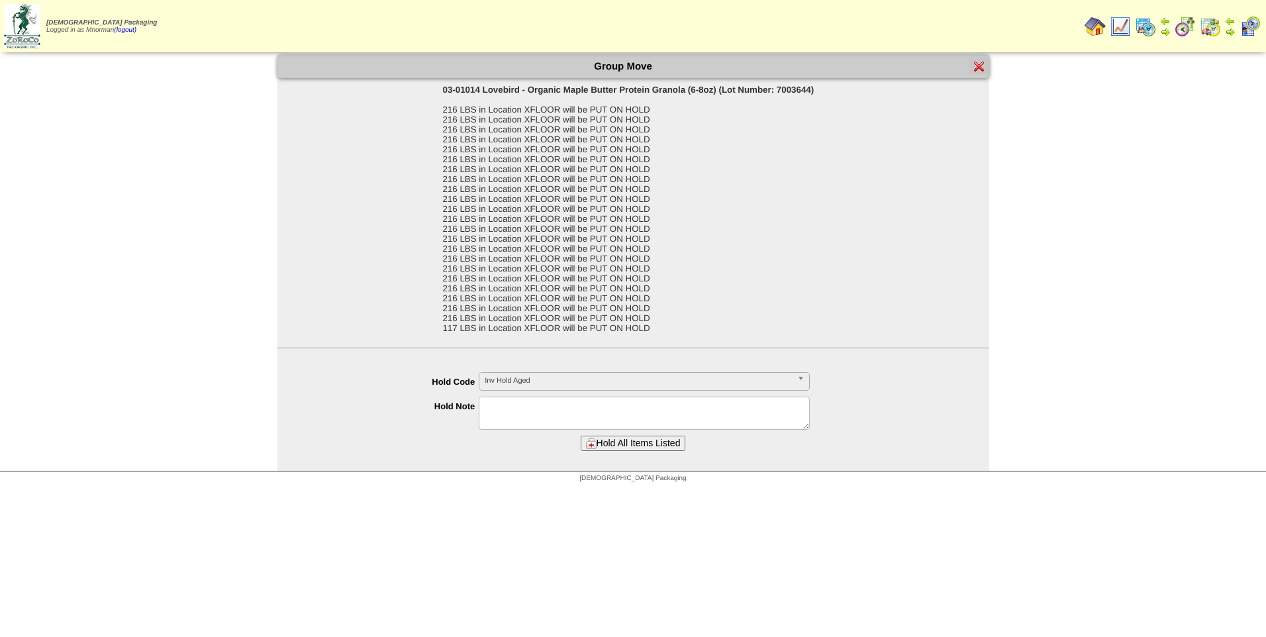
click at [665, 382] on span "Inv Hold Aged" at bounding box center [637, 381] width 307 height 16
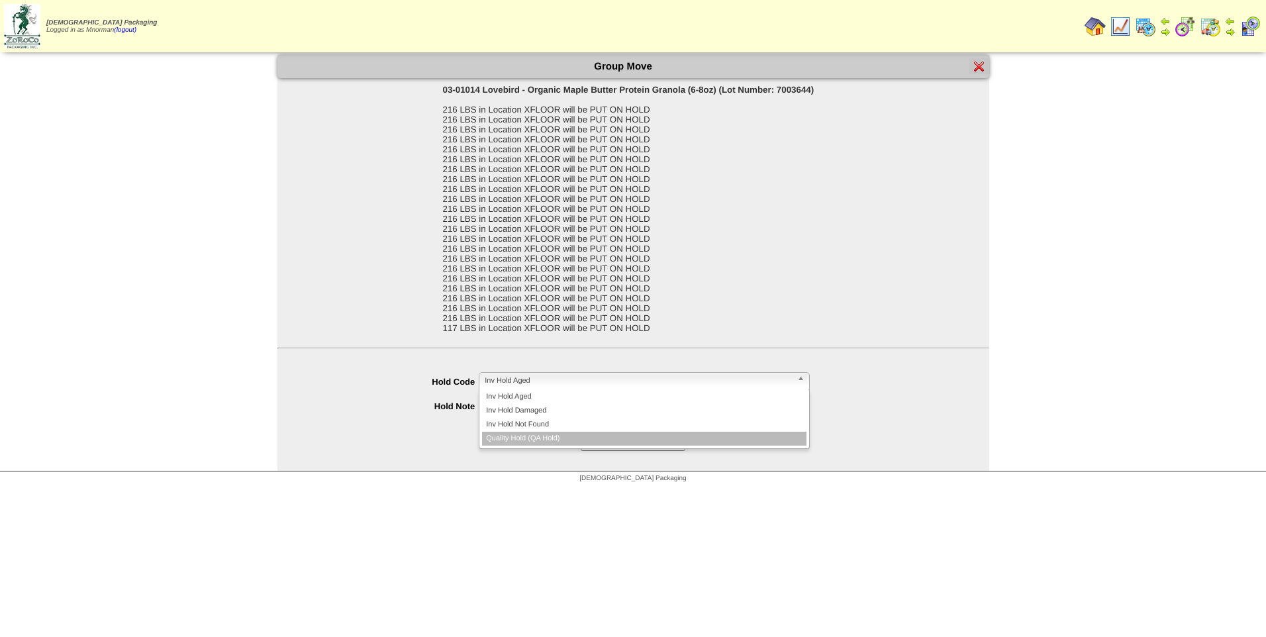
drag, startPoint x: 638, startPoint y: 442, endPoint x: 629, endPoint y: 442, distance: 8.6
click at [637, 442] on li "Quality Hold (QA Hold)" at bounding box center [644, 439] width 324 height 14
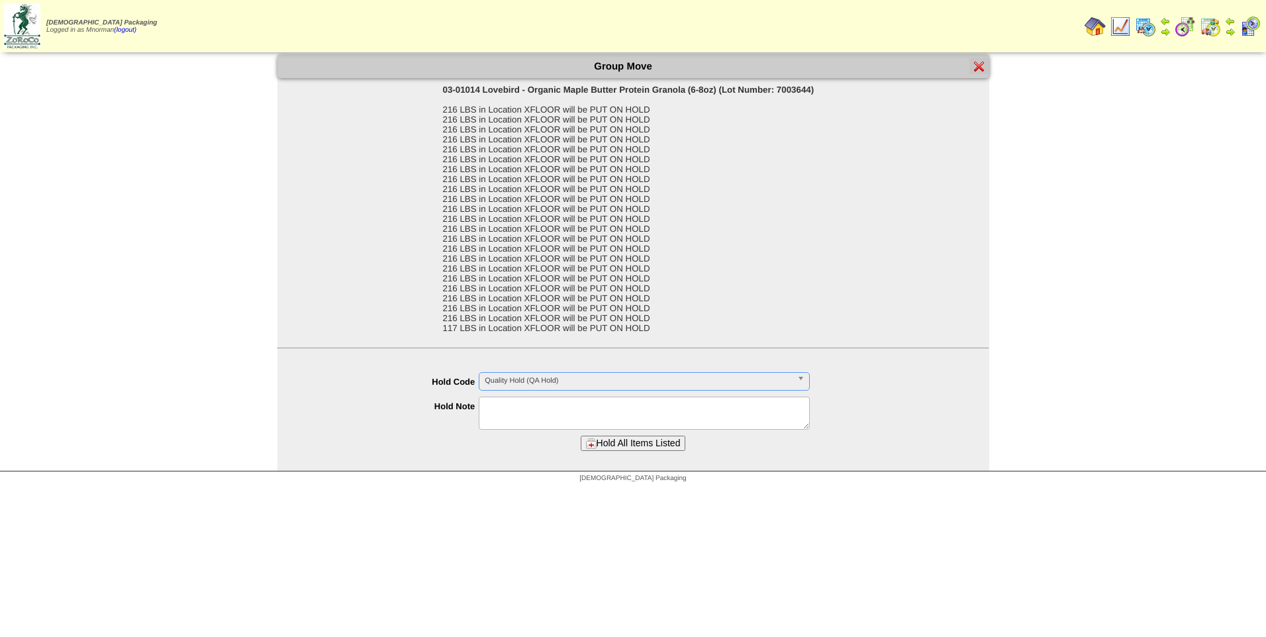
click at [628, 414] on textarea at bounding box center [644, 412] width 331 height 33
type textarea "**********"
click at [665, 445] on button "Hold All Items Listed" at bounding box center [632, 443] width 105 height 15
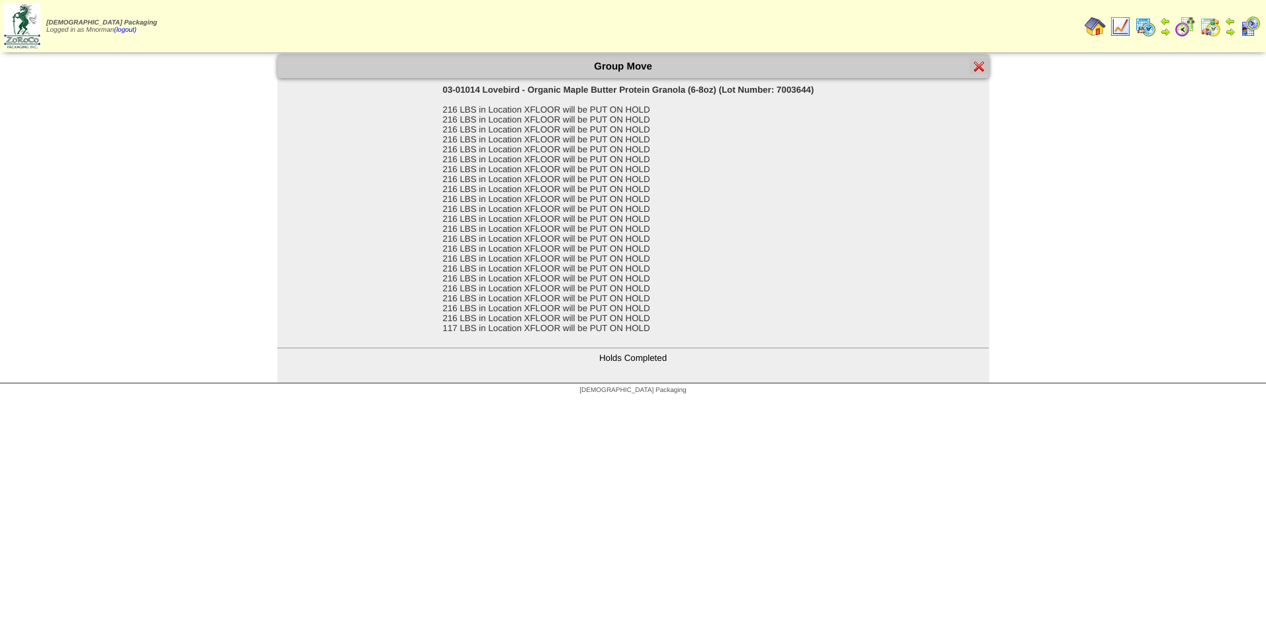
click at [982, 69] on img at bounding box center [979, 66] width 11 height 11
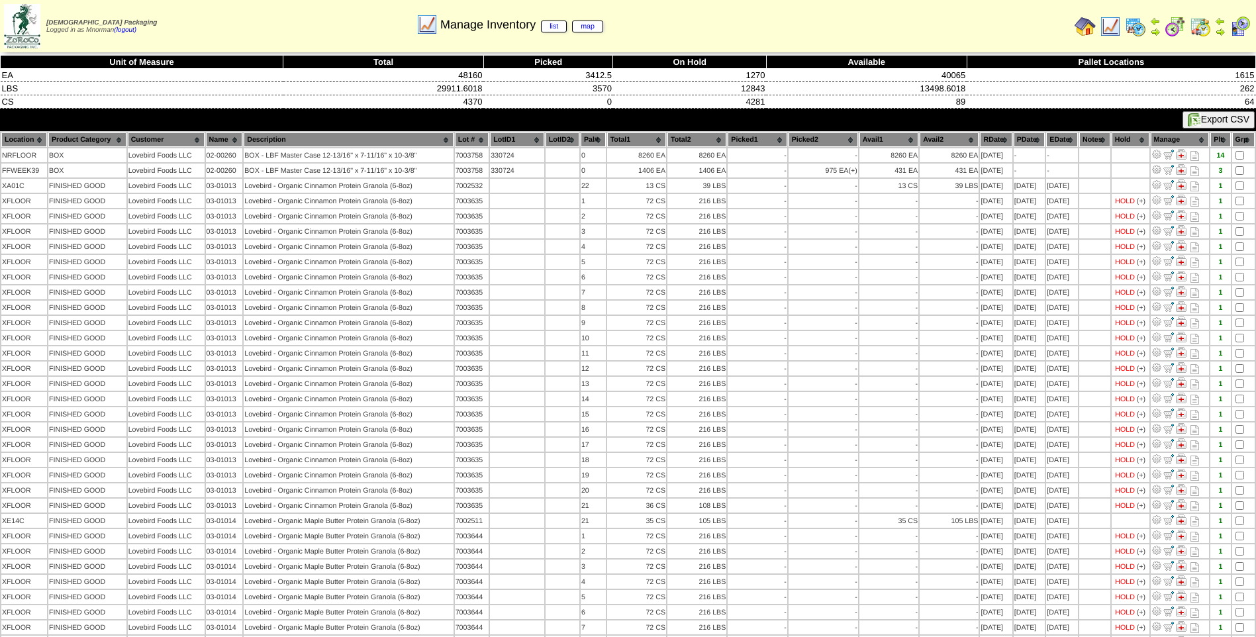
click at [1133, 140] on th "Hold" at bounding box center [1130, 139] width 38 height 15
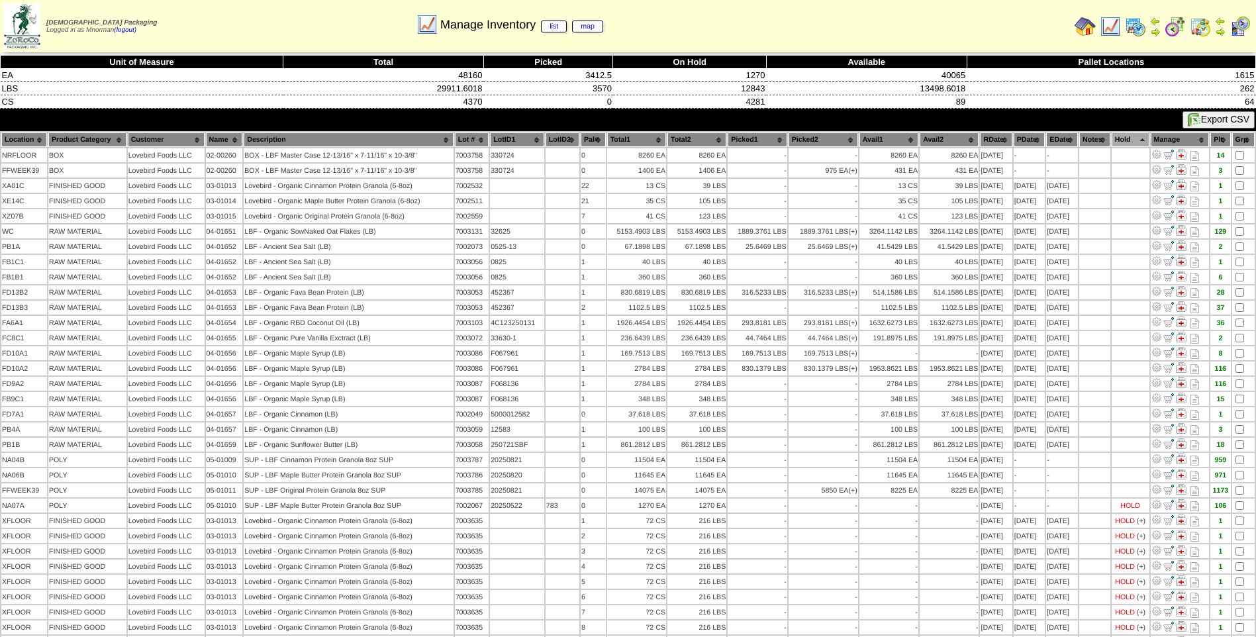
click at [1133, 140] on th "Hold" at bounding box center [1130, 139] width 38 height 15
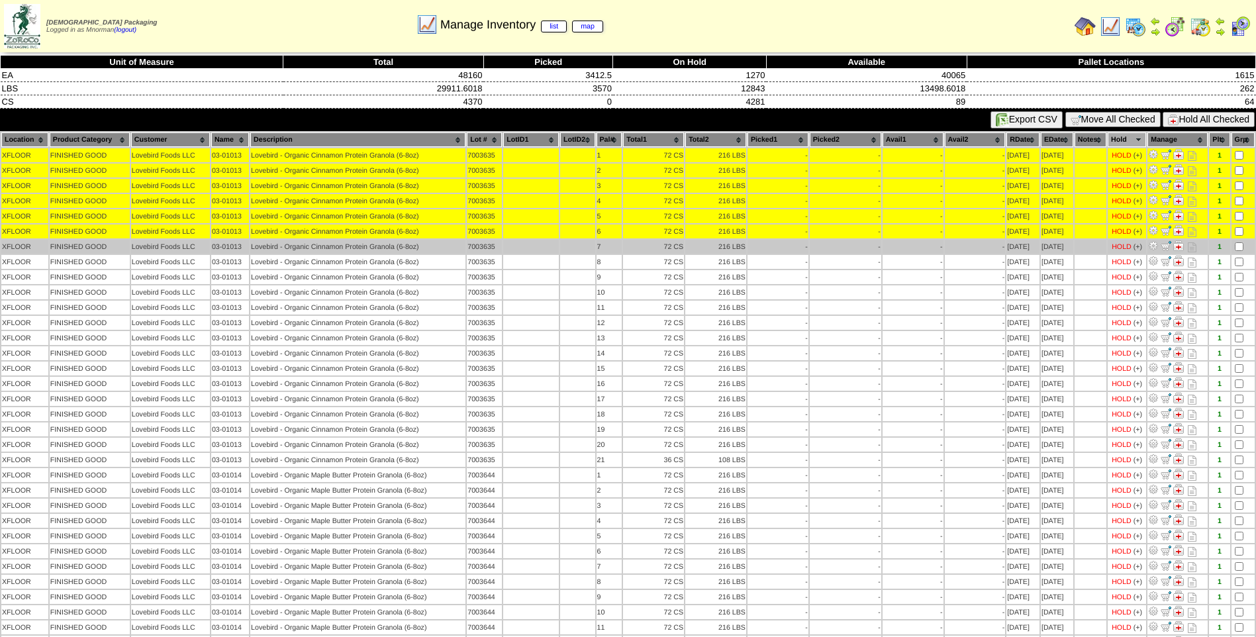
click at [1238, 243] on td at bounding box center [1242, 247] width 23 height 14
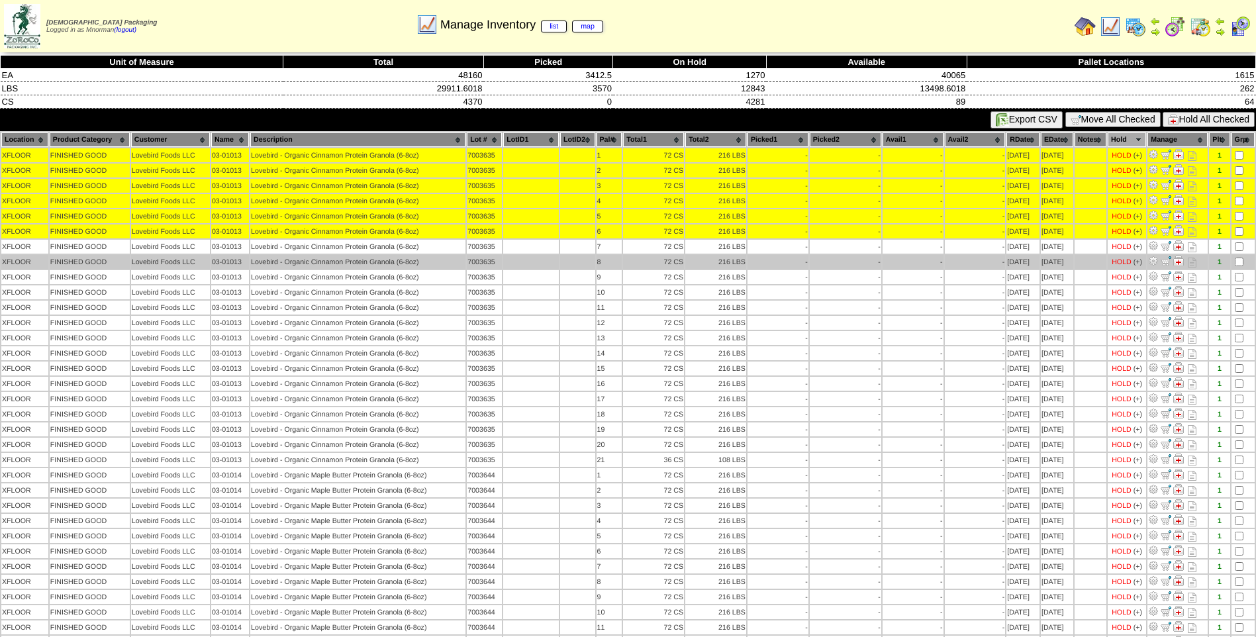
click at [1238, 257] on td at bounding box center [1242, 262] width 23 height 14
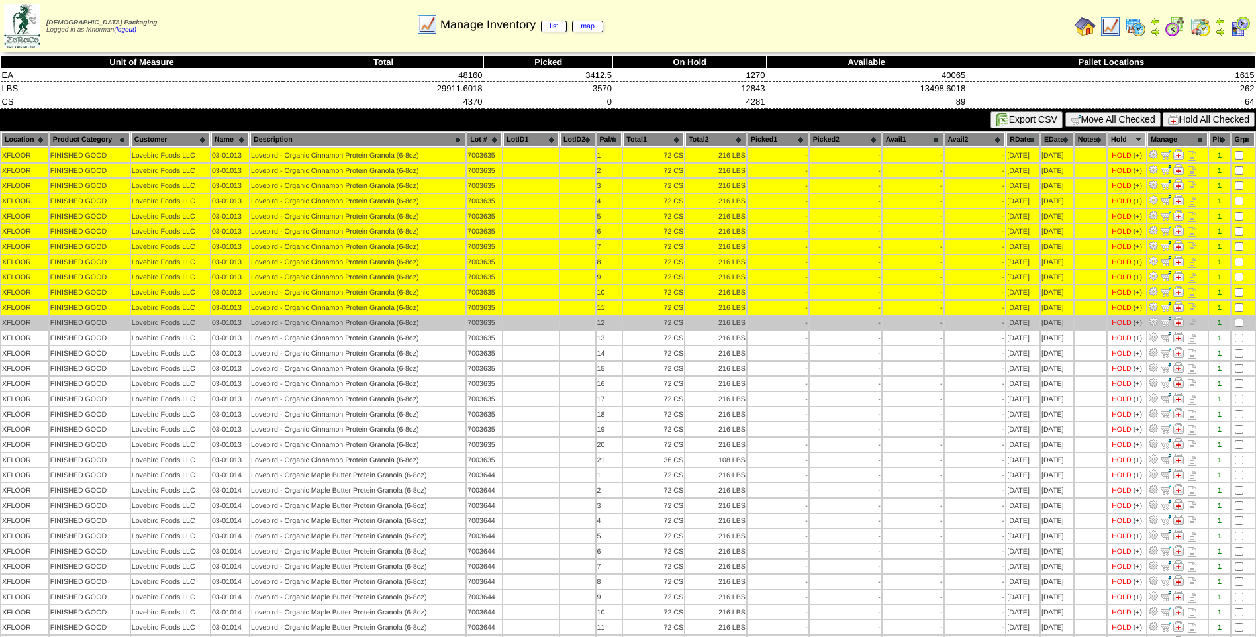
click at [1238, 318] on td at bounding box center [1242, 323] width 23 height 14
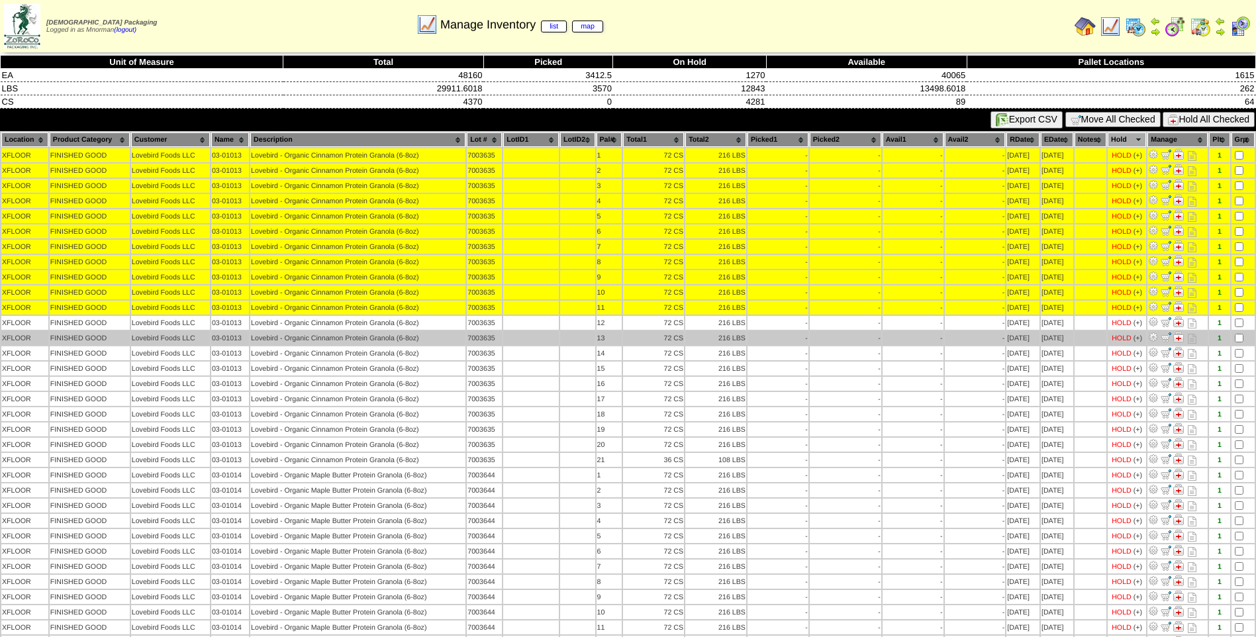
click at [1240, 332] on td at bounding box center [1242, 338] width 23 height 14
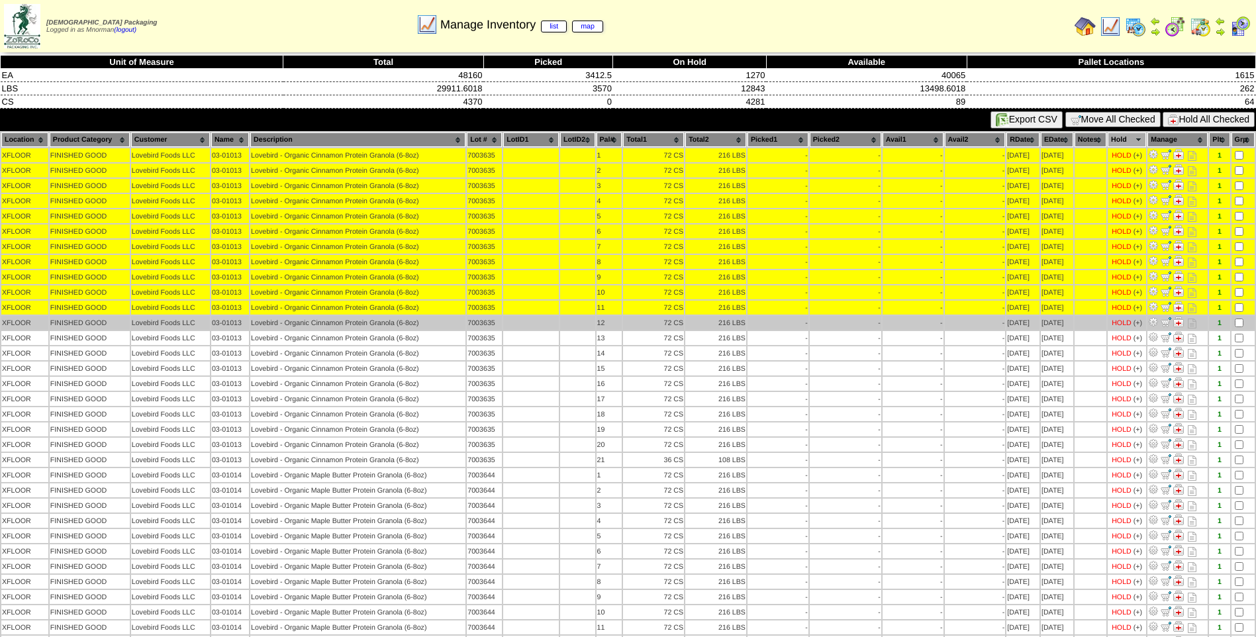
click at [1240, 328] on td at bounding box center [1242, 323] width 23 height 14
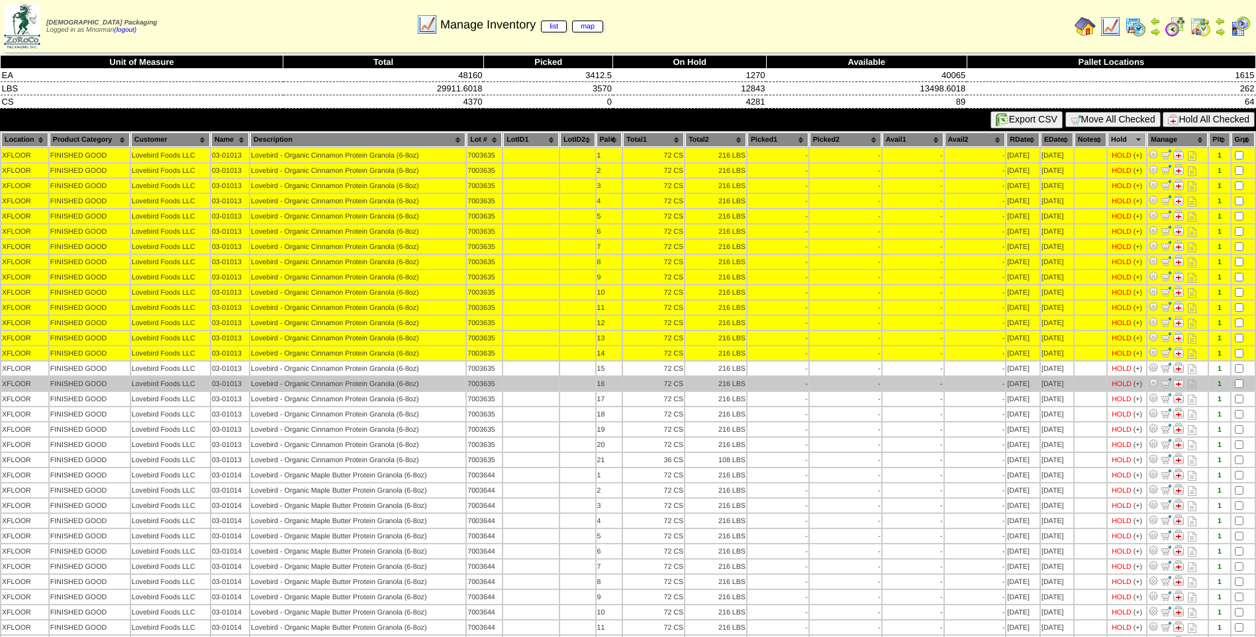
click at [1244, 385] on td at bounding box center [1242, 384] width 23 height 14
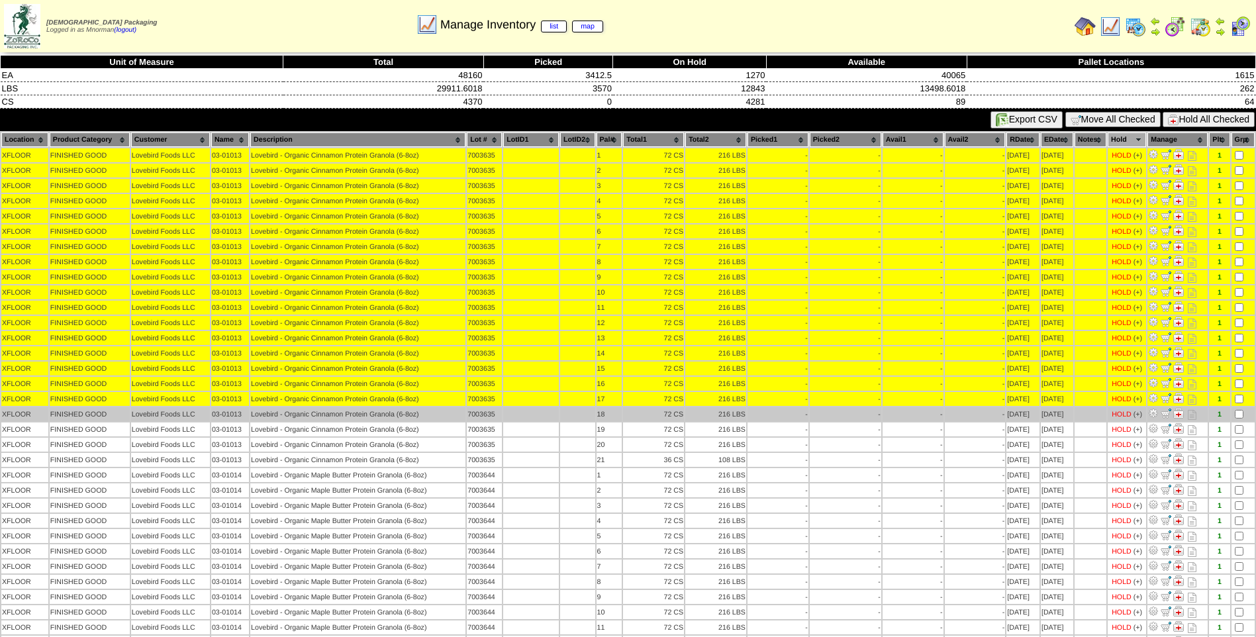
click at [1240, 418] on td at bounding box center [1242, 414] width 23 height 14
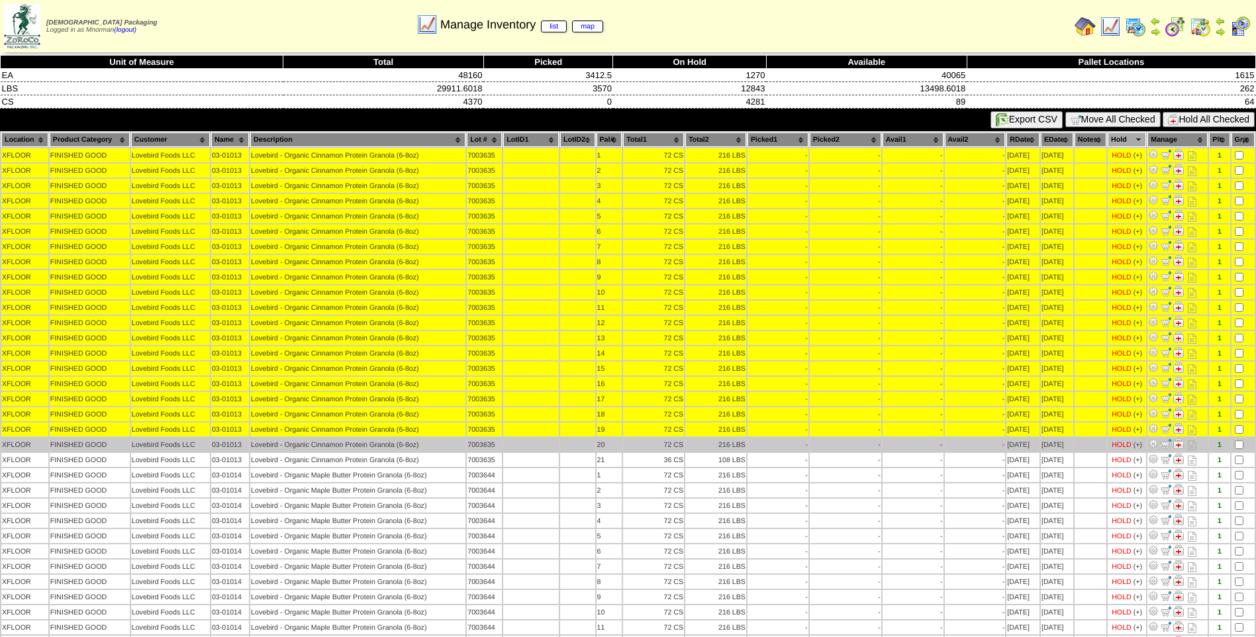
click at [1240, 439] on td at bounding box center [1242, 444] width 23 height 14
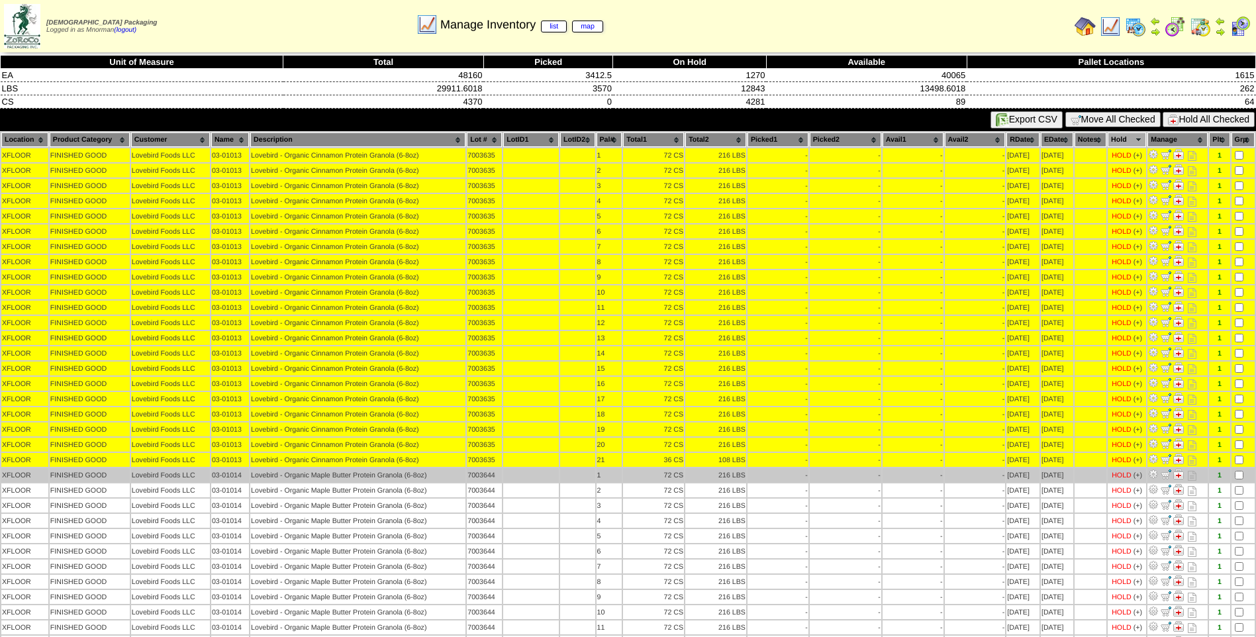
click at [1241, 470] on td at bounding box center [1242, 475] width 23 height 14
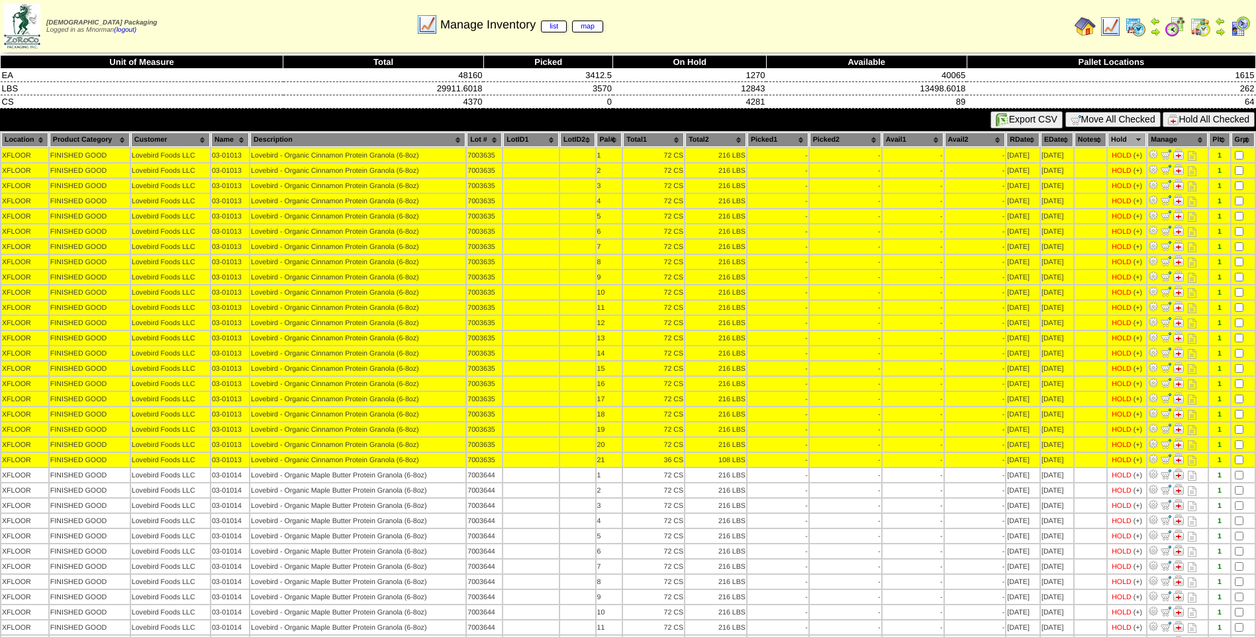
click at [1203, 116] on button "Hold All Checked" at bounding box center [1208, 119] width 92 height 15
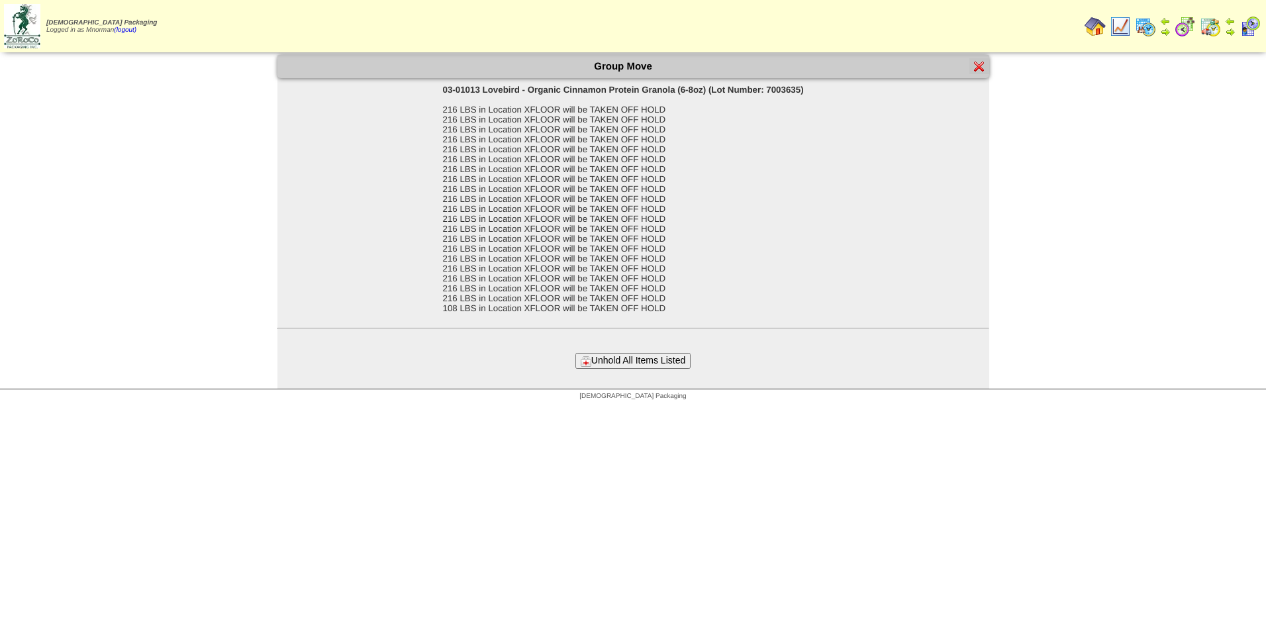
click at [618, 363] on button "Unhold All Items Listed" at bounding box center [632, 360] width 115 height 15
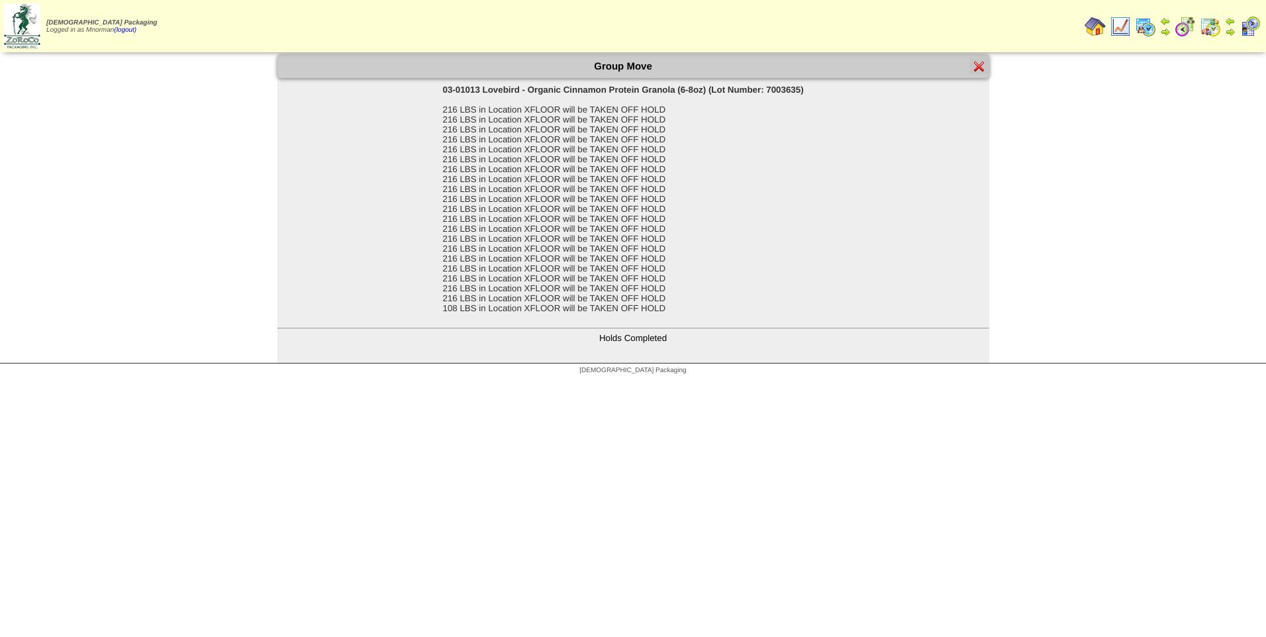
click at [974, 68] on img at bounding box center [979, 66] width 11 height 11
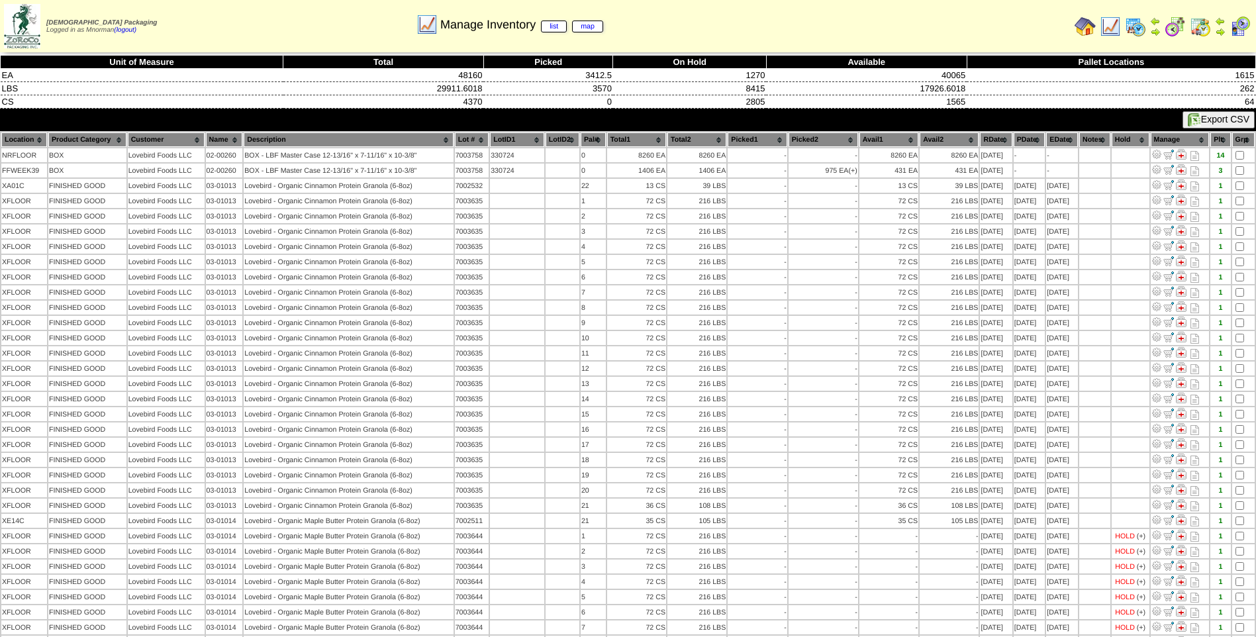
click at [1027, 144] on th "PDate" at bounding box center [1029, 139] width 32 height 15
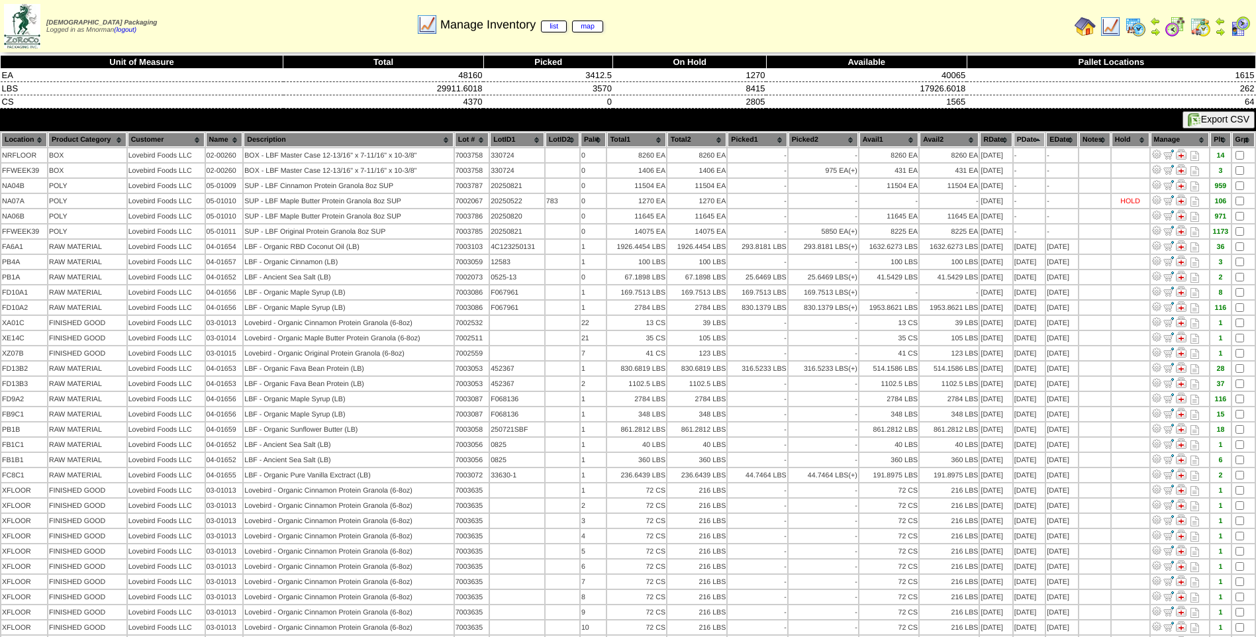
click at [1027, 144] on th "PDate" at bounding box center [1029, 139] width 32 height 15
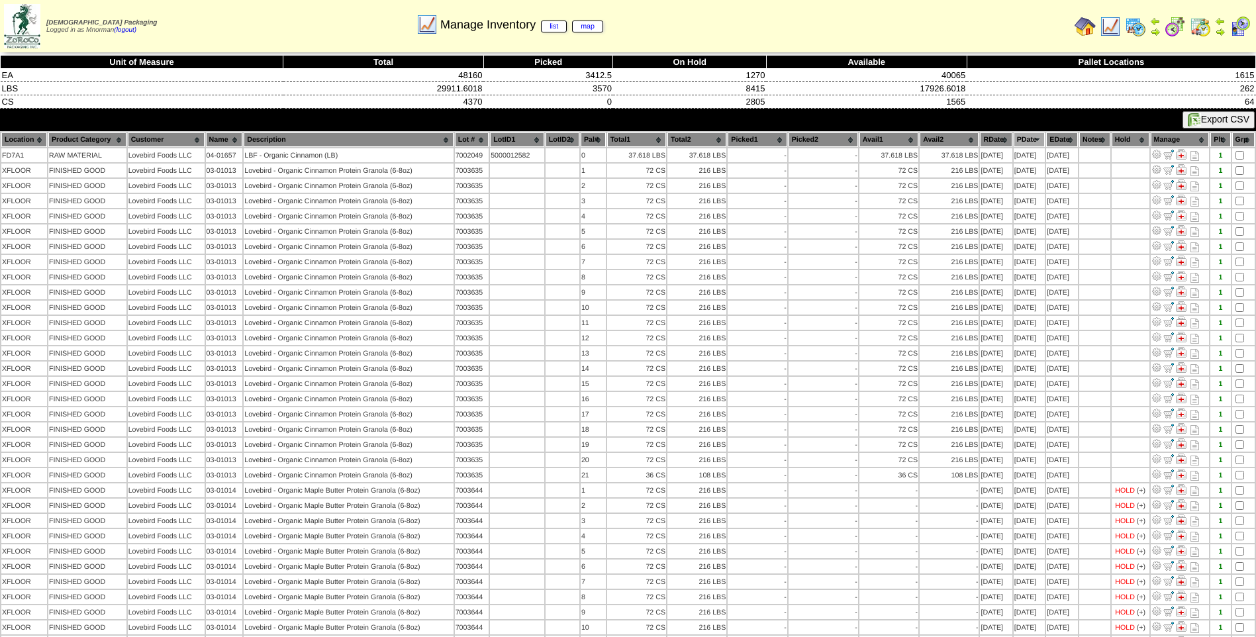
click at [1124, 138] on th "Hold" at bounding box center [1130, 139] width 38 height 15
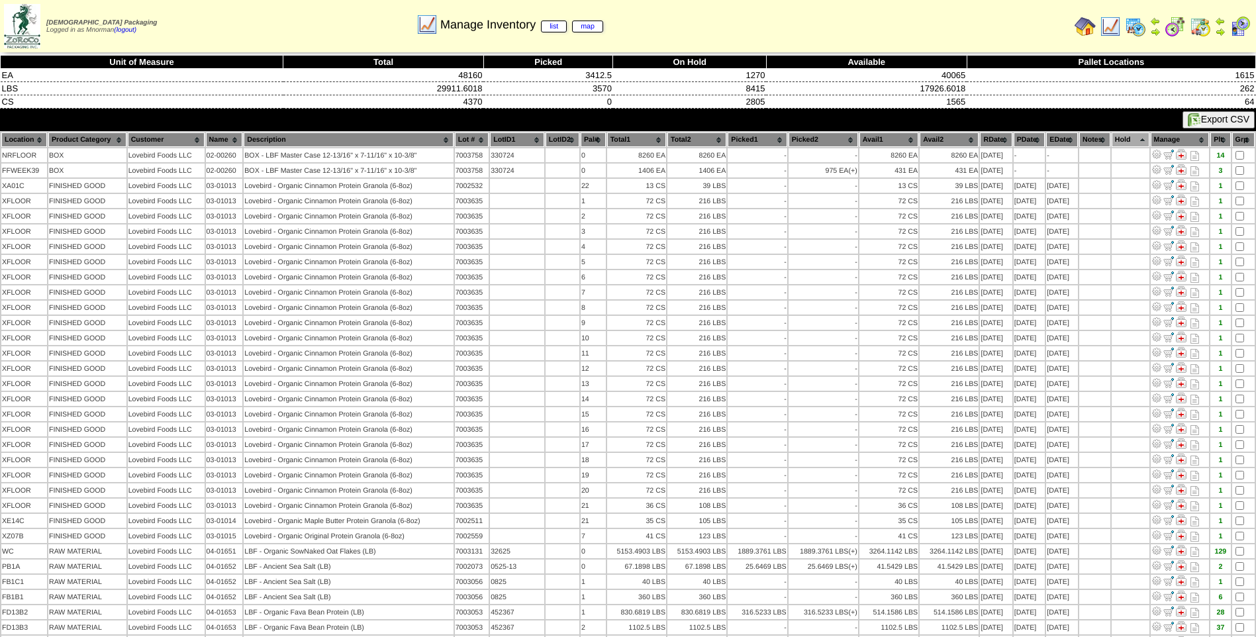
click at [1127, 138] on th "Hold" at bounding box center [1130, 139] width 38 height 15
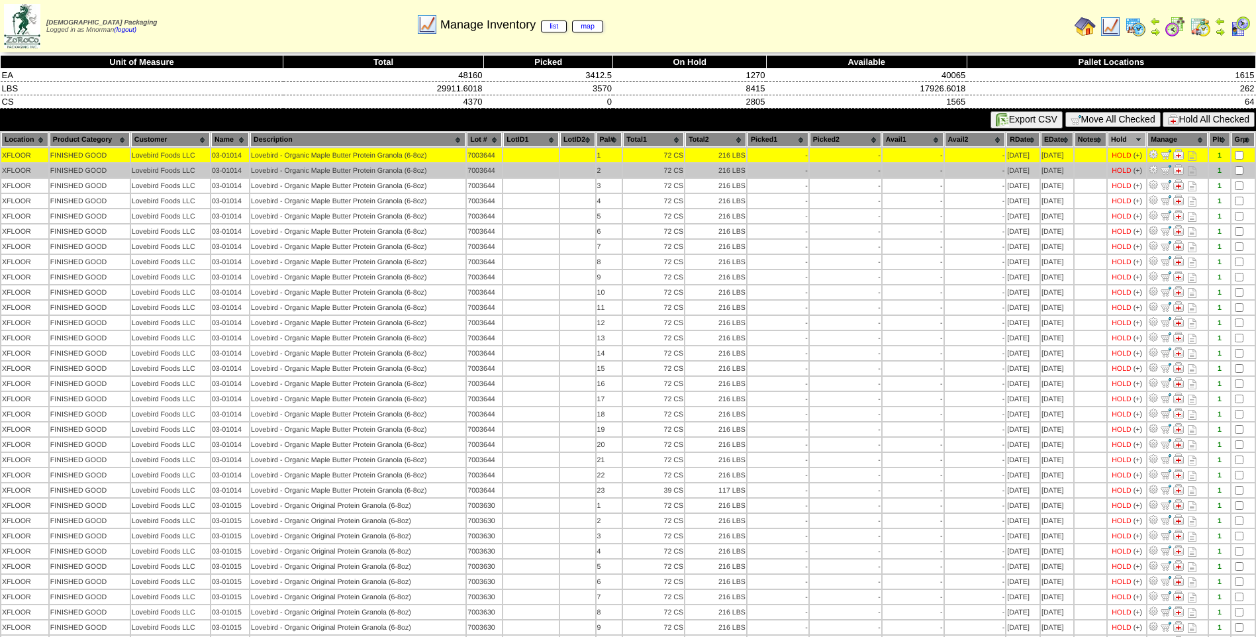
click at [1243, 171] on td at bounding box center [1242, 170] width 23 height 14
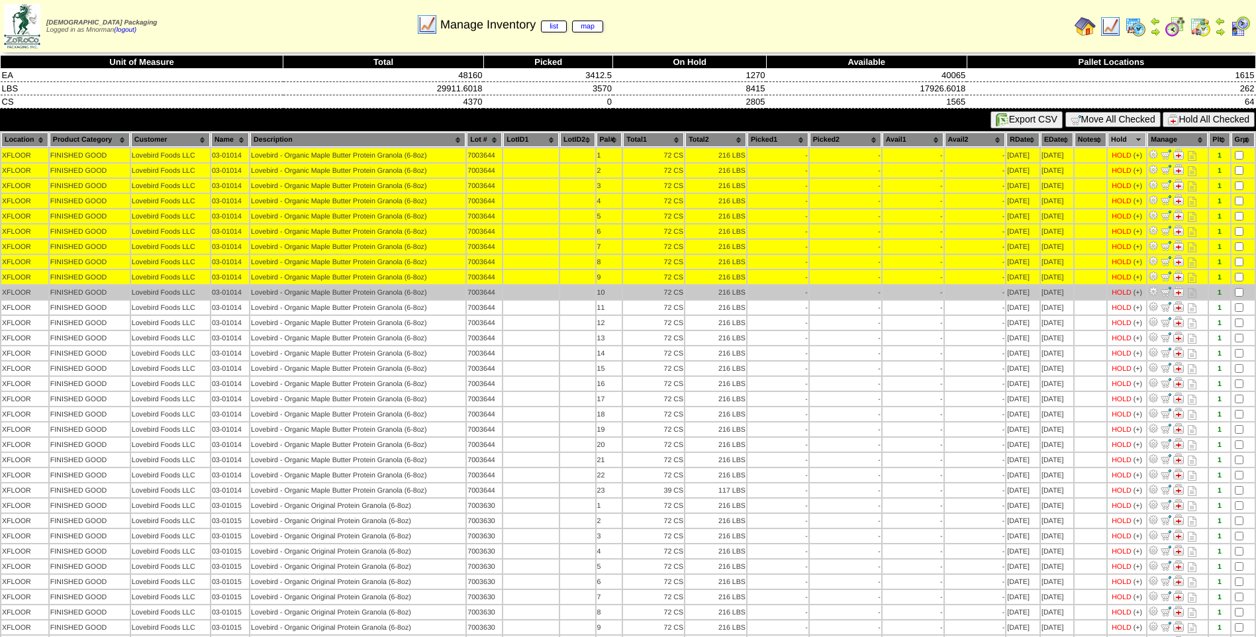
click at [1238, 287] on td at bounding box center [1242, 292] width 23 height 14
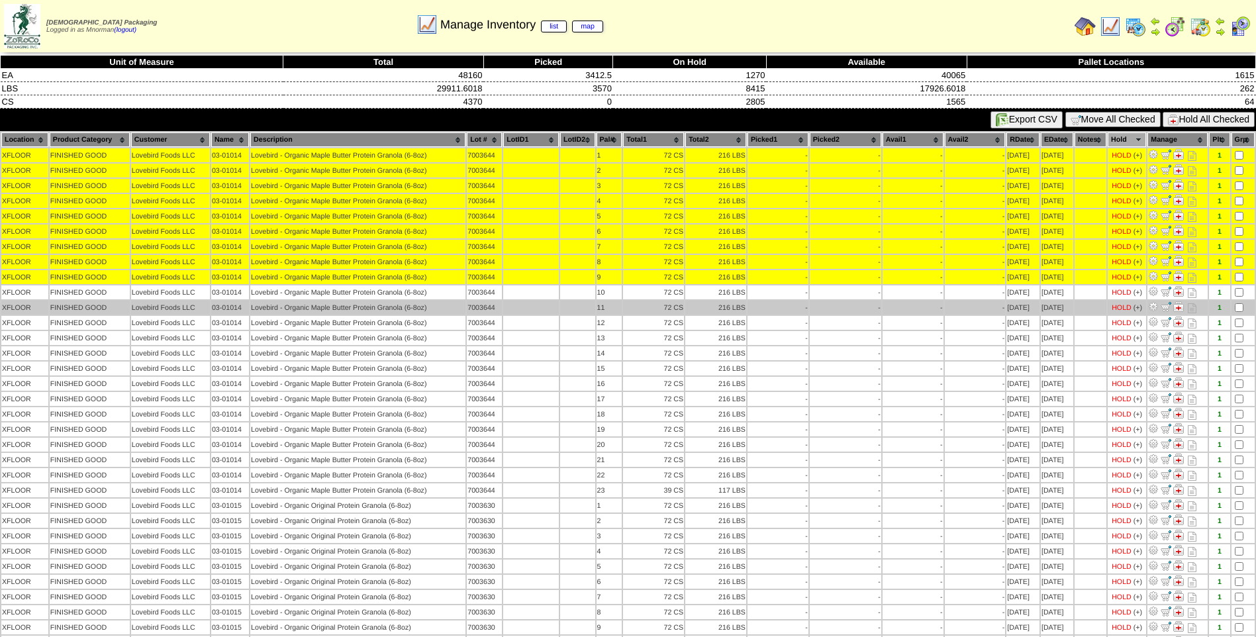
drag, startPoint x: 1236, startPoint y: 285, endPoint x: 1241, endPoint y: 301, distance: 16.7
click at [1237, 286] on td at bounding box center [1242, 292] width 23 height 14
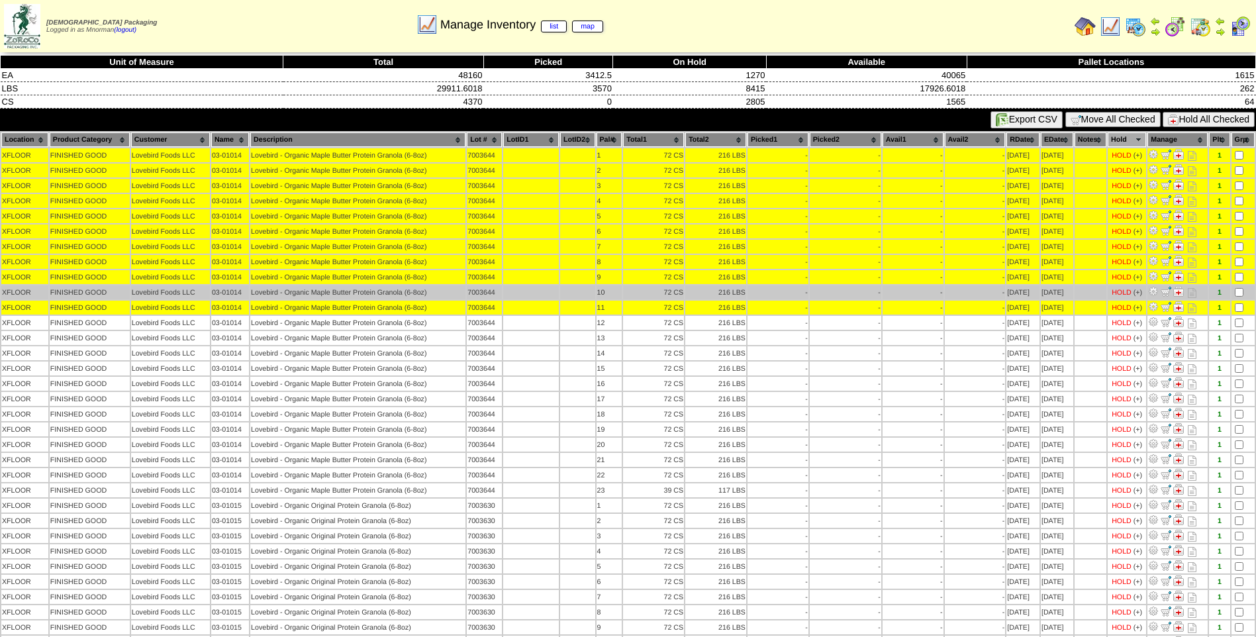
click at [1238, 297] on td at bounding box center [1242, 292] width 23 height 14
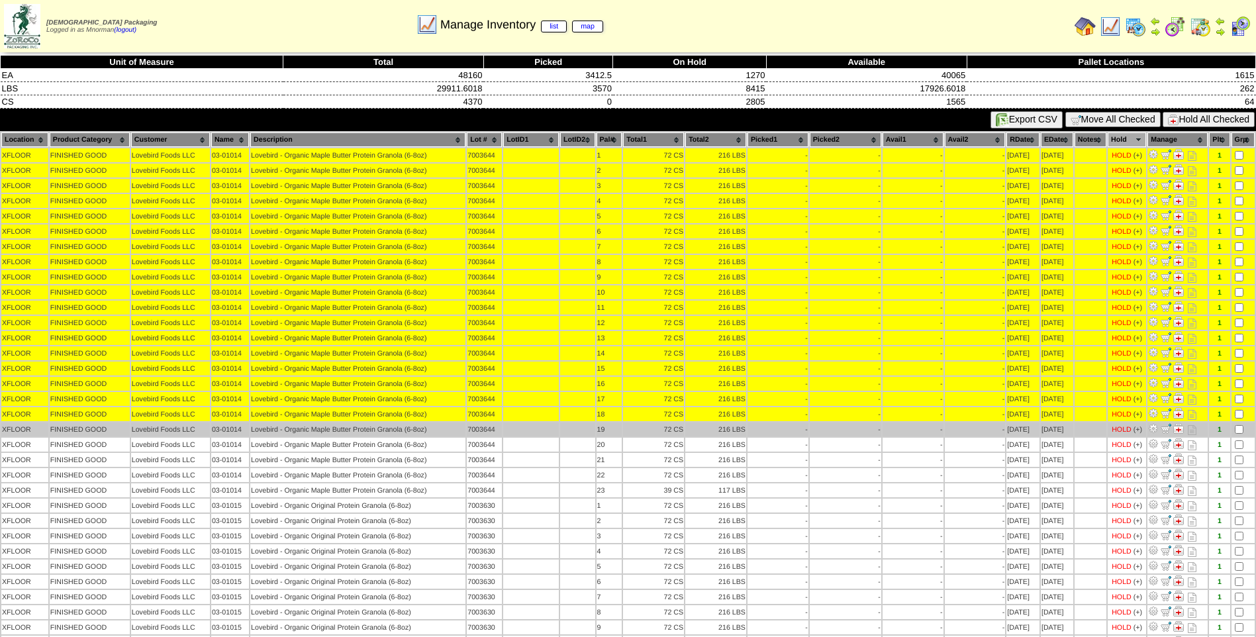
click at [1244, 435] on td at bounding box center [1242, 429] width 23 height 14
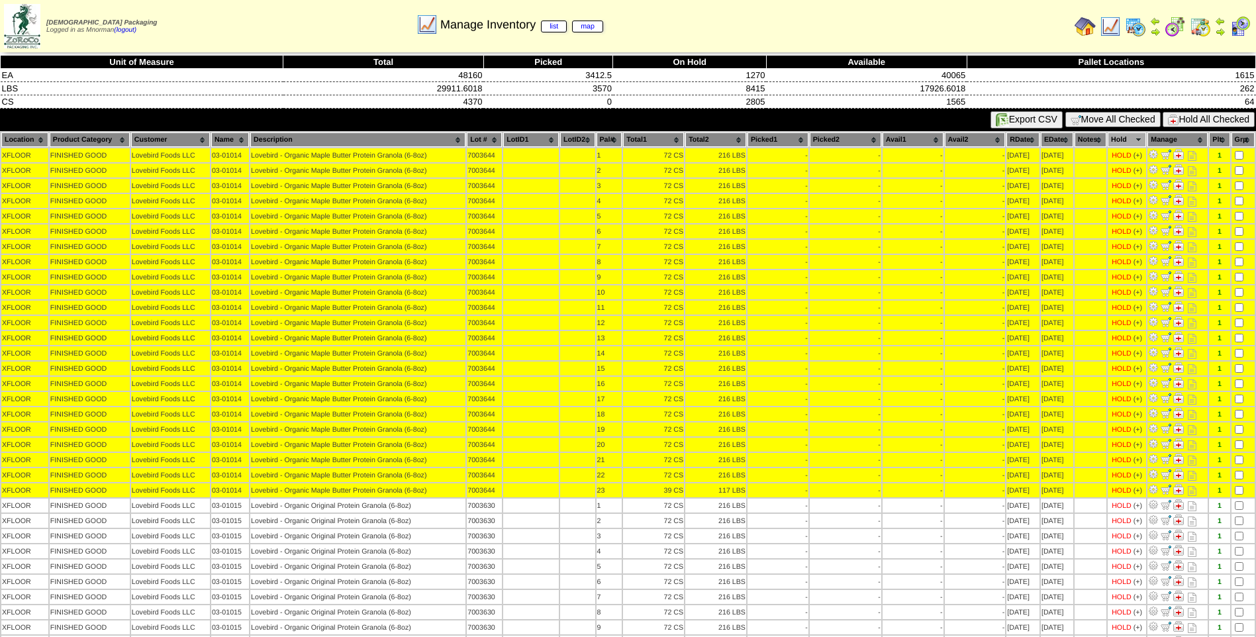
click at [1216, 120] on button "Hold All Checked" at bounding box center [1208, 119] width 92 height 15
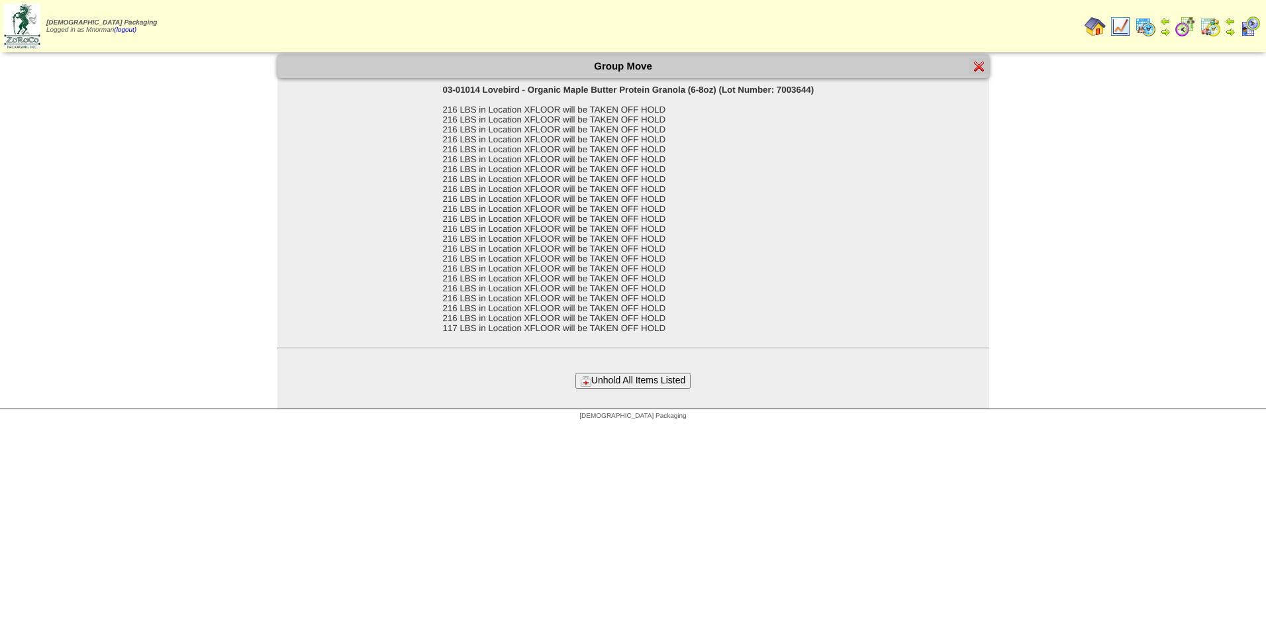
click at [645, 385] on button "Unhold All Items Listed" at bounding box center [632, 380] width 115 height 15
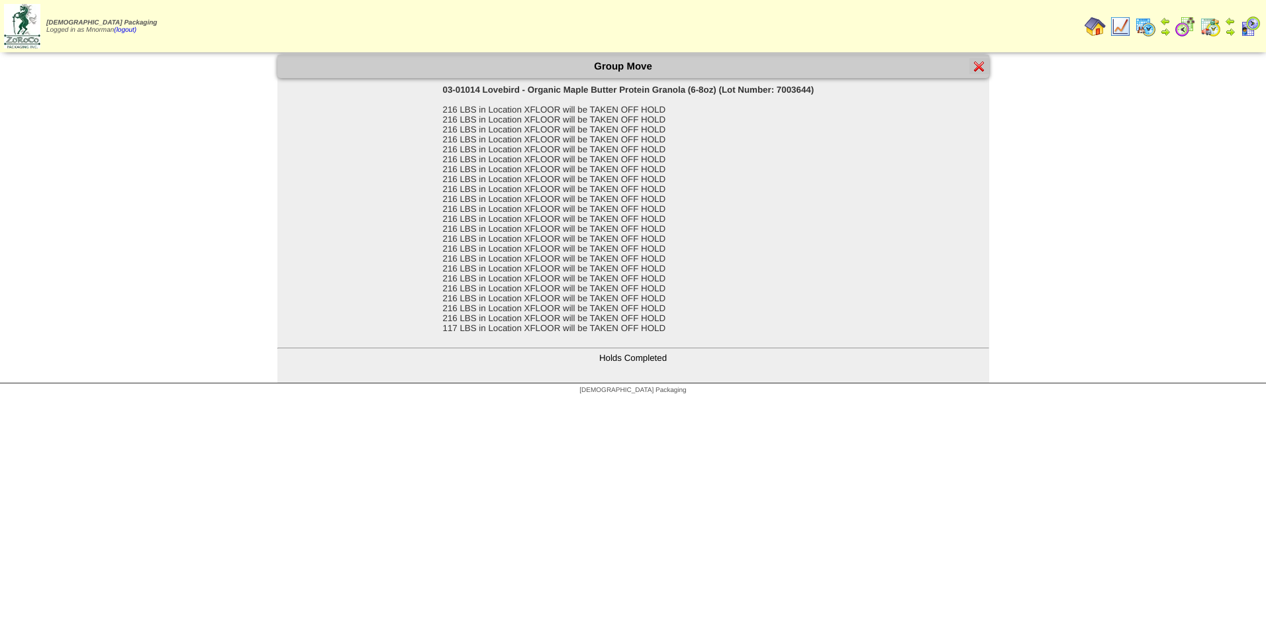
click at [974, 69] on img at bounding box center [979, 66] width 11 height 11
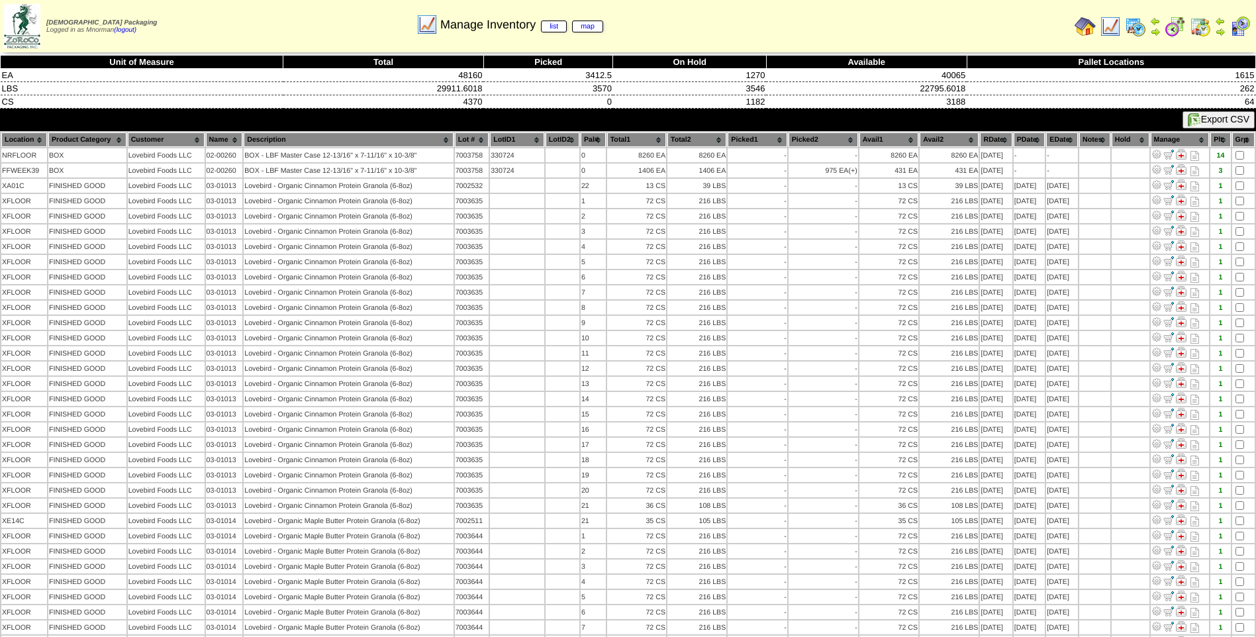
click at [1132, 142] on th "Hold" at bounding box center [1130, 139] width 38 height 15
click at [1121, 144] on th "Hold" at bounding box center [1130, 139] width 38 height 15
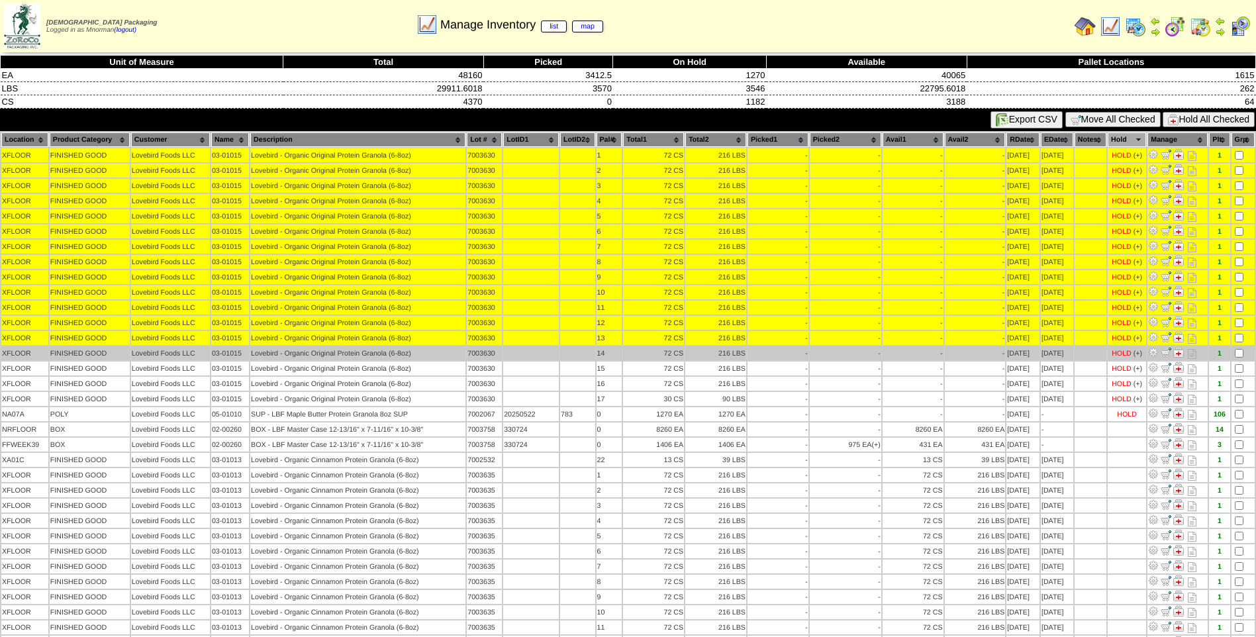
click at [1238, 348] on td at bounding box center [1242, 353] width 23 height 14
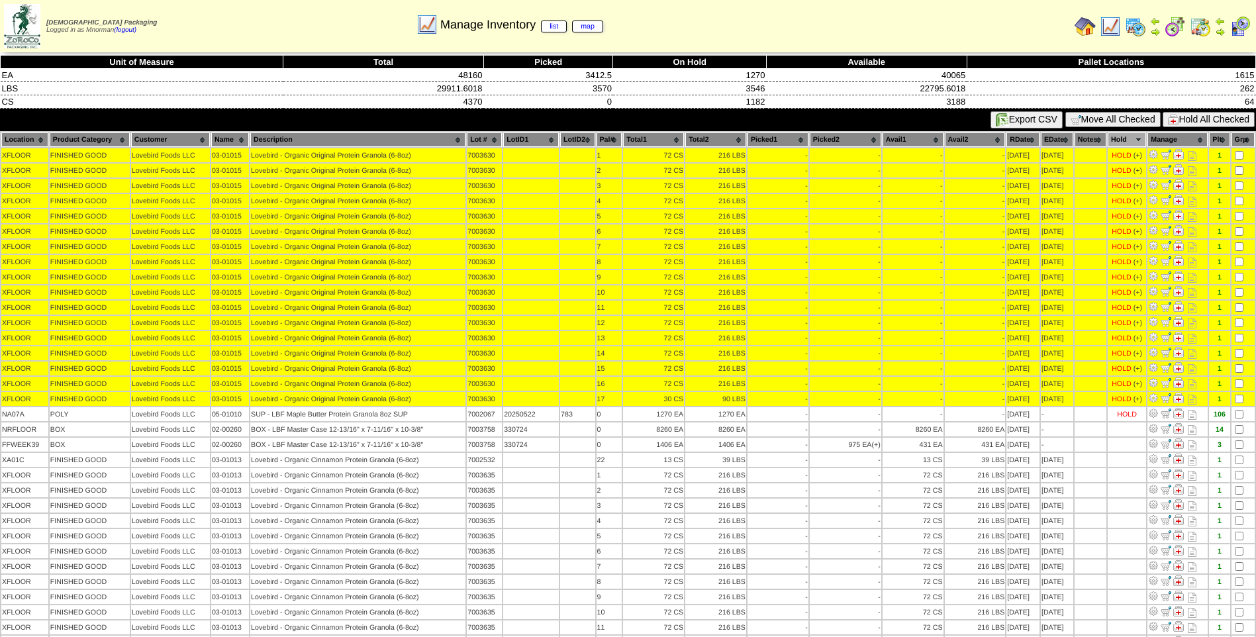
click at [1225, 117] on button "Hold All Checked" at bounding box center [1208, 119] width 92 height 15
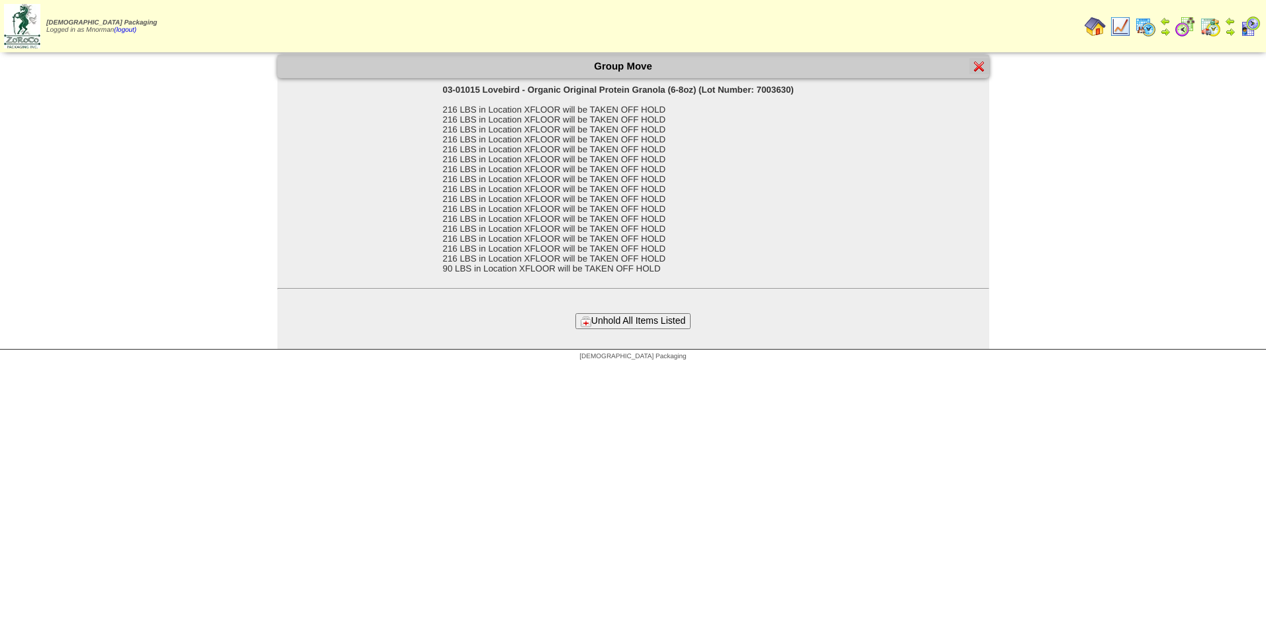
click at [641, 316] on button "Unhold All Items Listed" at bounding box center [632, 320] width 115 height 15
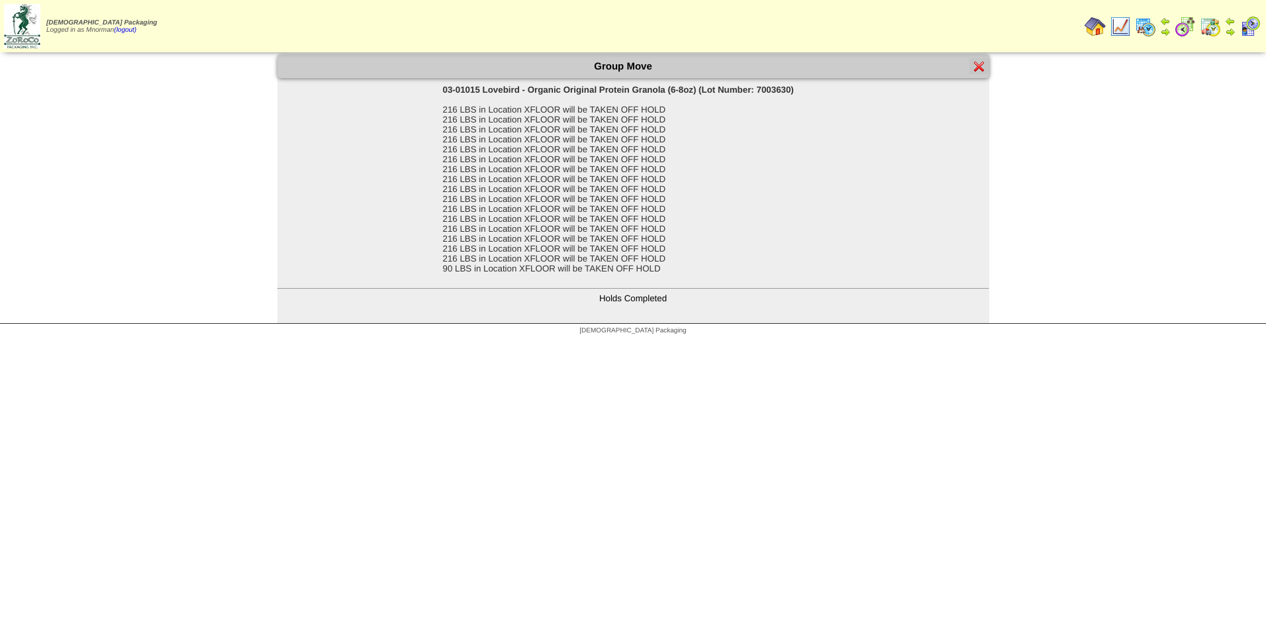
click at [978, 62] on img at bounding box center [979, 66] width 11 height 11
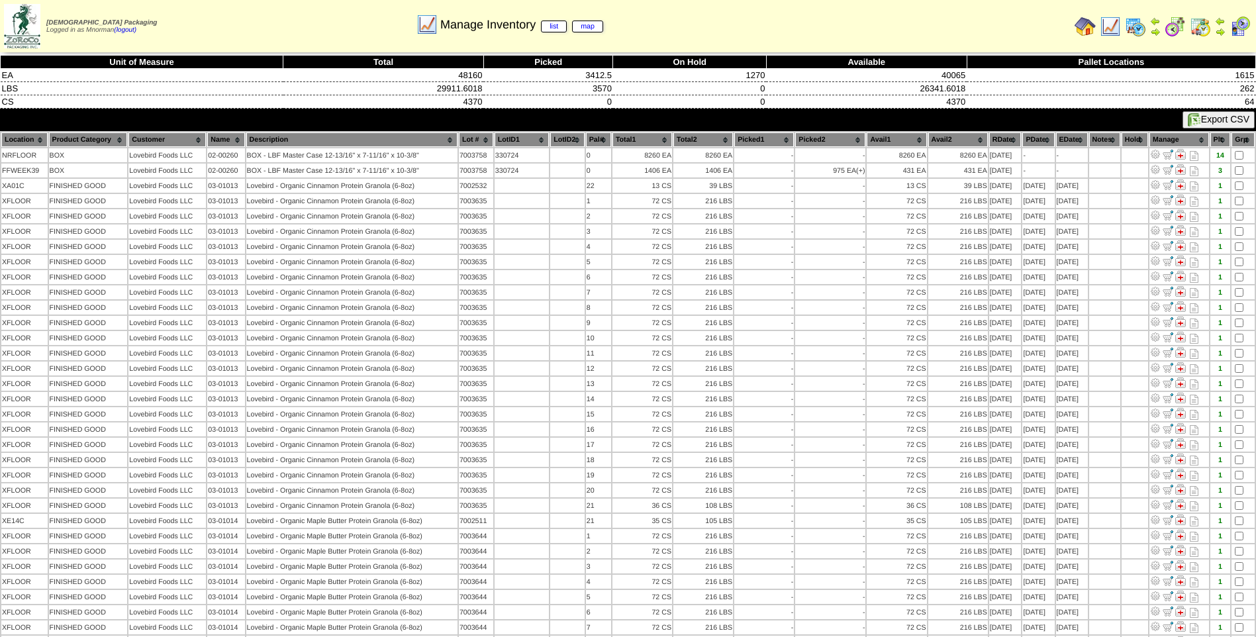
click at [1127, 142] on th "Hold" at bounding box center [1134, 139] width 26 height 15
click at [1130, 142] on th "Hold" at bounding box center [1134, 139] width 26 height 15
click at [1201, 26] on img at bounding box center [1199, 26] width 21 height 21
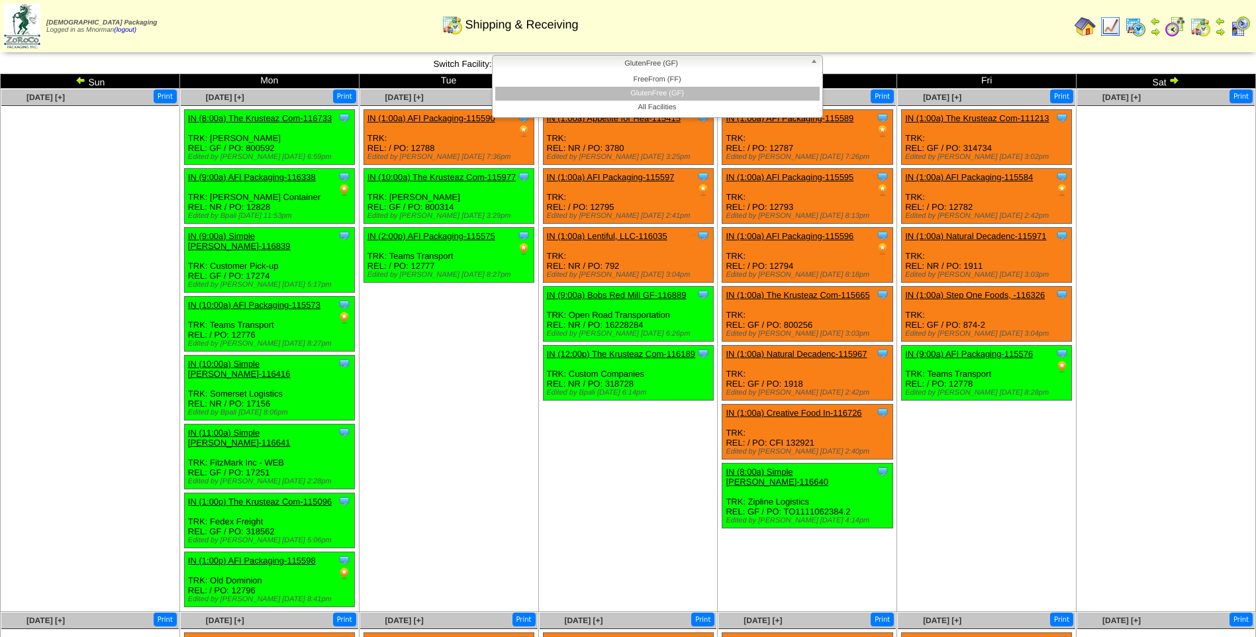
click at [583, 58] on span "GlutenFree (GF)" at bounding box center [651, 64] width 307 height 16
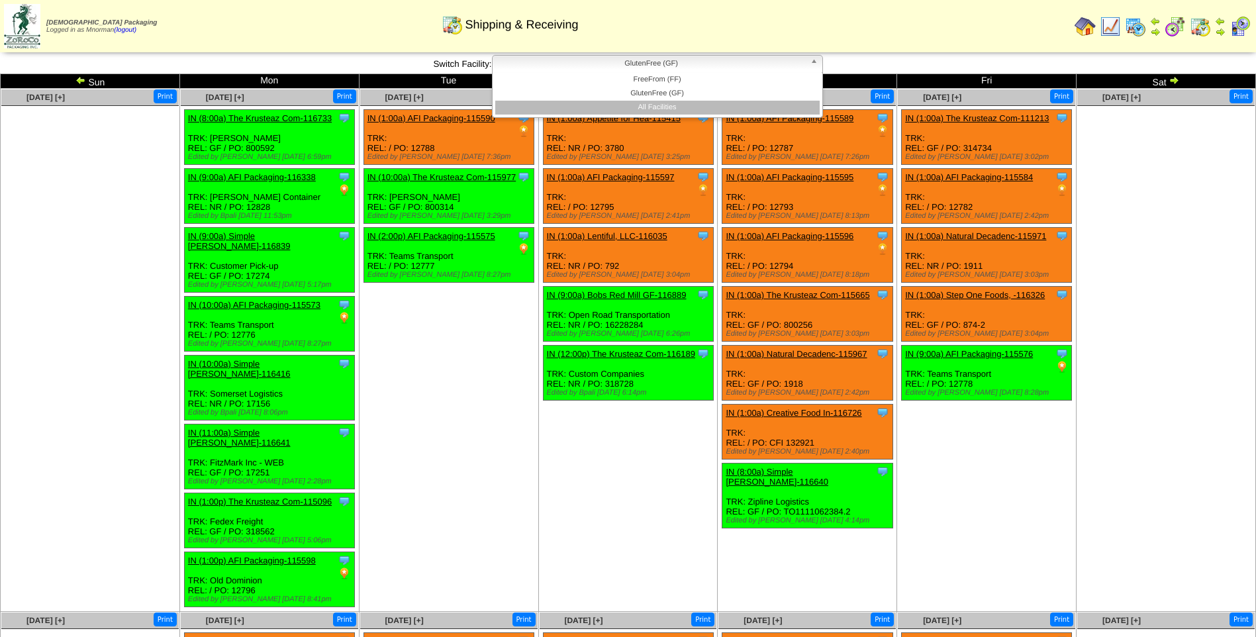
click at [639, 107] on li "All Facilities" at bounding box center [657, 108] width 324 height 14
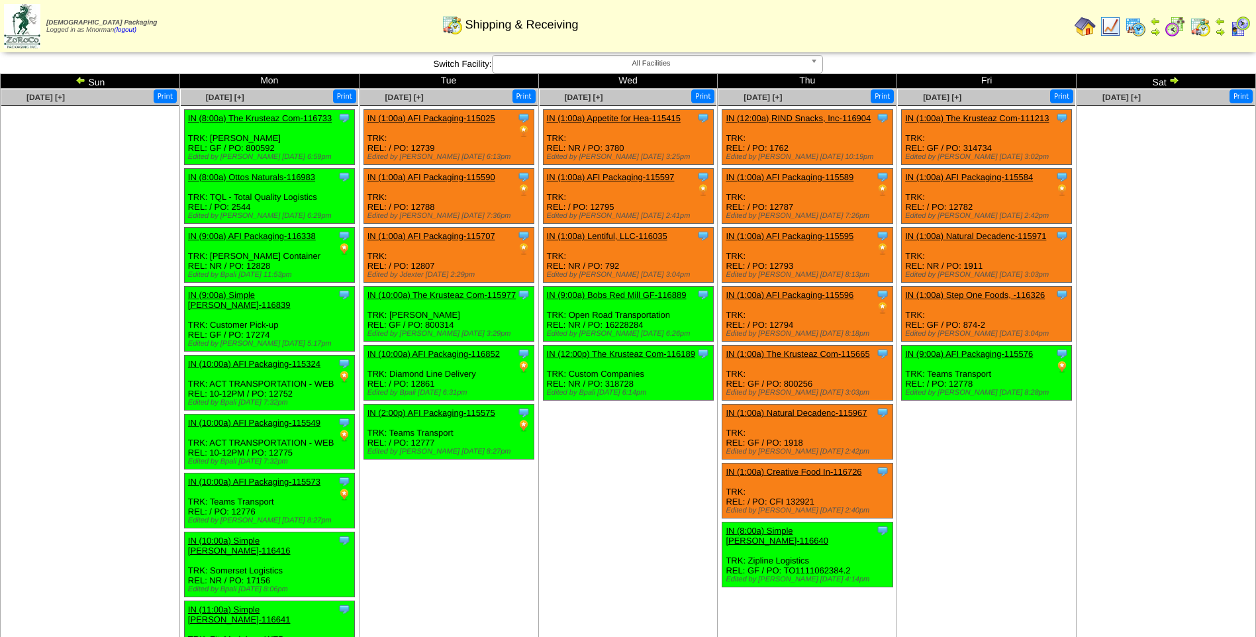
click at [778, 74] on td "Thu" at bounding box center [806, 81] width 179 height 15
click at [778, 66] on span "All Facilities" at bounding box center [651, 64] width 307 height 16
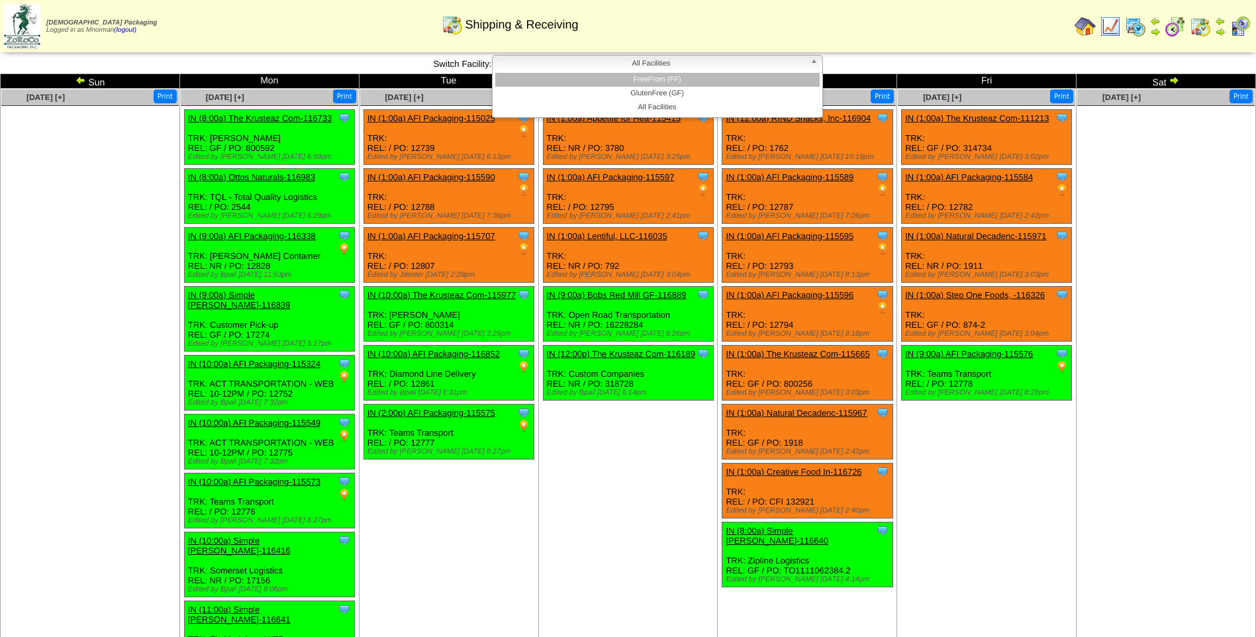
click at [747, 82] on li "FreeFrom (FF)" at bounding box center [657, 80] width 324 height 14
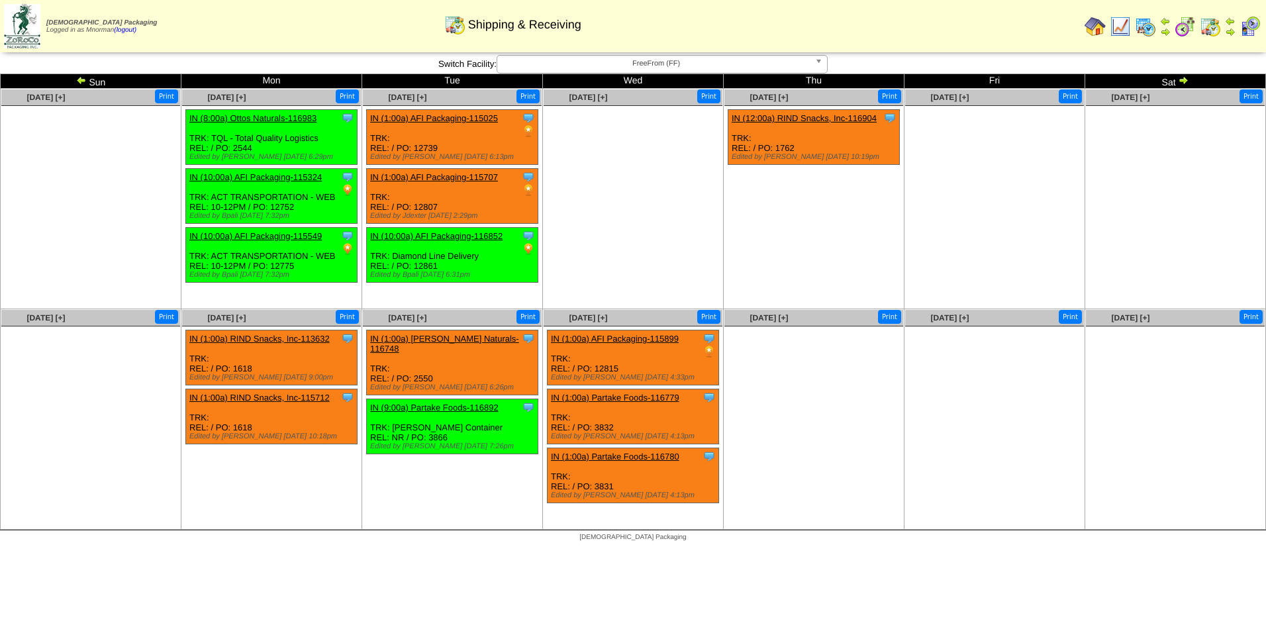
click at [82, 81] on img at bounding box center [81, 80] width 11 height 11
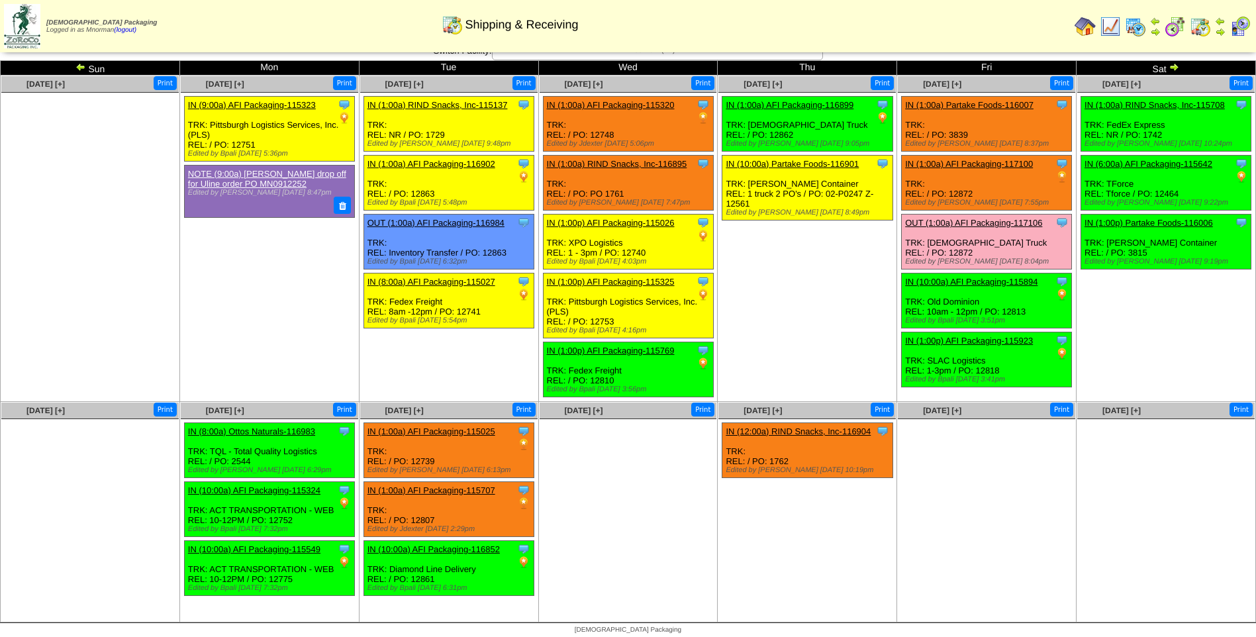
scroll to position [17, 0]
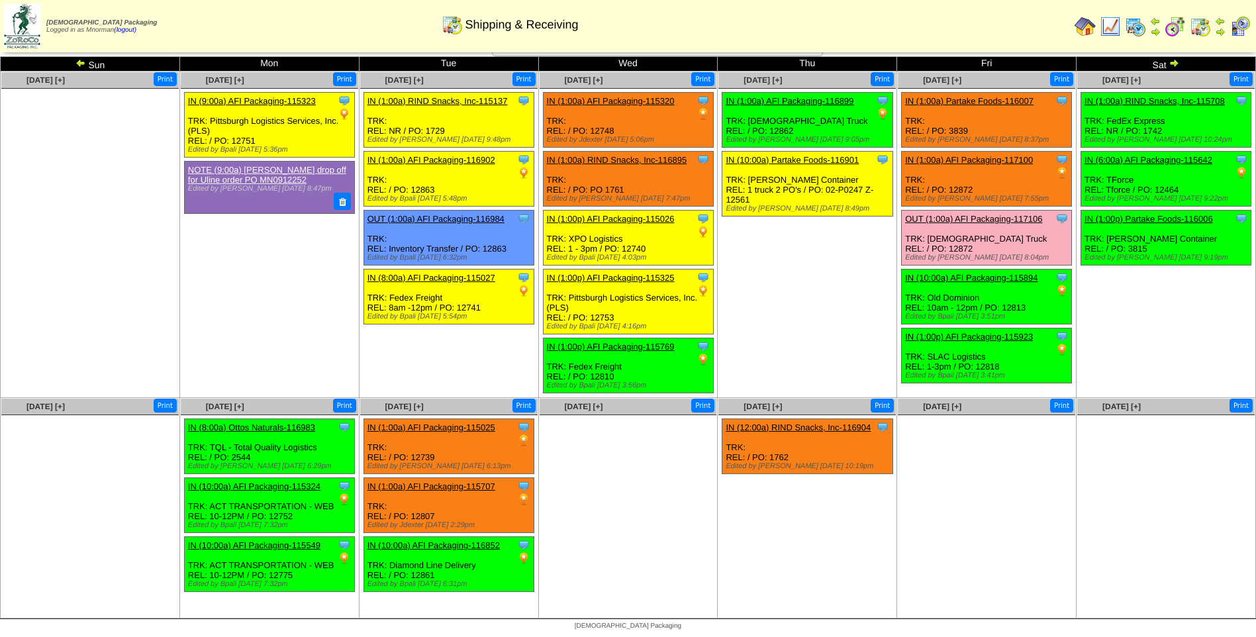
click at [1175, 64] on img at bounding box center [1173, 63] width 11 height 11
